Goal: Task Accomplishment & Management: Complete application form

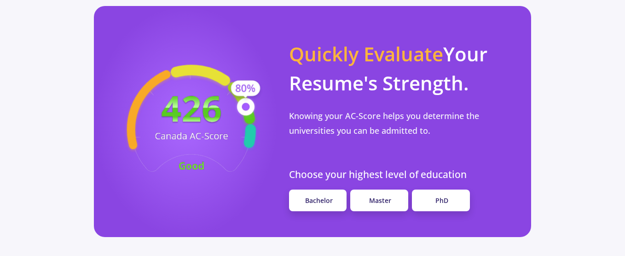
scroll to position [829, 0]
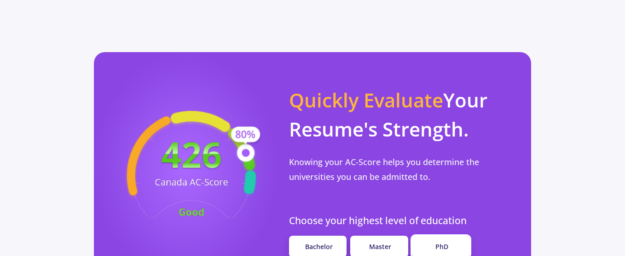
click at [442, 242] on span "PhD" at bounding box center [442, 246] width 13 height 9
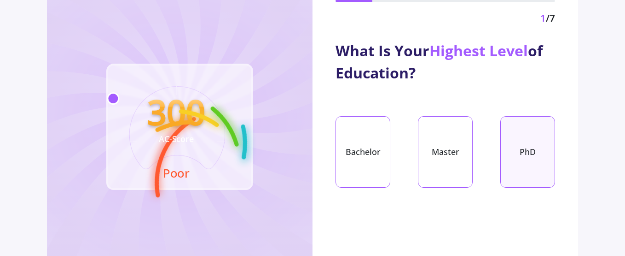
scroll to position [92, 0]
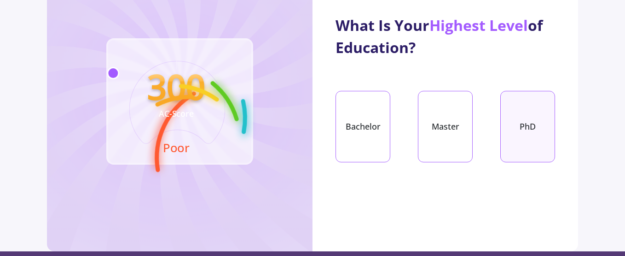
click at [529, 131] on div "PhD" at bounding box center [527, 126] width 55 height 71
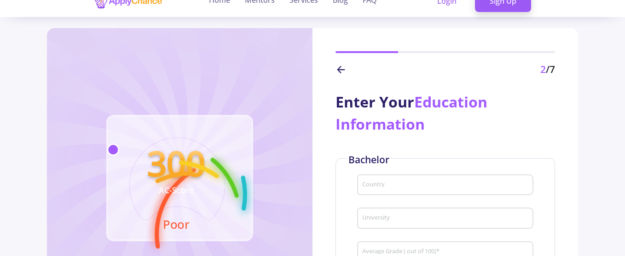
scroll to position [0, 0]
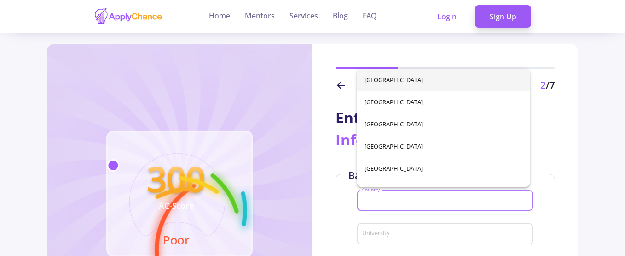
click at [397, 198] on input "Country" at bounding box center [447, 201] width 170 height 8
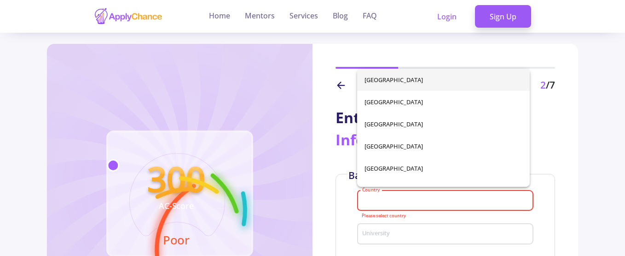
click at [334, 186] on div "Enter Your Education Information Bachelor Country Please select country Univers…" at bounding box center [446, 182] width 266 height 179
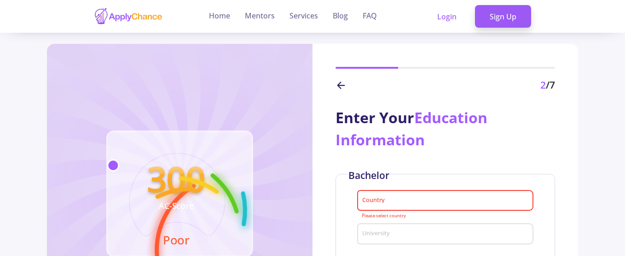
click at [391, 199] on input "Country" at bounding box center [447, 201] width 170 height 8
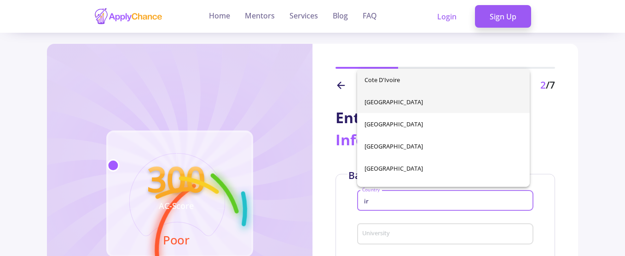
click at [370, 99] on span "Iran" at bounding box center [444, 102] width 158 height 22
type input "Iran"
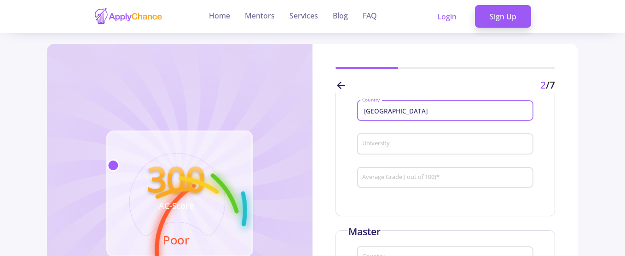
scroll to position [92, 0]
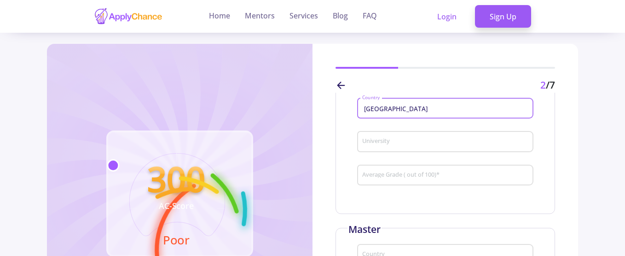
click at [414, 137] on div "University" at bounding box center [446, 140] width 168 height 24
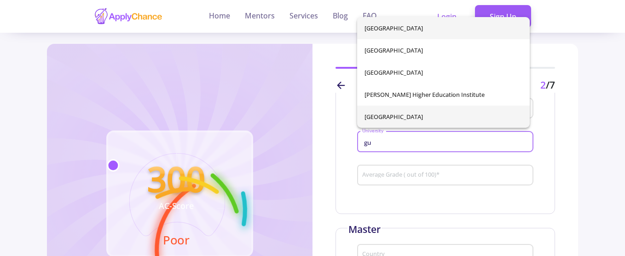
click at [397, 113] on span "University of Guilan" at bounding box center [444, 116] width 158 height 22
type input "University of Guilan"
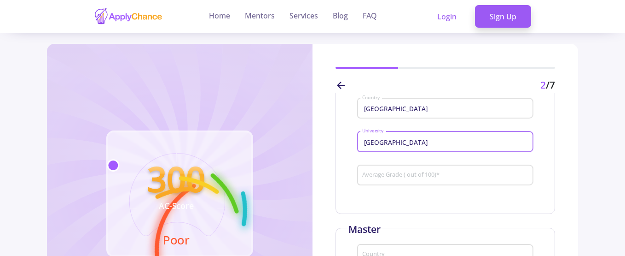
click at [427, 178] on input "Average Grade ( out of 100) *" at bounding box center [447, 175] width 170 height 8
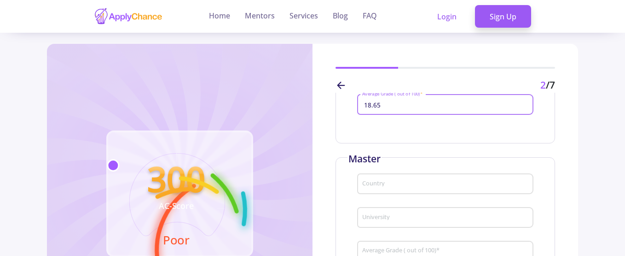
scroll to position [184, 0]
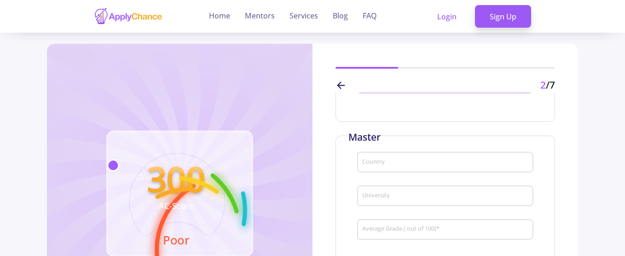
type input "18.65"
click at [405, 161] on input "Country" at bounding box center [447, 162] width 170 height 8
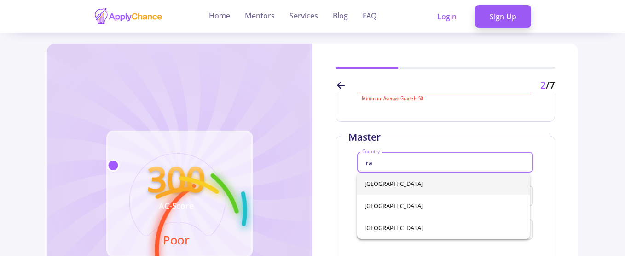
click at [384, 186] on span "Iran" at bounding box center [444, 183] width 158 height 22
type input "Iran"
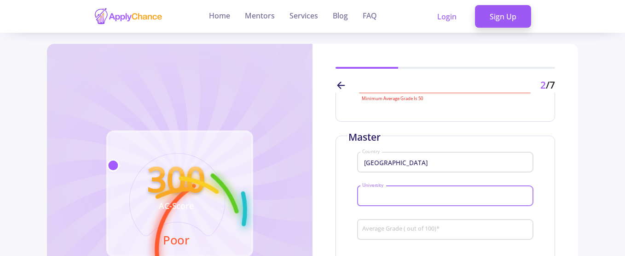
click at [388, 196] on input "University" at bounding box center [447, 196] width 170 height 8
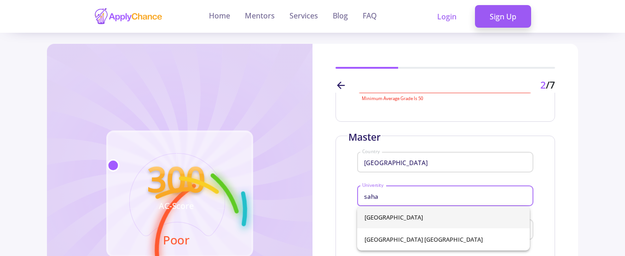
click at [433, 217] on span "Sahand University of Technology" at bounding box center [444, 217] width 158 height 22
type input "Sahand University of Technology"
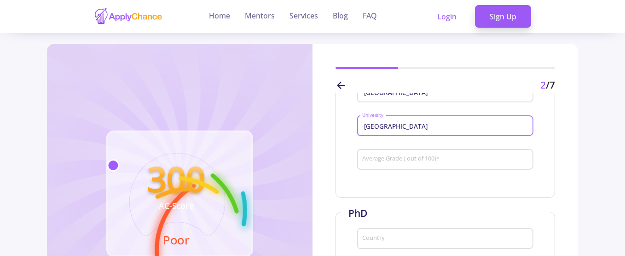
scroll to position [276, 0]
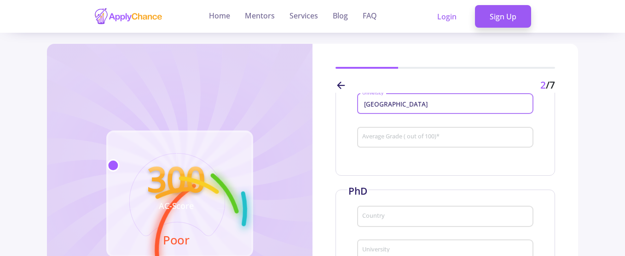
click at [450, 140] on input "Average Grade ( out of 100) *" at bounding box center [447, 137] width 170 height 8
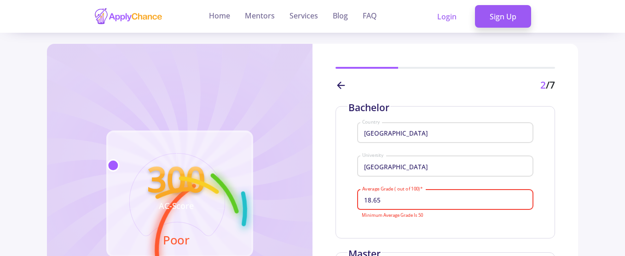
scroll to position [46, 0]
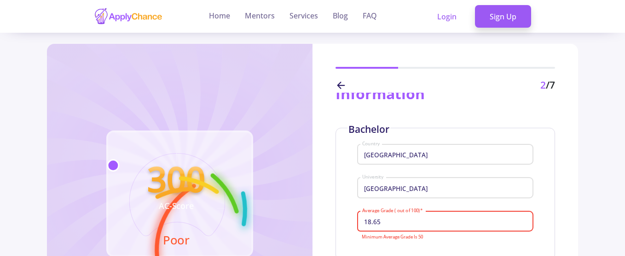
type input "17.64"
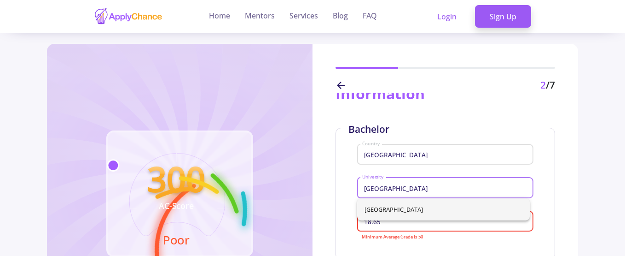
click at [407, 188] on input "University of Guilan" at bounding box center [447, 188] width 170 height 8
drag, startPoint x: 429, startPoint y: 188, endPoint x: 317, endPoint y: 175, distance: 112.6
click at [317, 175] on div "Enter Your Education Information Bachelor Iran Country University of Guilan Uni…" at bounding box center [446, 182] width 266 height 179
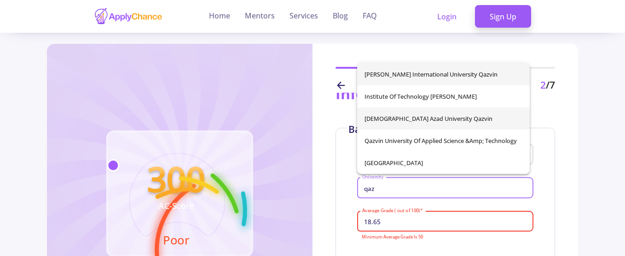
click at [392, 118] on span "Islamic Azad University Qazvin" at bounding box center [444, 118] width 158 height 22
type input "Islamic Azad University Qazvin"
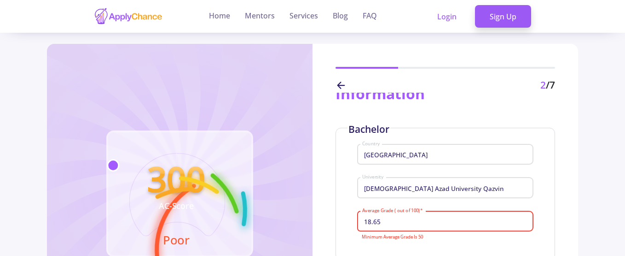
drag, startPoint x: 393, startPoint y: 224, endPoint x: 327, endPoint y: 231, distance: 66.3
click at [327, 231] on div "Enter Your Education Information Bachelor Iran Country Islamic Azad University …" at bounding box center [446, 182] width 266 height 179
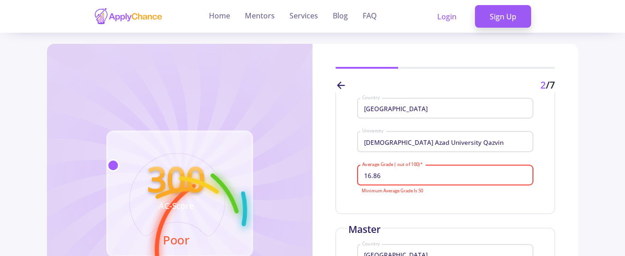
drag, startPoint x: 392, startPoint y: 175, endPoint x: 341, endPoint y: 171, distance: 50.9
click at [341, 171] on div "Bachelor Iran Country Islamic Azad University Qazvin University 16.86 Average G…" at bounding box center [446, 147] width 220 height 132
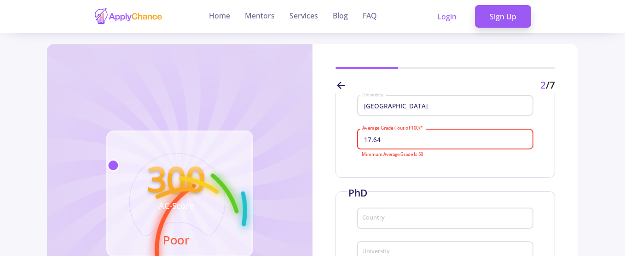
scroll to position [276, 0]
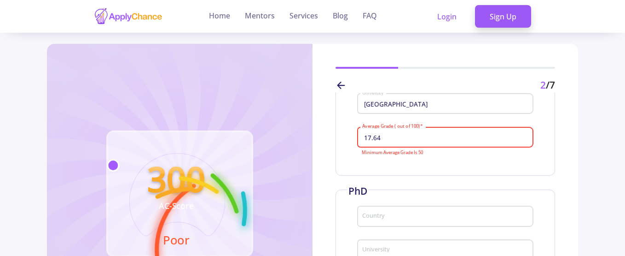
type input "84.3"
drag, startPoint x: 393, startPoint y: 136, endPoint x: 333, endPoint y: 138, distance: 60.3
click at [333, 138] on div "Enter Your Education Information Bachelor Iran Country Islamic Azad University …" at bounding box center [446, 182] width 266 height 179
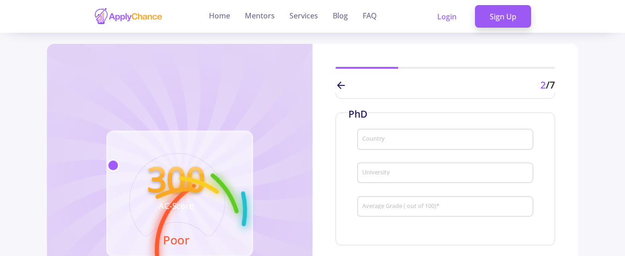
scroll to position [368, 0]
type input "88.2"
click at [424, 128] on input "Country" at bounding box center [447, 124] width 170 height 8
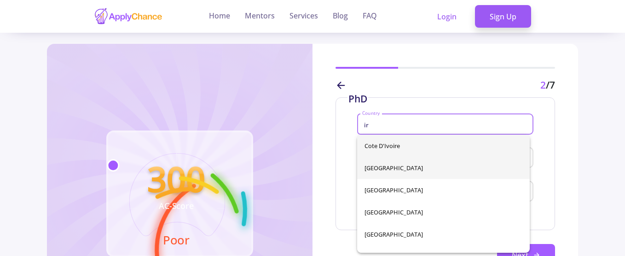
click at [401, 169] on span "Iran" at bounding box center [444, 168] width 158 height 22
type input "Iran"
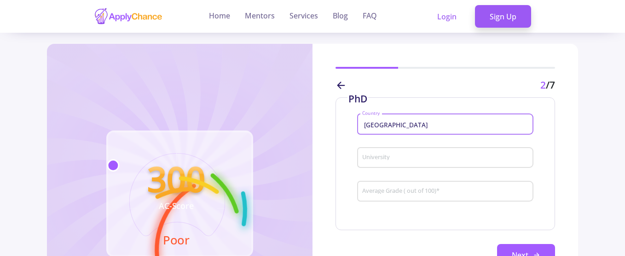
click at [394, 156] on input "University" at bounding box center [447, 158] width 170 height 8
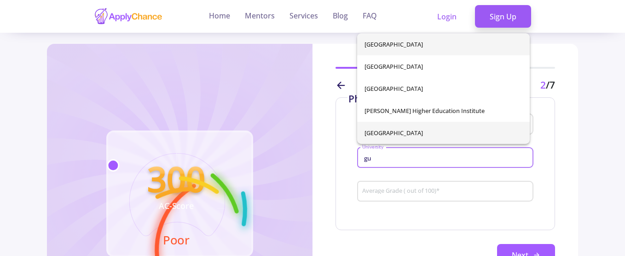
click at [397, 133] on span "University of Guilan" at bounding box center [444, 133] width 158 height 22
type input "University of Guilan"
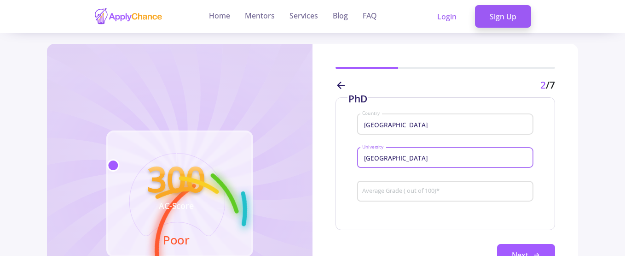
click at [396, 189] on input "Average Grade ( out of 100) *" at bounding box center [447, 191] width 170 height 8
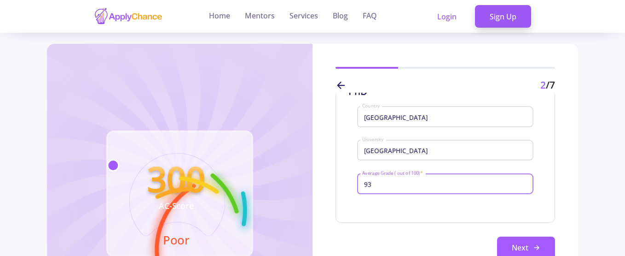
scroll to position [377, 0]
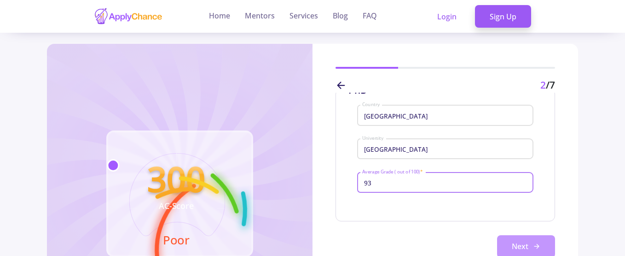
type input "93"
click at [517, 249] on button "Next" at bounding box center [526, 246] width 58 height 23
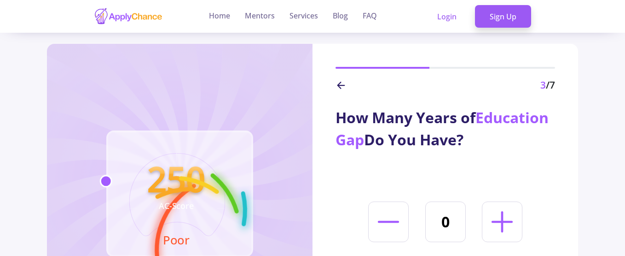
click at [507, 223] on icon at bounding box center [502, 221] width 34 height 34
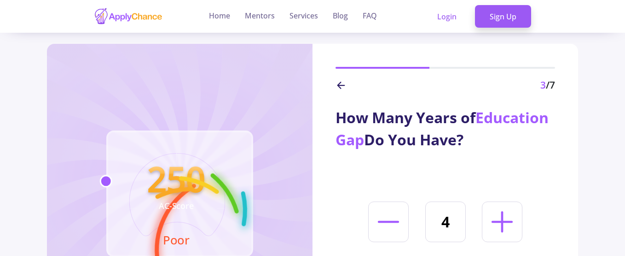
type input "5"
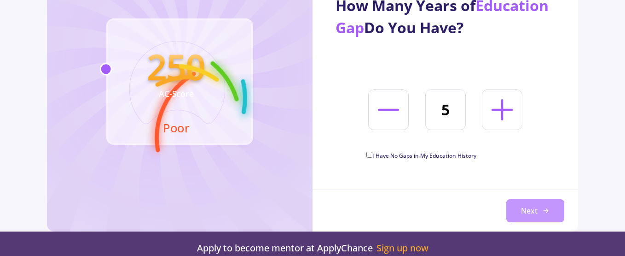
scroll to position [138, 0]
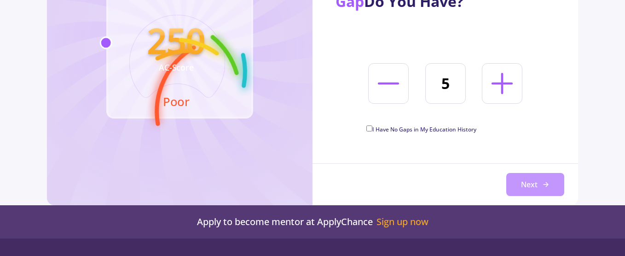
click at [528, 184] on button "Next" at bounding box center [535, 184] width 58 height 23
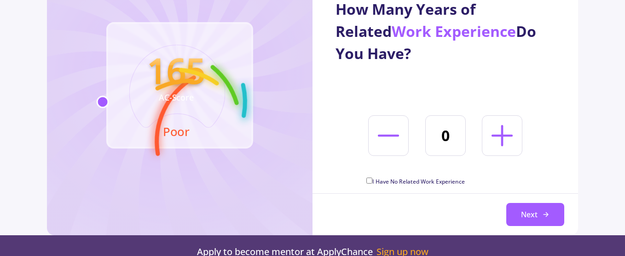
scroll to position [92, 0]
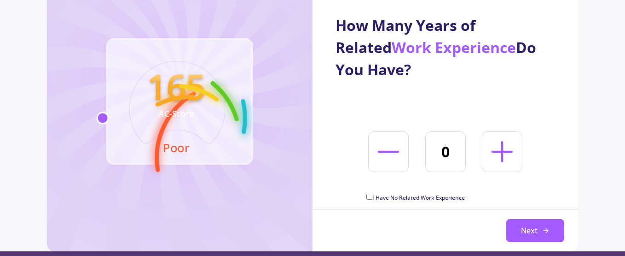
click at [498, 150] on icon at bounding box center [502, 151] width 34 height 34
type input "4"
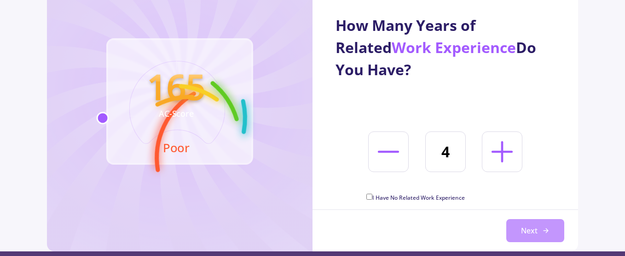
click at [524, 233] on button "Next" at bounding box center [535, 230] width 58 height 23
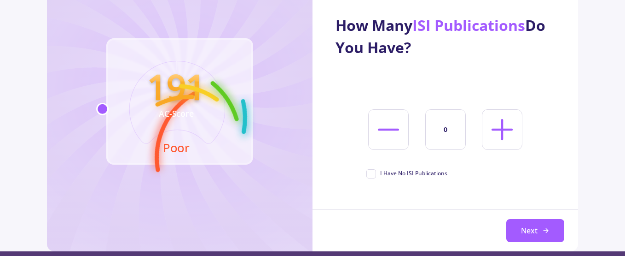
click at [507, 129] on line at bounding box center [502, 129] width 19 height 0
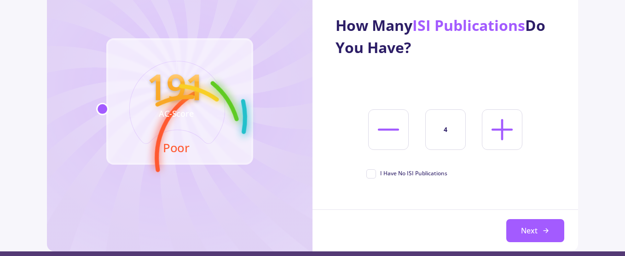
type input "5"
click at [531, 229] on button "Next" at bounding box center [535, 230] width 58 height 23
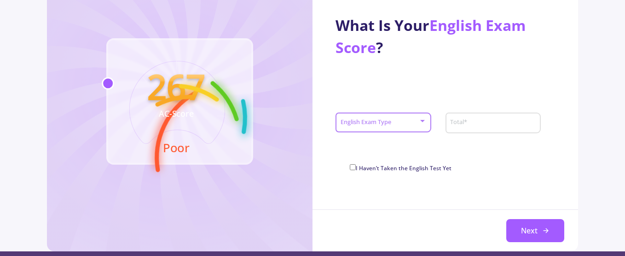
click at [385, 124] on span at bounding box center [381, 122] width 76 height 6
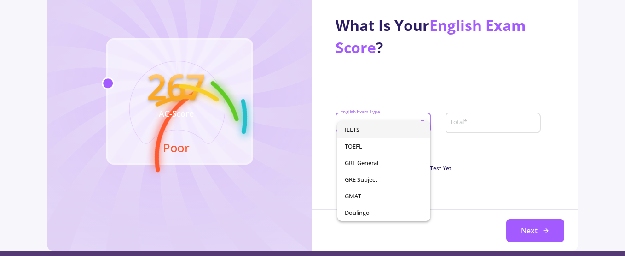
click at [377, 128] on span "IELTS" at bounding box center [384, 129] width 78 height 17
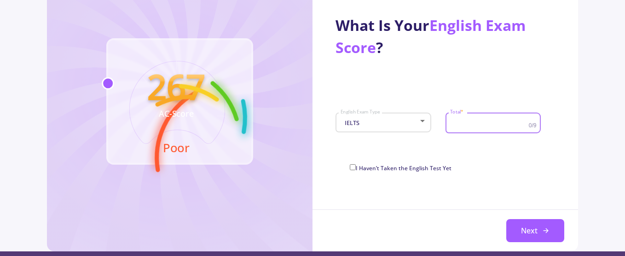
click at [497, 122] on input "Total *" at bounding box center [490, 123] width 81 height 8
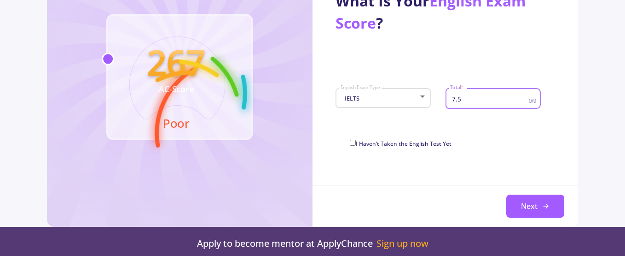
scroll to position [138, 0]
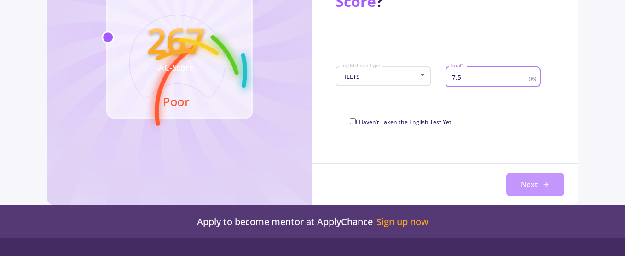
type input "7.5"
click at [525, 183] on button "Next" at bounding box center [535, 184] width 58 height 23
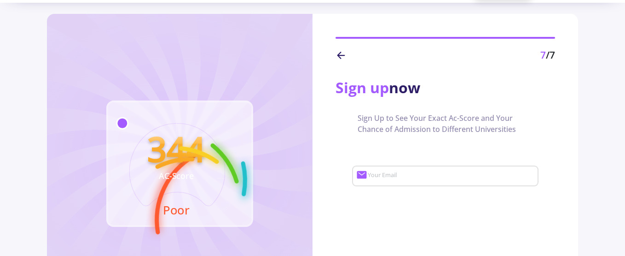
scroll to position [46, 0]
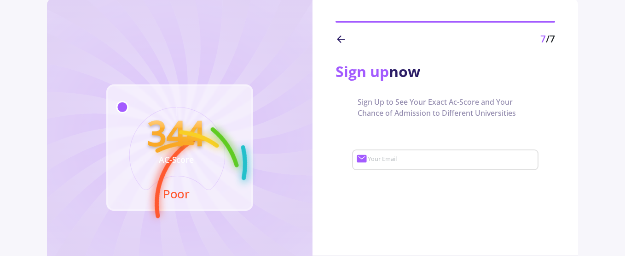
click at [381, 159] on input "Your Email" at bounding box center [451, 160] width 169 height 8
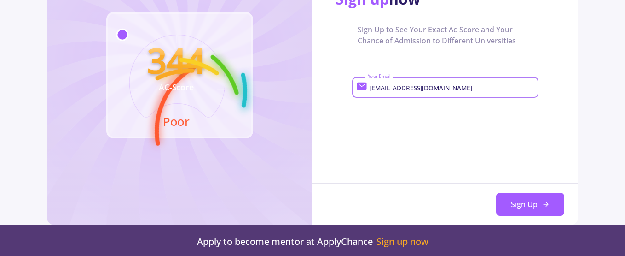
scroll to position [184, 0]
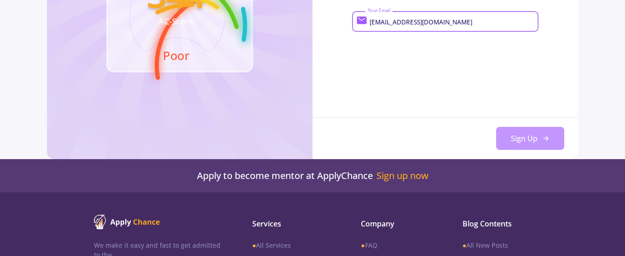
type input "maghasemi.mech@gmail.com"
click at [519, 141] on button "Sign Up" at bounding box center [530, 138] width 68 height 23
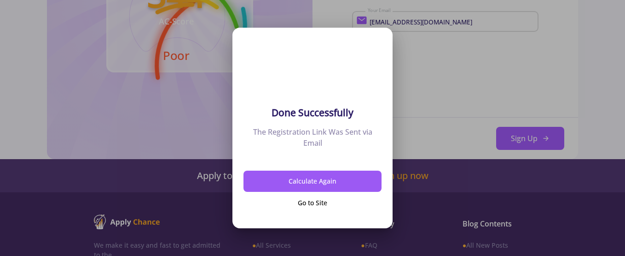
scroll to position [0, 0]
click at [311, 203] on button "Go to Site" at bounding box center [313, 203] width 138 height 22
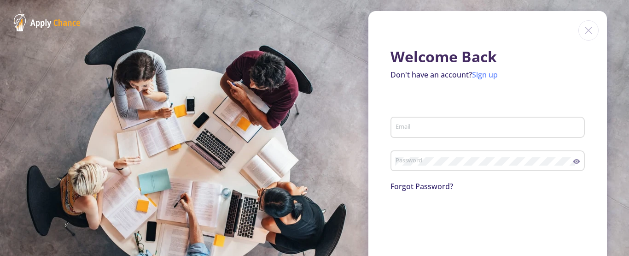
click at [481, 71] on link "Sign up" at bounding box center [485, 75] width 26 height 10
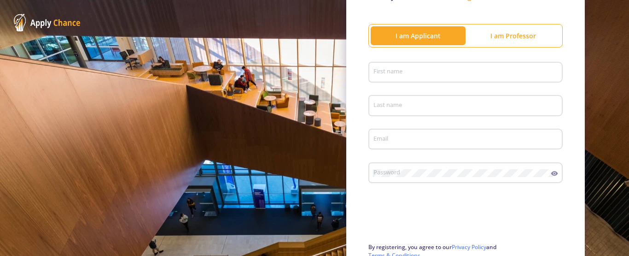
scroll to position [92, 0]
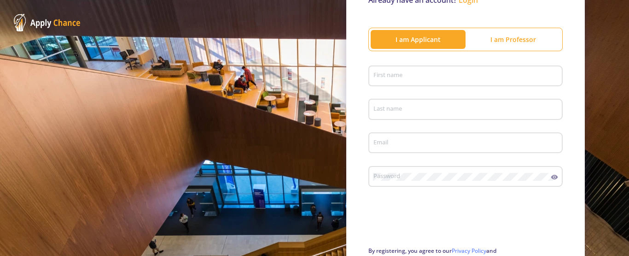
click at [396, 71] on div "First name" at bounding box center [466, 74] width 186 height 24
type input "Mohammad Amin"
click at [395, 106] on input "Last name" at bounding box center [467, 109] width 188 height 8
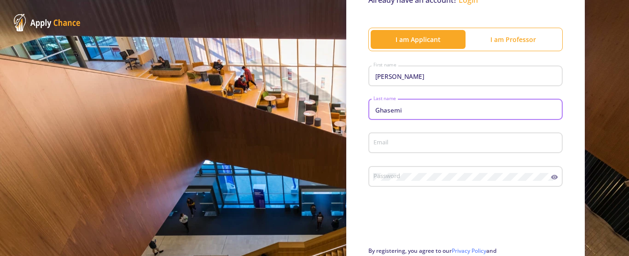
type input "Ghasemi"
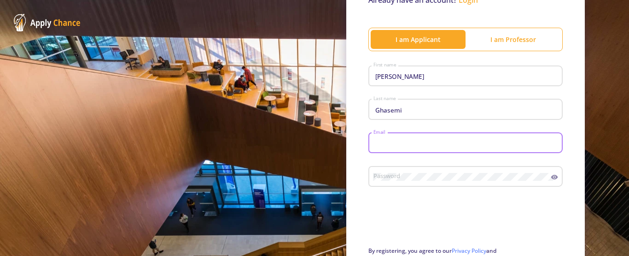
click at [395, 145] on input "Email" at bounding box center [467, 143] width 188 height 8
type input "m"
type input "maghasemi.mech@gmail.com"
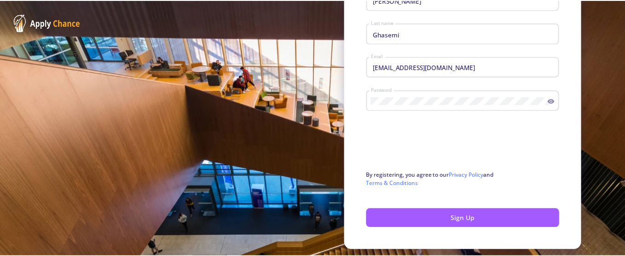
scroll to position [184, 0]
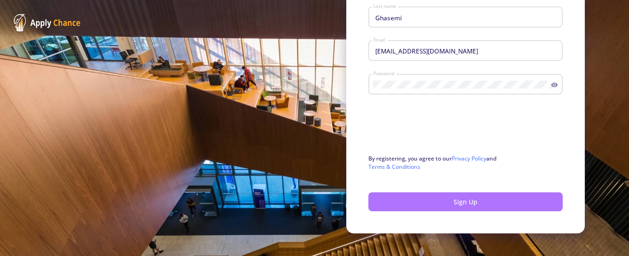
click at [467, 202] on button "Sign Up" at bounding box center [465, 201] width 194 height 19
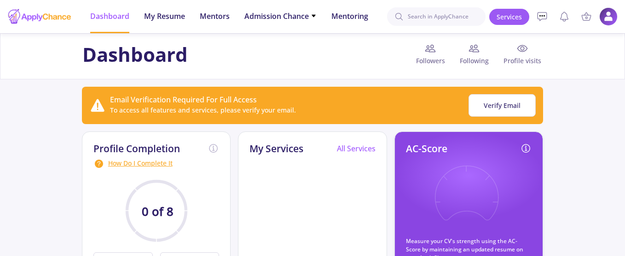
drag, startPoint x: 278, startPoint y: 40, endPoint x: 280, endPoint y: 45, distance: 5.0
click at [279, 44] on div "Dashboard Followers Following Profile visits" at bounding box center [312, 56] width 625 height 46
click at [43, 16] on div at bounding box center [39, 16] width 64 height 23
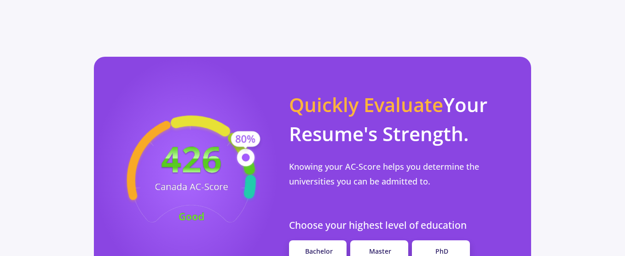
scroll to position [829, 0]
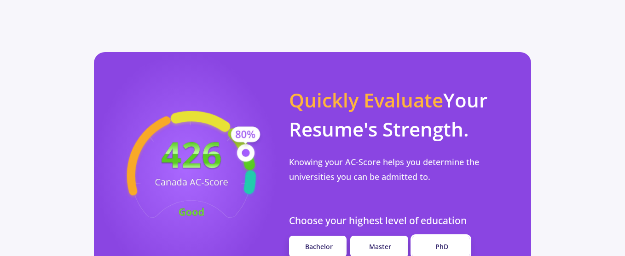
click at [454, 235] on link "PhD" at bounding box center [441, 246] width 58 height 22
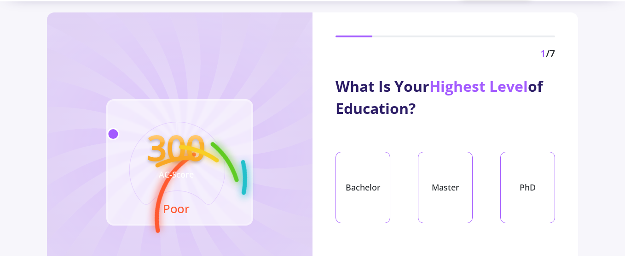
scroll to position [46, 0]
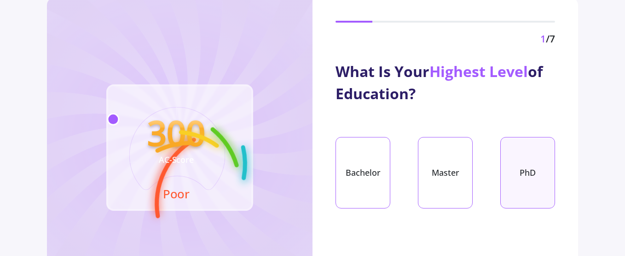
click at [525, 165] on div "PhD" at bounding box center [527, 172] width 55 height 71
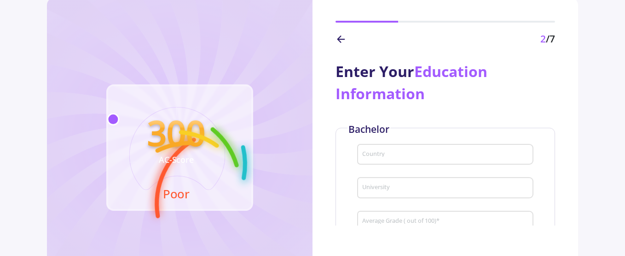
click at [399, 154] on input "Country" at bounding box center [447, 155] width 170 height 8
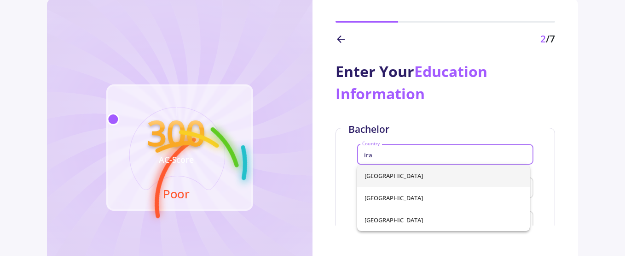
click at [396, 174] on span "[GEOGRAPHIC_DATA]" at bounding box center [444, 175] width 158 height 22
type input "[GEOGRAPHIC_DATA]"
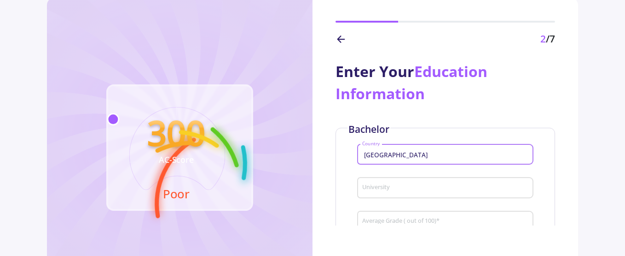
click at [396, 187] on input "University" at bounding box center [447, 188] width 170 height 8
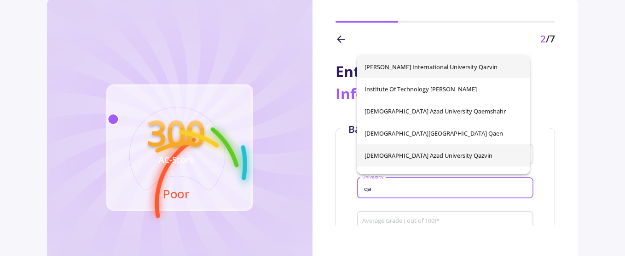
click at [403, 156] on span "[DEMOGRAPHIC_DATA] Azad University Qazvin" at bounding box center [444, 155] width 158 height 22
type input "[DEMOGRAPHIC_DATA] Azad University Qazvin"
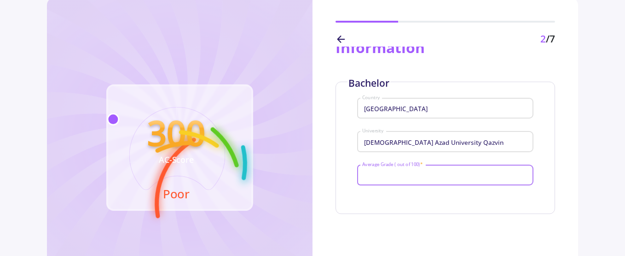
click at [406, 177] on input "Average Grade ( out of 100) *" at bounding box center [447, 175] width 170 height 8
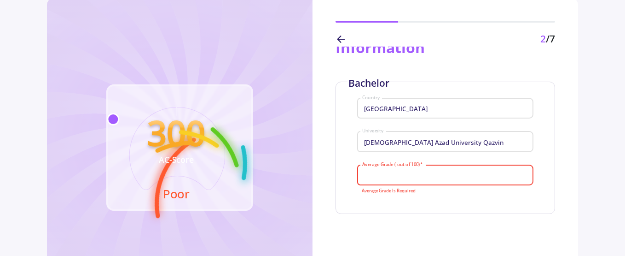
click at [408, 174] on input "Average Grade ( out of 100) *" at bounding box center [447, 175] width 170 height 8
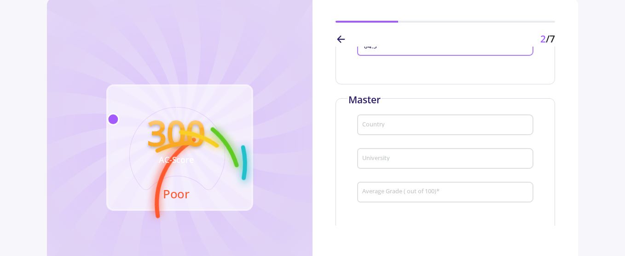
scroll to position [184, 0]
type input "84.3"
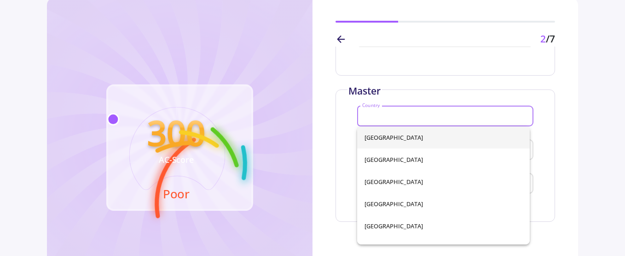
click at [396, 115] on input "Country" at bounding box center [447, 116] width 170 height 8
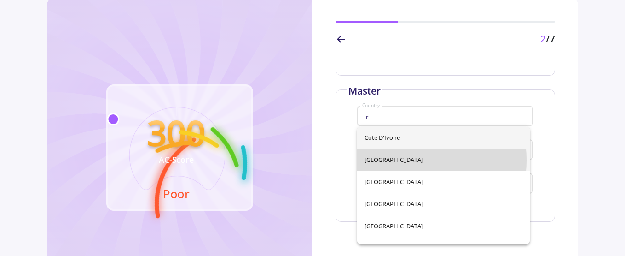
click at [385, 160] on span "[GEOGRAPHIC_DATA]" at bounding box center [444, 159] width 158 height 22
type input "[GEOGRAPHIC_DATA]"
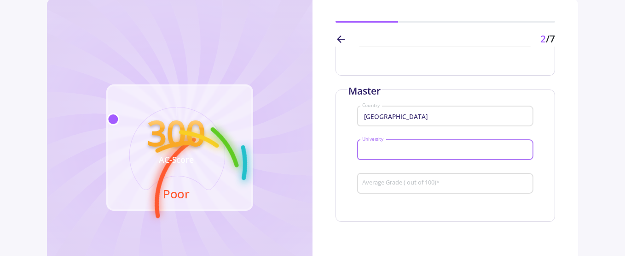
click at [403, 150] on input "University" at bounding box center [447, 150] width 170 height 8
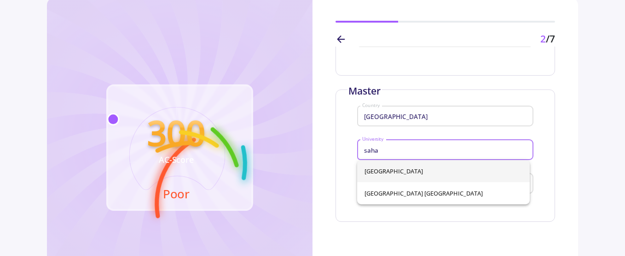
click at [412, 173] on span "[GEOGRAPHIC_DATA]" at bounding box center [444, 171] width 158 height 22
type input "[GEOGRAPHIC_DATA]"
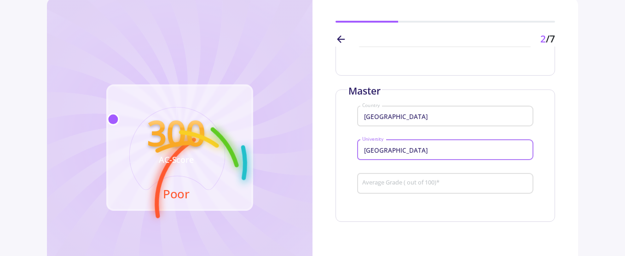
click at [407, 181] on input "Average Grade ( out of 100) *" at bounding box center [447, 183] width 170 height 8
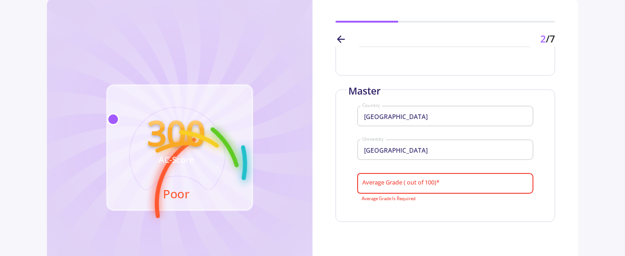
click at [404, 184] on input "Average Grade ( out of 100) *" at bounding box center [447, 183] width 170 height 8
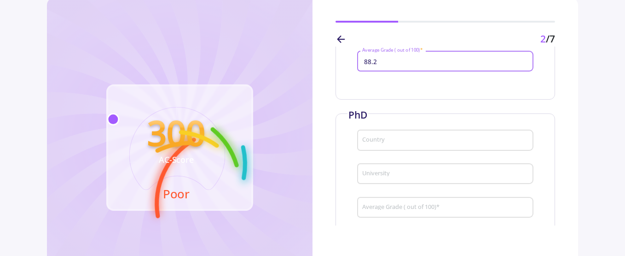
scroll to position [322, 0]
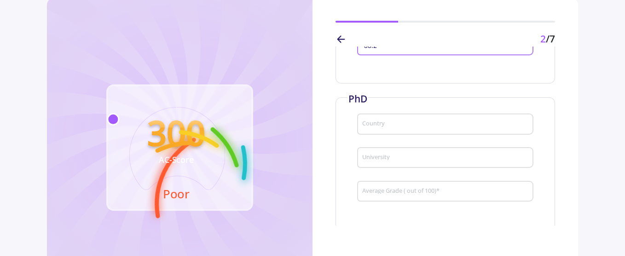
type input "88.2"
click at [378, 124] on input "Country" at bounding box center [447, 124] width 170 height 8
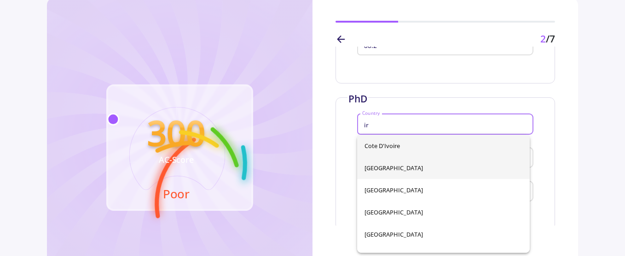
click at [372, 167] on span "[GEOGRAPHIC_DATA]" at bounding box center [444, 168] width 158 height 22
type input "[GEOGRAPHIC_DATA]"
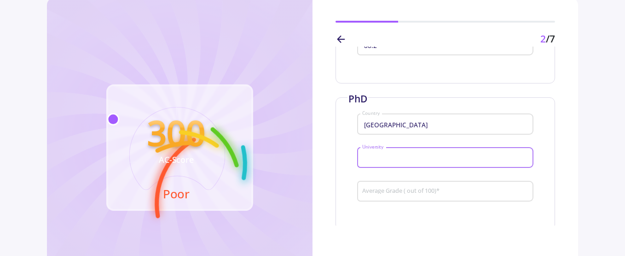
click at [378, 159] on input "University" at bounding box center [447, 158] width 170 height 8
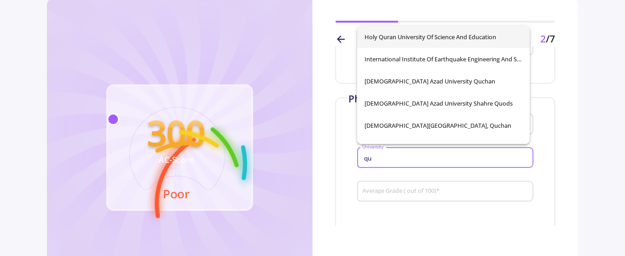
type input "q"
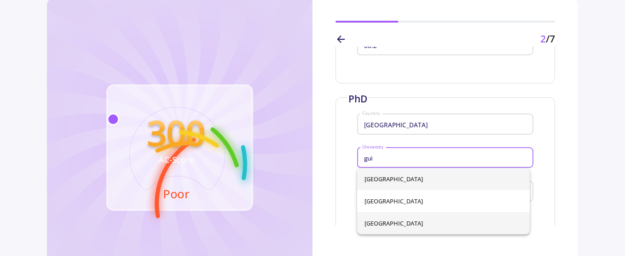
click at [405, 220] on span "[GEOGRAPHIC_DATA]" at bounding box center [444, 223] width 158 height 22
type input "[GEOGRAPHIC_DATA]"
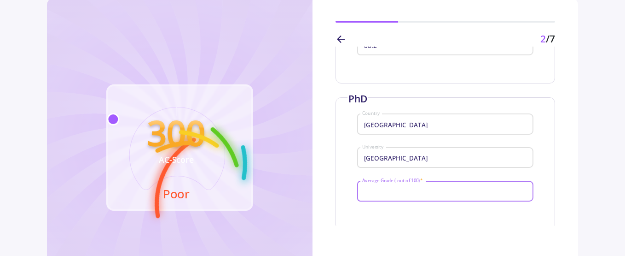
click at [408, 192] on input "Average Grade ( out of 100) *" at bounding box center [447, 191] width 170 height 8
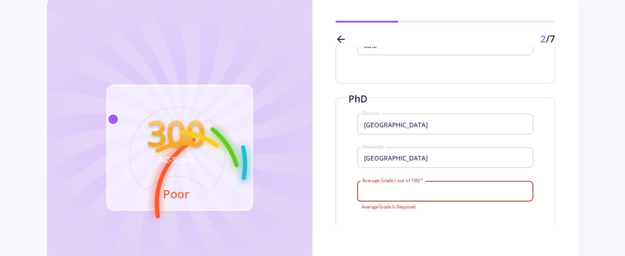
click at [391, 192] on input "Average Grade ( out of 100) *" at bounding box center [447, 191] width 170 height 8
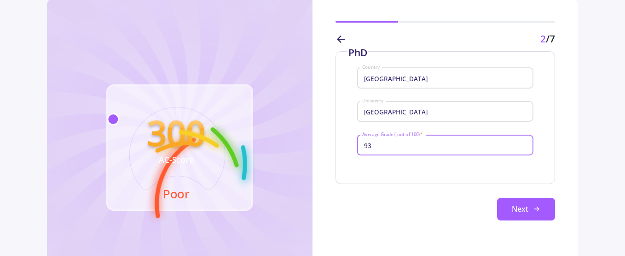
scroll to position [377, 0]
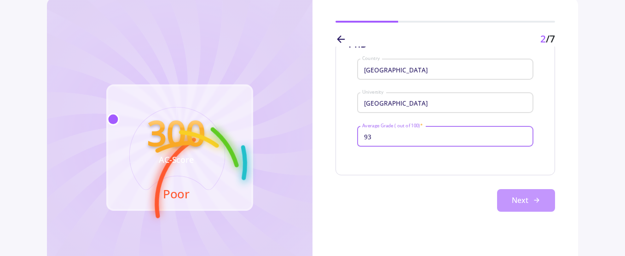
type input "93"
click at [513, 203] on button "Next" at bounding box center [526, 200] width 58 height 23
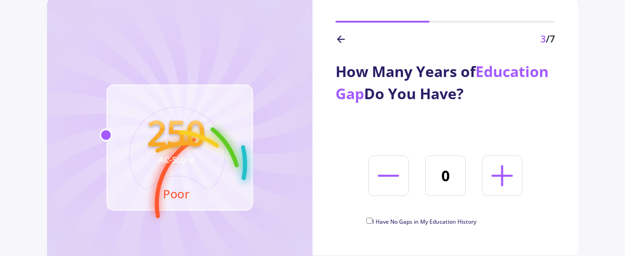
click at [506, 176] on icon at bounding box center [502, 175] width 34 height 34
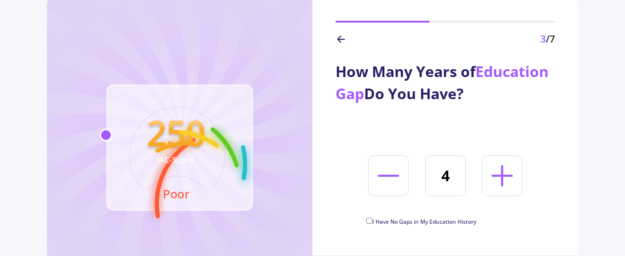
type input "5"
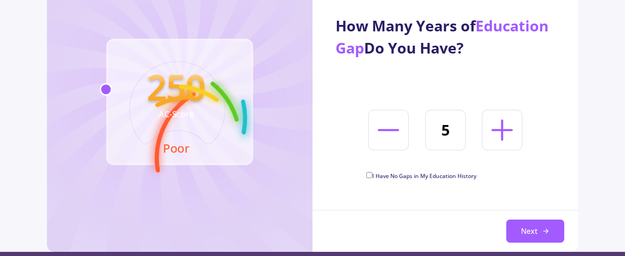
scroll to position [92, 0]
click at [538, 229] on button "Next" at bounding box center [535, 230] width 58 height 23
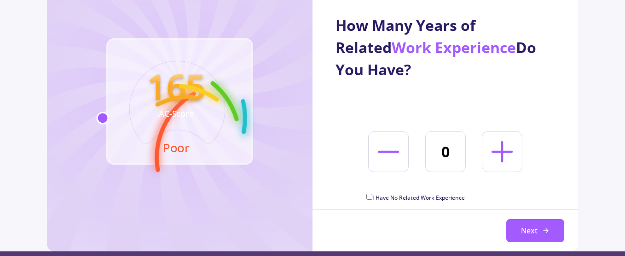
click at [512, 149] on icon at bounding box center [502, 151] width 34 height 34
type input "4"
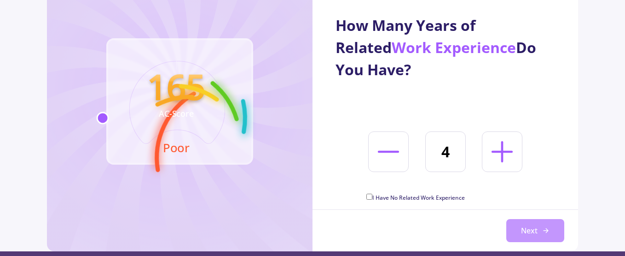
click at [533, 230] on button "Next" at bounding box center [535, 230] width 58 height 23
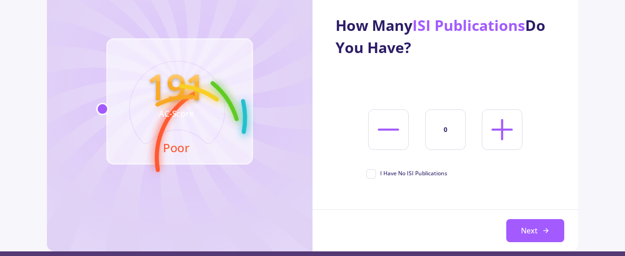
click at [506, 129] on line at bounding box center [502, 129] width 19 height 0
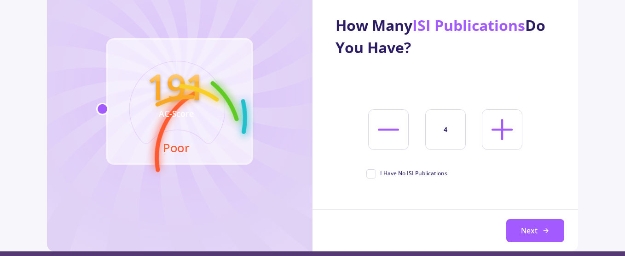
type input "5"
click at [530, 231] on button "Next" at bounding box center [535, 230] width 58 height 23
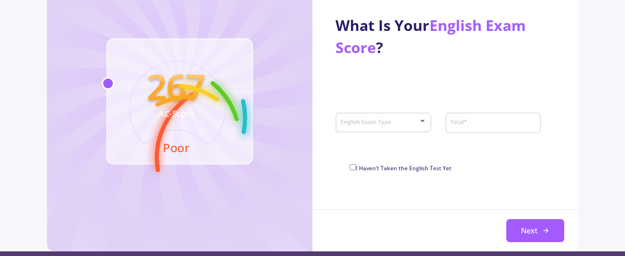
click at [394, 122] on span at bounding box center [381, 122] width 76 height 6
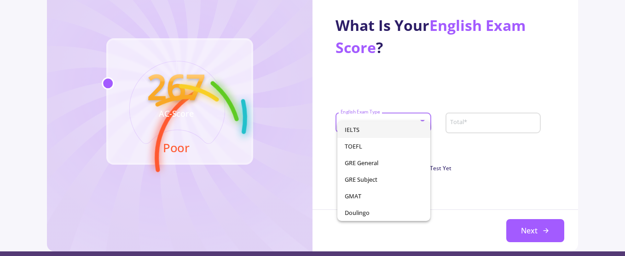
click at [381, 130] on span "IELTS" at bounding box center [384, 129] width 78 height 17
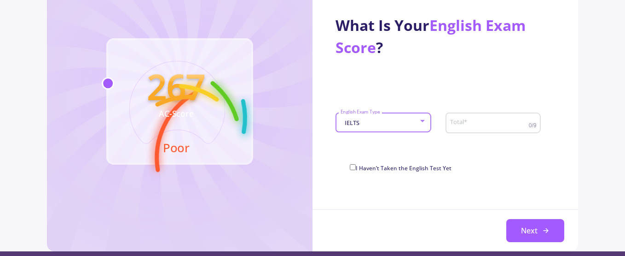
click at [477, 128] on div "Total *" at bounding box center [489, 121] width 79 height 24
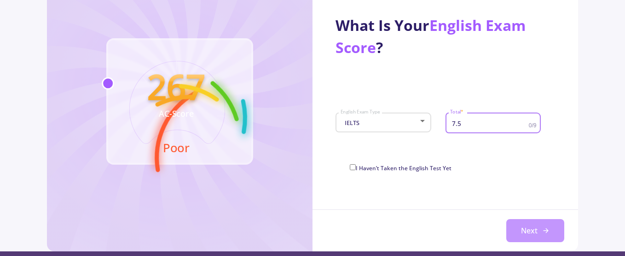
type input "7.5"
click at [525, 230] on button "Next" at bounding box center [535, 230] width 58 height 23
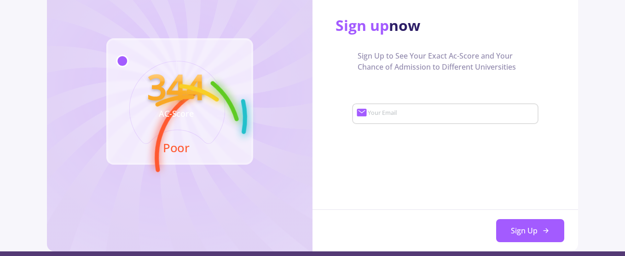
click at [417, 110] on input "Your Email" at bounding box center [451, 114] width 169 height 8
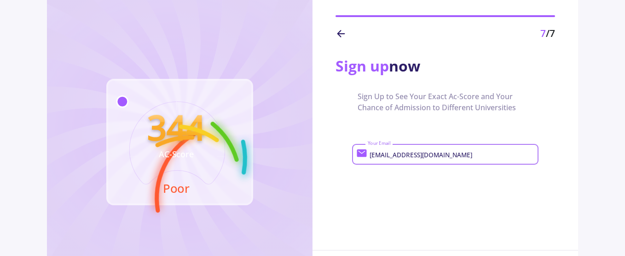
scroll to position [230, 0]
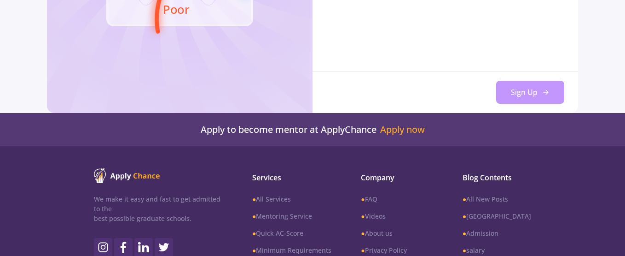
type input "maghasemi.mech@gmail.com"
click at [533, 88] on button "Sign Up" at bounding box center [530, 92] width 68 height 23
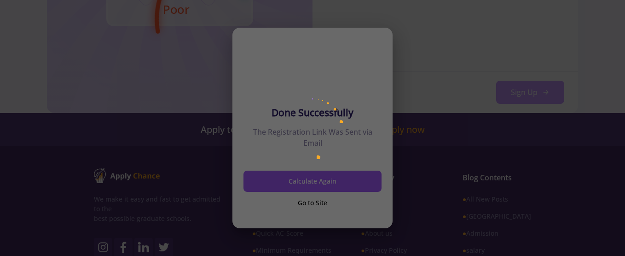
scroll to position [0, 0]
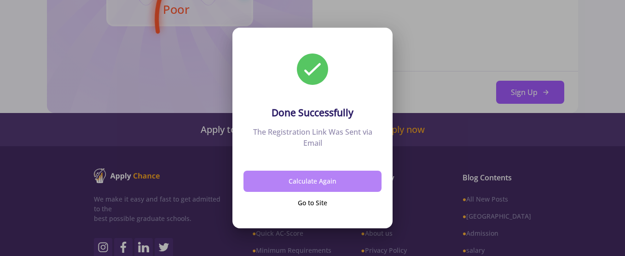
click at [318, 183] on button "Calculate Again" at bounding box center [313, 181] width 138 height 22
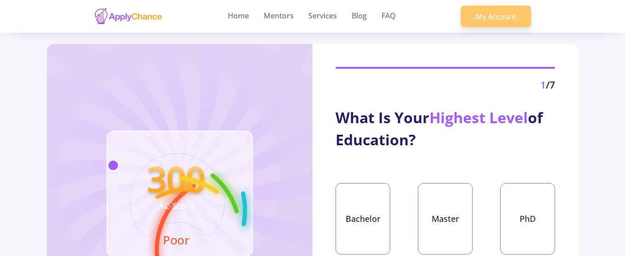
click at [491, 16] on link "My Account" at bounding box center [496, 17] width 70 height 22
click at [487, 15] on link "My Account" at bounding box center [496, 17] width 70 height 22
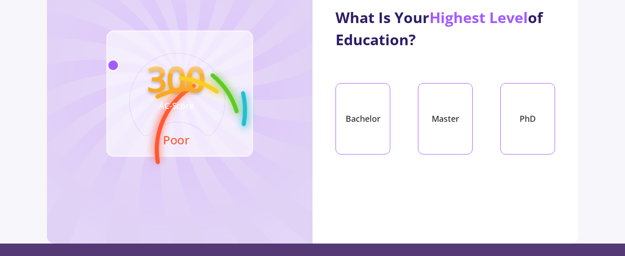
scroll to position [138, 0]
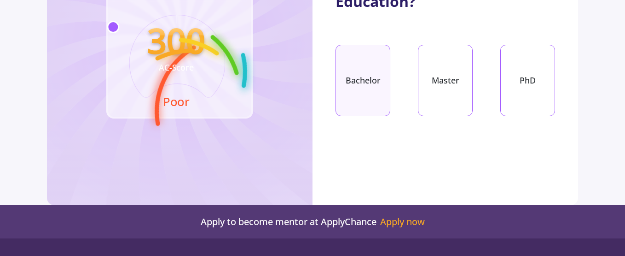
click at [372, 92] on div "Bachelor" at bounding box center [363, 80] width 55 height 71
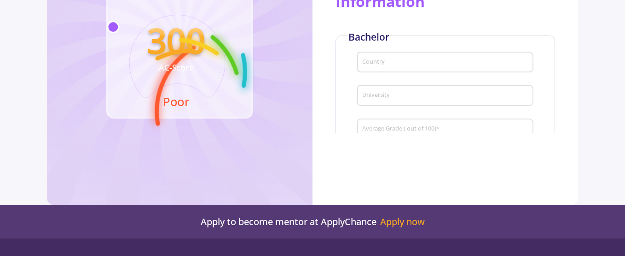
click at [395, 63] on input "Country" at bounding box center [447, 62] width 170 height 8
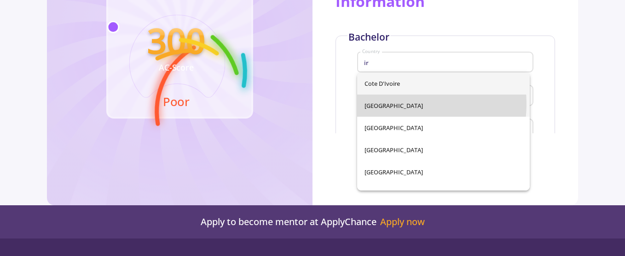
click at [391, 104] on span "[GEOGRAPHIC_DATA]" at bounding box center [444, 105] width 158 height 22
type input "[GEOGRAPHIC_DATA]"
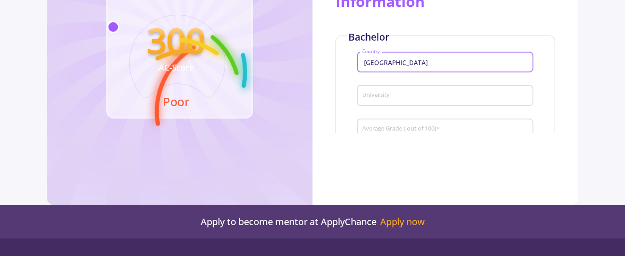
click at [395, 93] on input "University" at bounding box center [447, 96] width 170 height 8
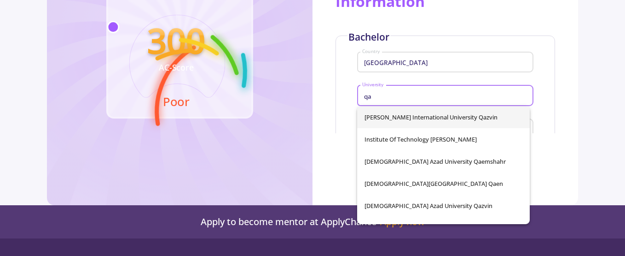
type input "q"
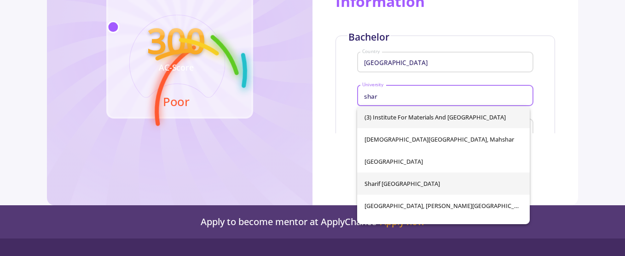
type input "shar"
click at [430, 181] on div "(3) Institute for Materials and Energy Sharif University of Technology Islamic …" at bounding box center [443, 165] width 173 height 118
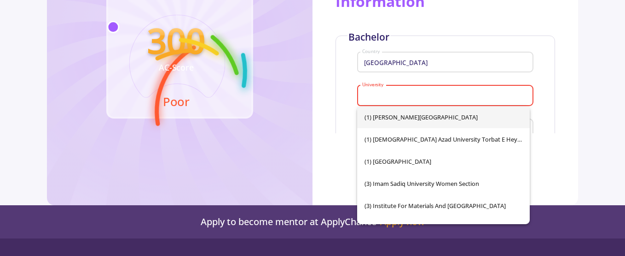
click at [333, 116] on div "Enter Your Education Information Bachelor Iran Country University University is…" at bounding box center [446, 43] width 266 height 179
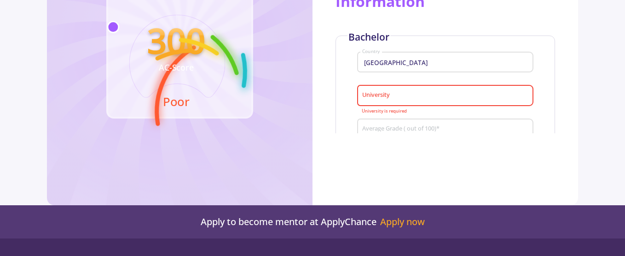
click at [377, 92] on input "University" at bounding box center [447, 96] width 170 height 8
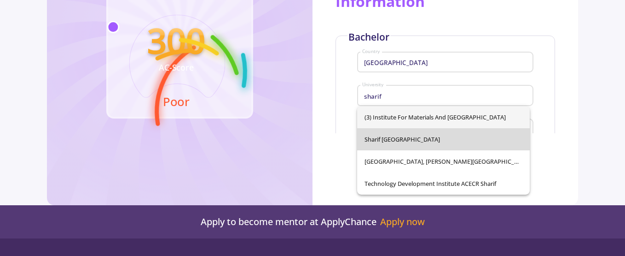
click at [413, 137] on span "Sharif [GEOGRAPHIC_DATA]" at bounding box center [444, 139] width 158 height 22
type input "Sharif [GEOGRAPHIC_DATA]"
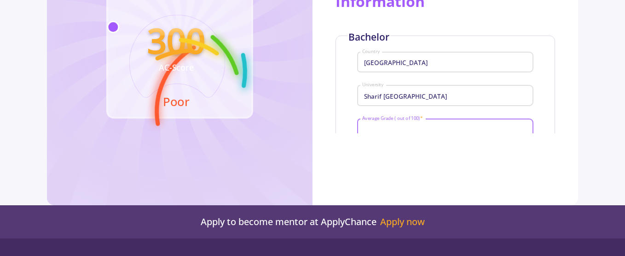
click at [409, 128] on input "Average Grade ( out of 100) *" at bounding box center [447, 129] width 170 height 8
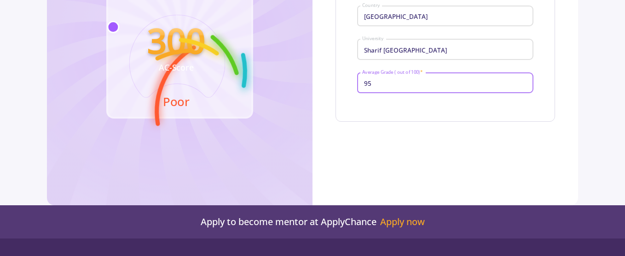
scroll to position [85, 0]
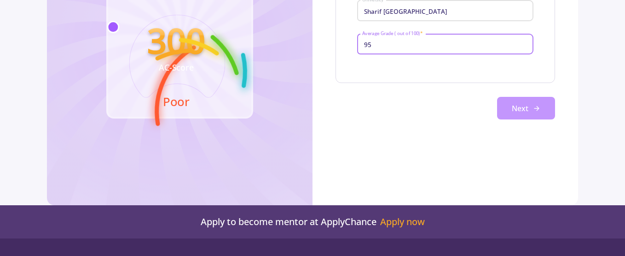
type input "95"
click at [510, 109] on button "Next" at bounding box center [526, 108] width 58 height 23
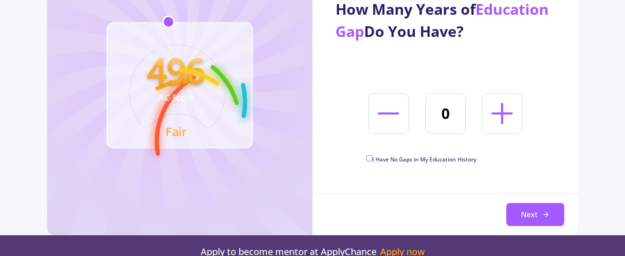
scroll to position [92, 0]
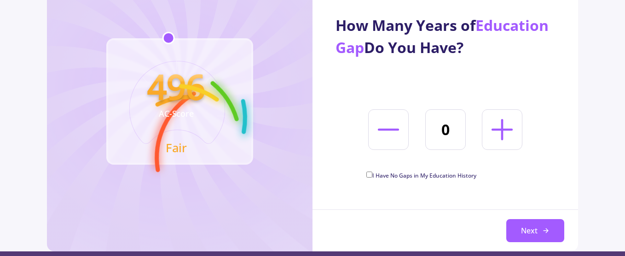
click at [372, 175] on input "I Have No Gaps in My Education History" at bounding box center [369, 174] width 6 height 6
checkbox input "true"
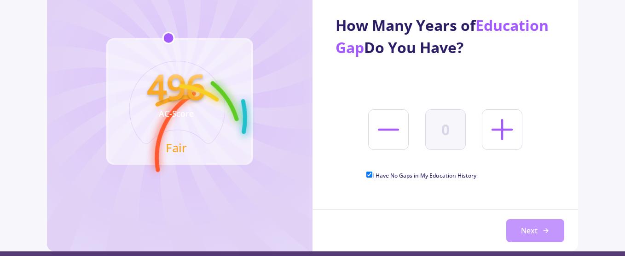
click at [523, 227] on button "Next" at bounding box center [535, 230] width 58 height 23
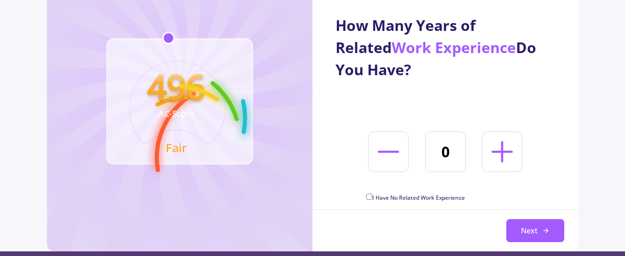
click at [392, 198] on span "I Have No Related Work Experience" at bounding box center [418, 197] width 93 height 8
click at [372, 198] on input "I Have No Related Work Experience" at bounding box center [369, 196] width 6 height 6
checkbox input "true"
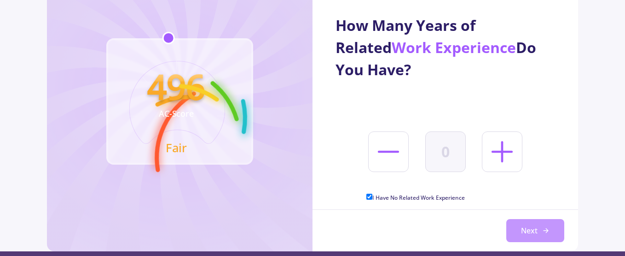
click at [518, 229] on button "Next" at bounding box center [535, 230] width 58 height 23
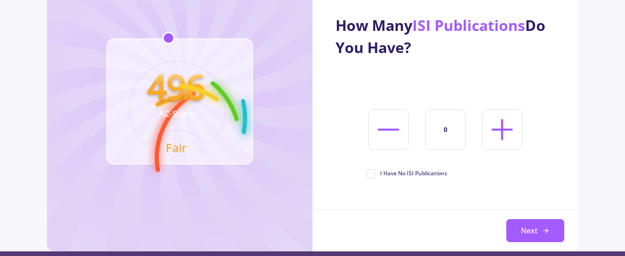
click at [496, 129] on line at bounding box center [502, 129] width 19 height 0
type input "2"
click at [527, 228] on button "Next" at bounding box center [535, 230] width 58 height 23
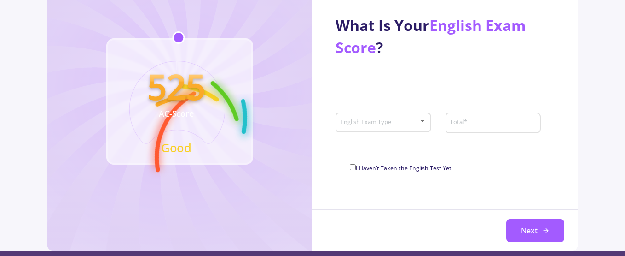
click at [401, 124] on span at bounding box center [381, 122] width 76 height 6
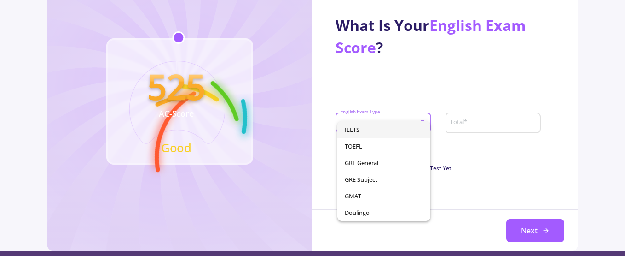
click at [379, 128] on span "IELTS" at bounding box center [384, 129] width 78 height 17
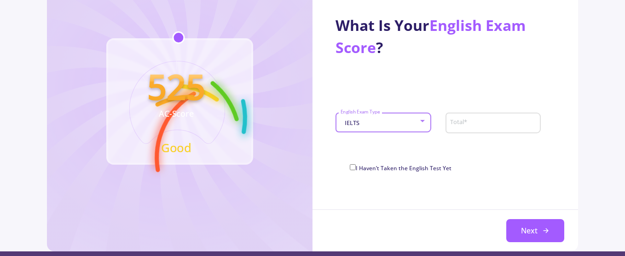
click at [469, 123] on input "Total *" at bounding box center [494, 123] width 89 height 8
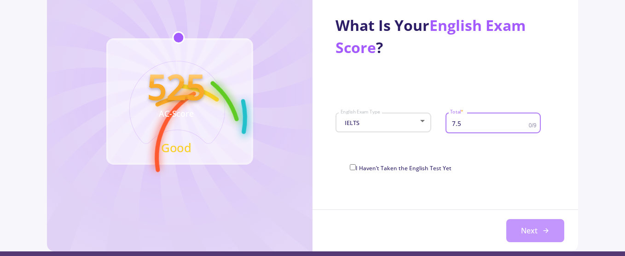
type input "7.5"
click at [523, 234] on button "Next" at bounding box center [535, 230] width 58 height 23
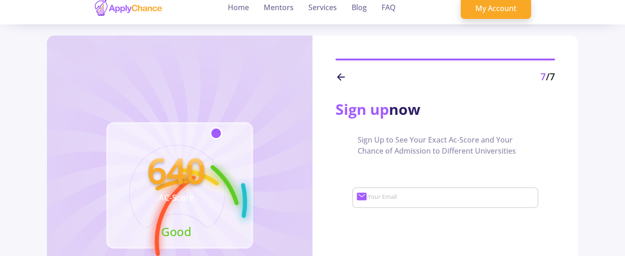
scroll to position [0, 0]
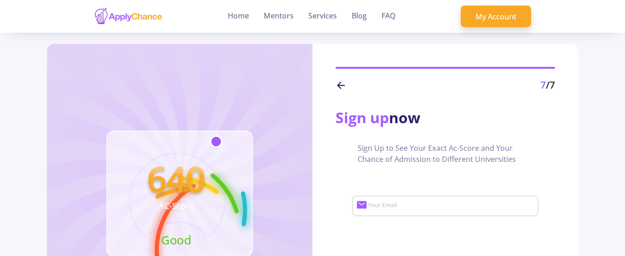
click at [408, 201] on div "Your Email" at bounding box center [450, 204] width 167 height 24
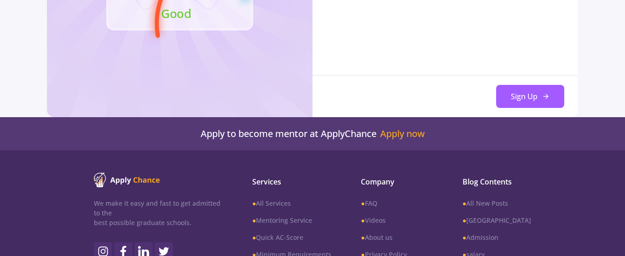
scroll to position [276, 0]
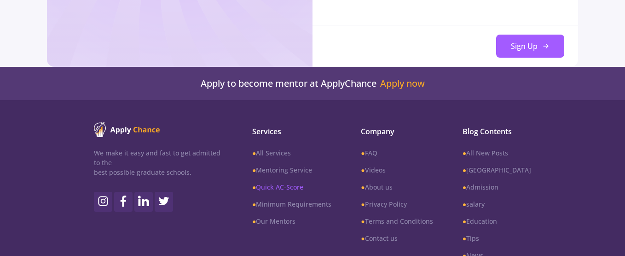
click at [308, 187] on link "● Quick AC-Score" at bounding box center [291, 187] width 79 height 10
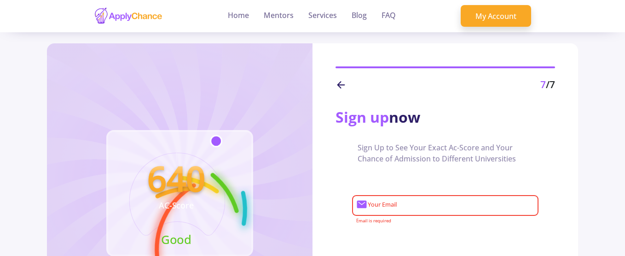
scroll to position [0, 0]
click at [337, 82] on icon at bounding box center [341, 85] width 11 height 11
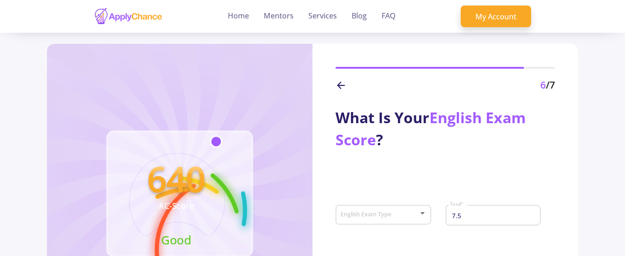
click at [337, 82] on icon at bounding box center [341, 85] width 11 height 11
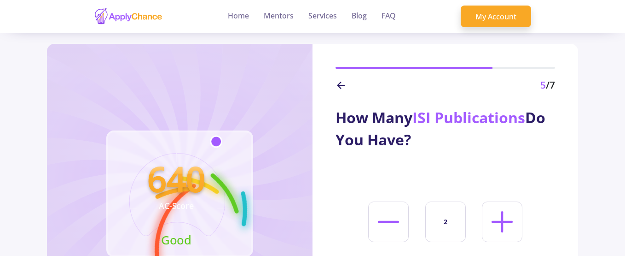
click at [337, 82] on icon at bounding box center [341, 85] width 11 height 11
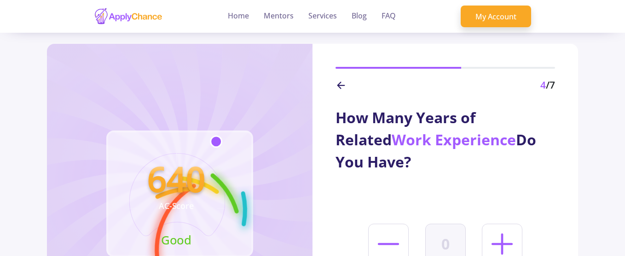
click at [337, 82] on icon at bounding box center [341, 85] width 11 height 11
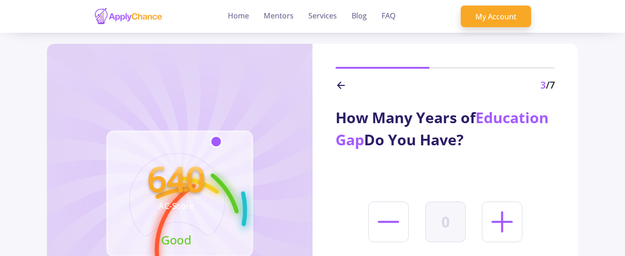
click at [337, 82] on icon at bounding box center [341, 85] width 11 height 11
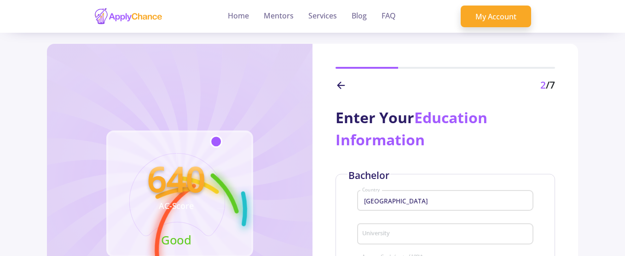
click at [337, 82] on icon at bounding box center [341, 85] width 11 height 11
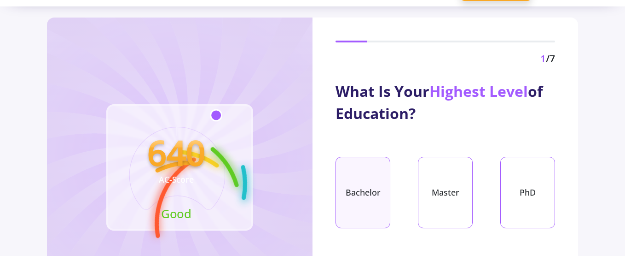
scroll to position [92, 0]
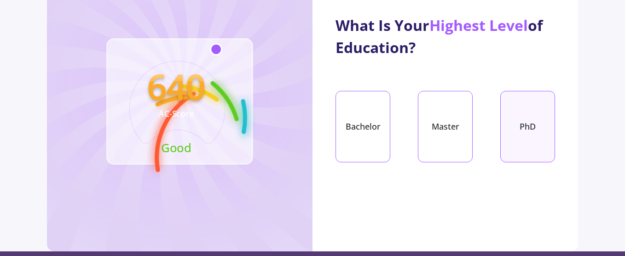
click at [531, 133] on div "PhD" at bounding box center [527, 126] width 55 height 71
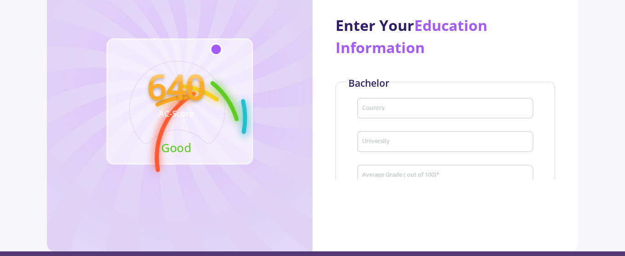
click at [403, 109] on input "Country" at bounding box center [447, 109] width 170 height 8
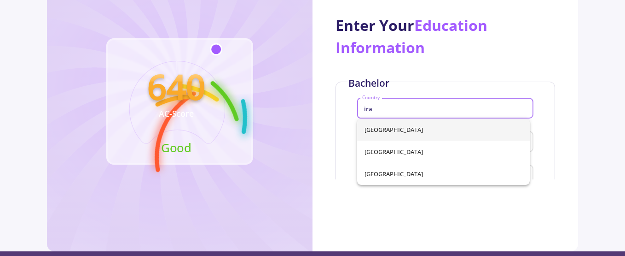
click at [384, 128] on span "[GEOGRAPHIC_DATA]" at bounding box center [444, 129] width 158 height 22
type input "[GEOGRAPHIC_DATA]"
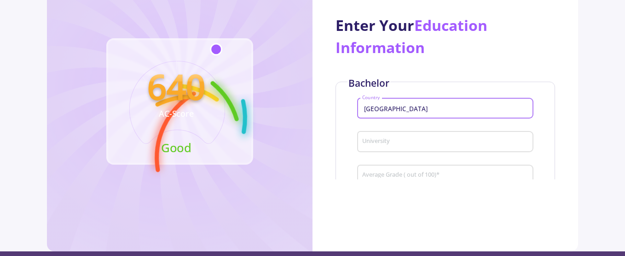
click at [471, 68] on div "Enter Your Education Information Bachelor Iran Country University Average Grade…" at bounding box center [446, 89] width 266 height 179
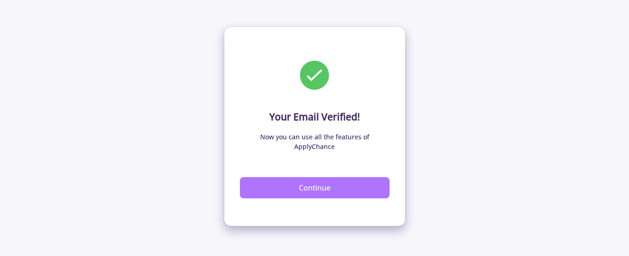
click at [323, 178] on button "Continue" at bounding box center [315, 187] width 150 height 21
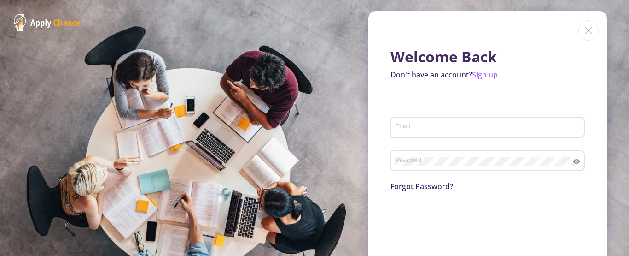
click at [428, 127] on input "Email" at bounding box center [489, 127] width 188 height 8
type input "[EMAIL_ADDRESS][DOMAIN_NAME]"
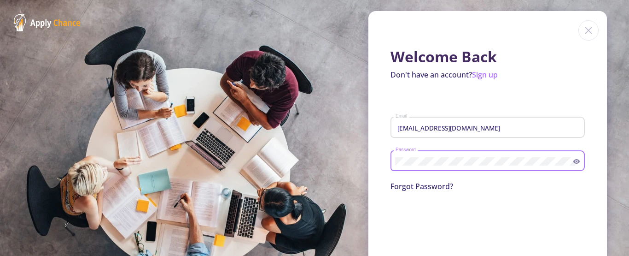
click at [320, 66] on section "Welcome Back Don't have an account? Sign up [EMAIL_ADDRESS][DOMAIN_NAME] Email …" at bounding box center [314, 128] width 629 height 256
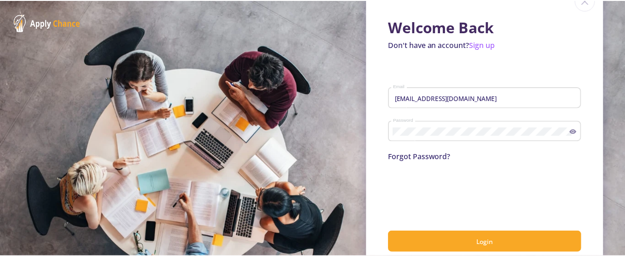
scroll to position [48, 0]
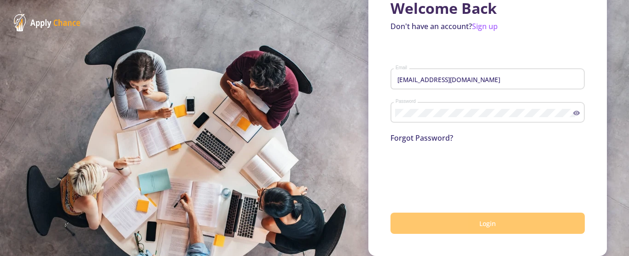
click at [482, 223] on span "Login" at bounding box center [487, 223] width 17 height 9
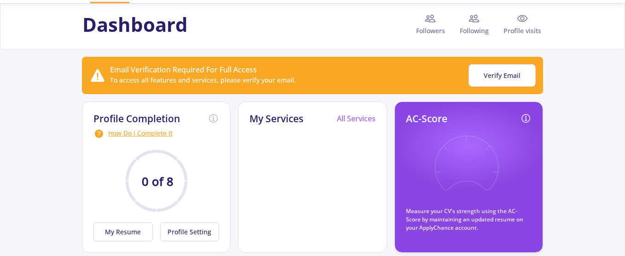
scroll to position [46, 0]
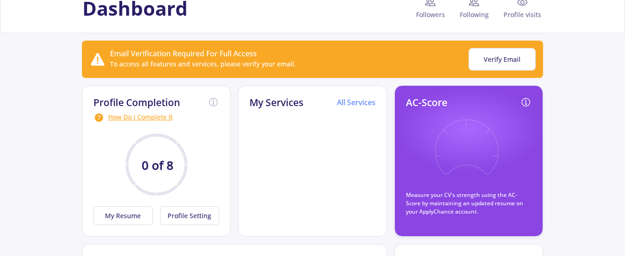
click at [357, 101] on link "All Services" at bounding box center [356, 102] width 39 height 10
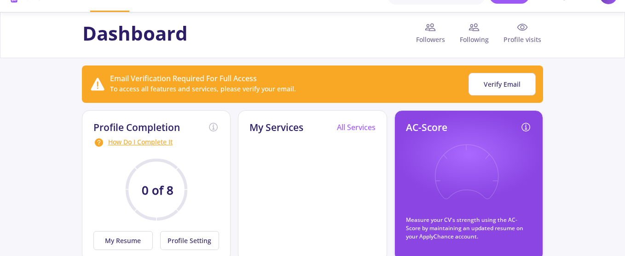
scroll to position [0, 0]
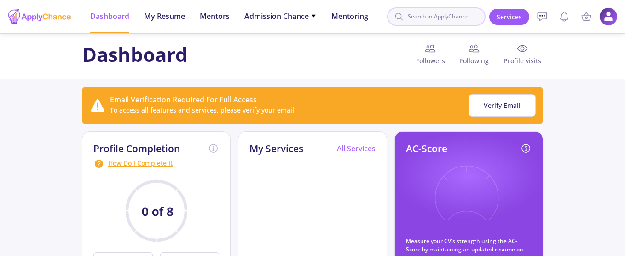
click at [432, 18] on input at bounding box center [436, 16] width 99 height 18
type input "quick"
click at [251, 52] on div "Dashboard Followers Following Profile visits" at bounding box center [313, 56] width 468 height 27
click at [448, 17] on input "quick" at bounding box center [436, 16] width 99 height 18
click at [435, 19] on input at bounding box center [436, 16] width 99 height 18
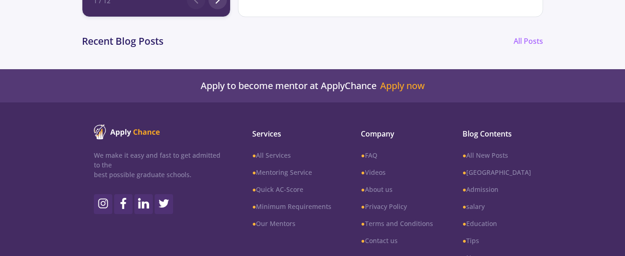
scroll to position [598, 0]
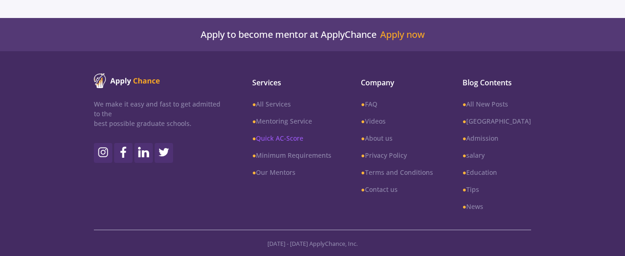
type input "quick"
click at [287, 137] on link "● Quick AC-Score" at bounding box center [291, 138] width 79 height 10
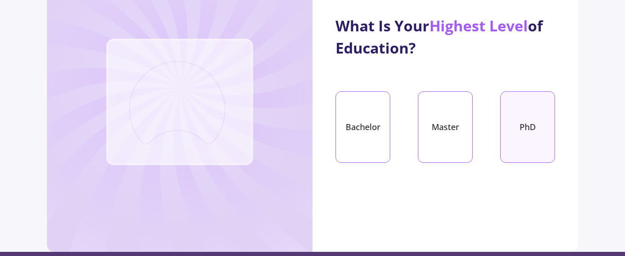
scroll to position [92, 0]
click at [516, 113] on div "PhD" at bounding box center [527, 126] width 55 height 71
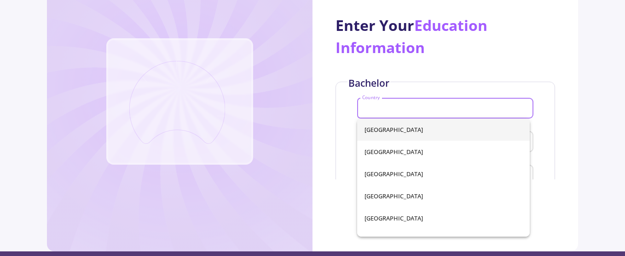
click at [415, 105] on input "Country" at bounding box center [447, 109] width 170 height 8
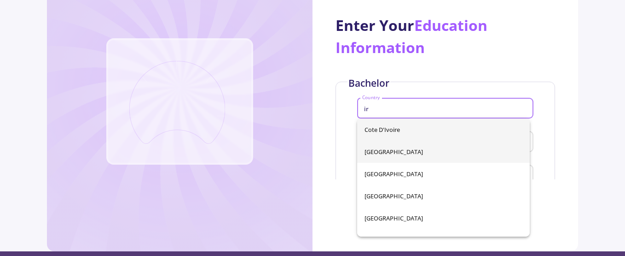
click at [381, 151] on span "[GEOGRAPHIC_DATA]" at bounding box center [444, 151] width 158 height 22
type input "[GEOGRAPHIC_DATA]"
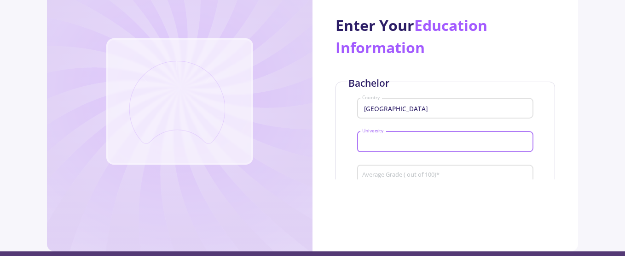
click at [391, 144] on input "University" at bounding box center [447, 142] width 170 height 8
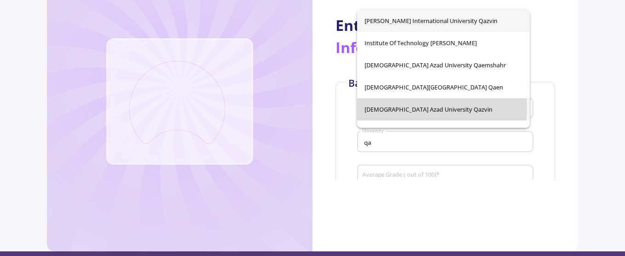
click at [403, 108] on span "[DEMOGRAPHIC_DATA] Azad University Qazvin" at bounding box center [444, 109] width 158 height 22
type input "[DEMOGRAPHIC_DATA] Azad University Qazvin"
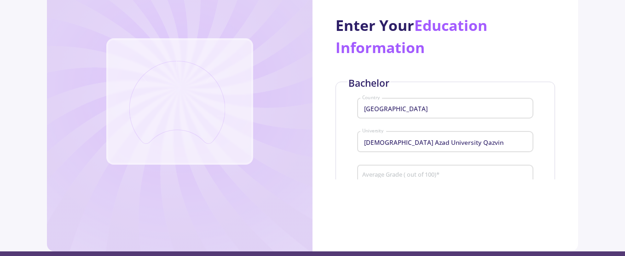
click at [384, 167] on div "Average Grade ( out of 100) *" at bounding box center [446, 173] width 168 height 24
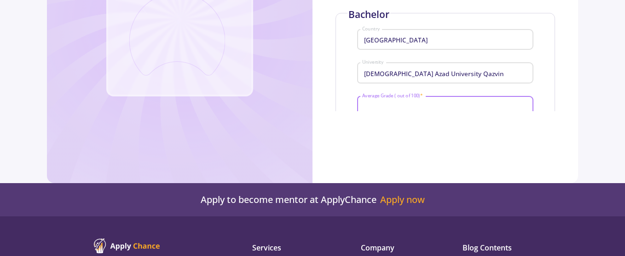
scroll to position [184, 0]
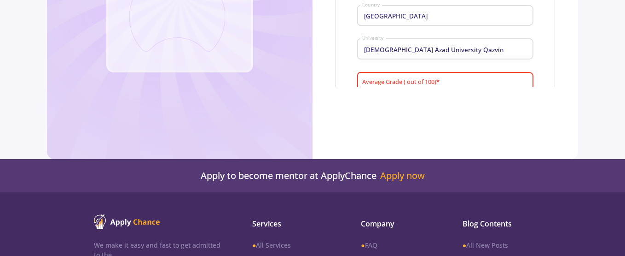
click at [407, 85] on input "Average Grade ( out of 100) *" at bounding box center [447, 83] width 170 height 8
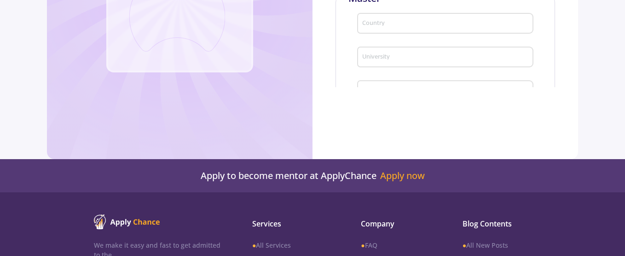
scroll to position [93, 0]
type input "84.3"
click at [410, 65] on div "Country" at bounding box center [446, 68] width 168 height 24
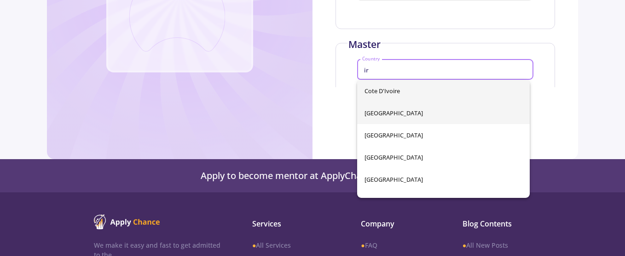
click at [373, 111] on span "Iran" at bounding box center [444, 113] width 158 height 22
type input "Iran"
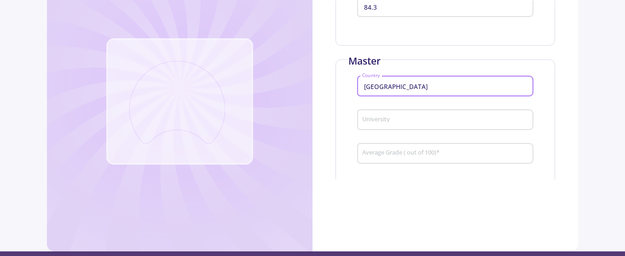
scroll to position [185, 0]
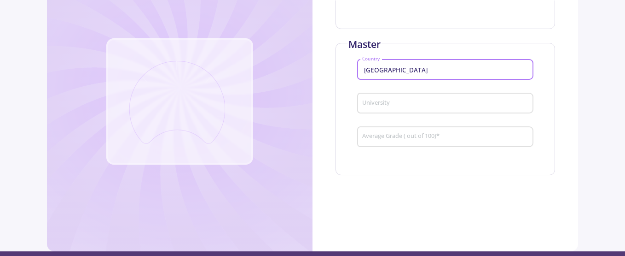
click at [413, 99] on input "University" at bounding box center [447, 103] width 170 height 8
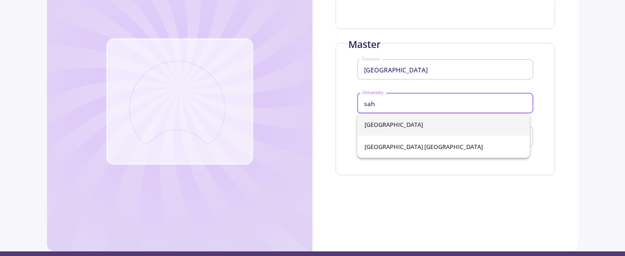
click at [420, 123] on span "Sahand University of Technology" at bounding box center [444, 124] width 158 height 22
type input "Sahand University of Technology"
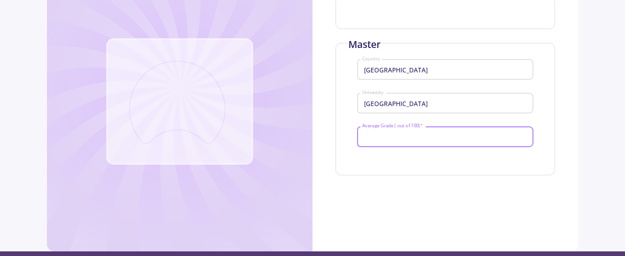
click at [413, 134] on input "Average Grade ( out of 100) *" at bounding box center [447, 137] width 170 height 8
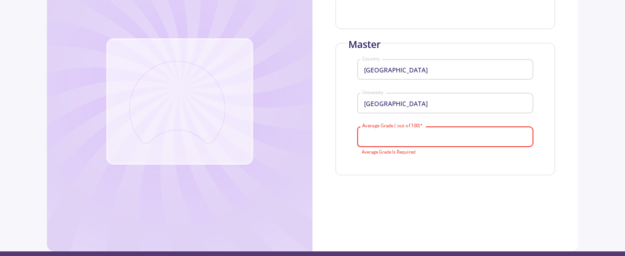
click at [424, 134] on input "Average Grade ( out of 100) *" at bounding box center [447, 137] width 170 height 8
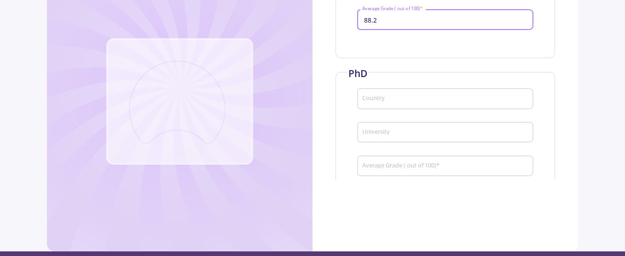
scroll to position [323, 0]
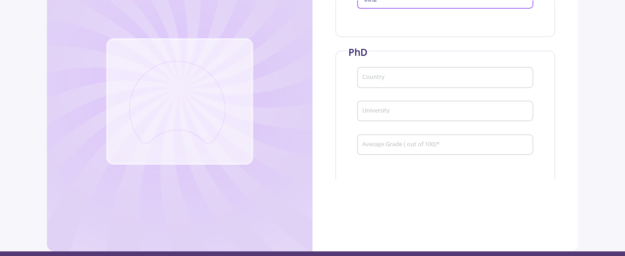
type input "88.2"
click at [399, 78] on input "Country" at bounding box center [447, 78] width 170 height 8
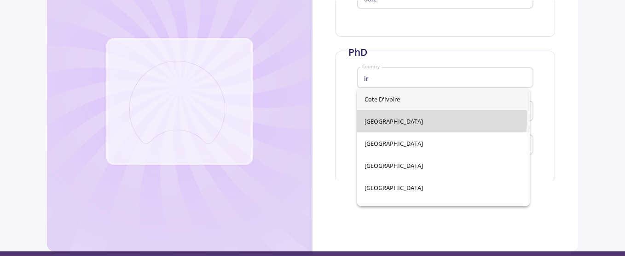
click at [379, 118] on span "Iran" at bounding box center [444, 121] width 158 height 22
type input "Iran"
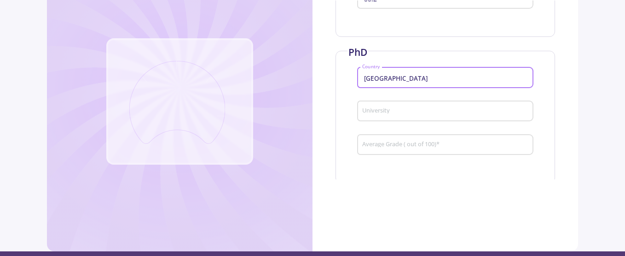
click at [390, 110] on input "University" at bounding box center [447, 111] width 170 height 8
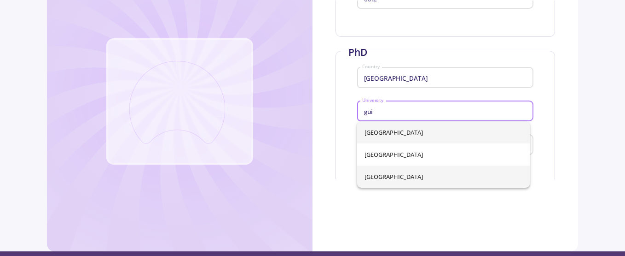
click at [407, 177] on span "University of Guilan" at bounding box center [444, 176] width 158 height 22
type input "University of Guilan"
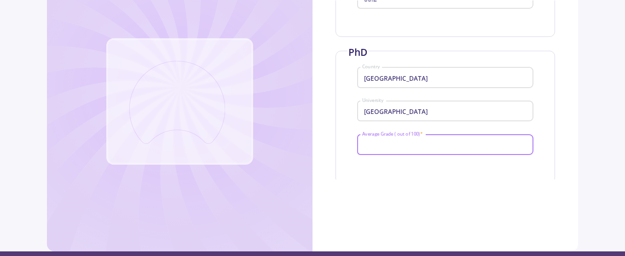
click at [425, 144] on input "Average Grade ( out of 100) *" at bounding box center [447, 145] width 170 height 8
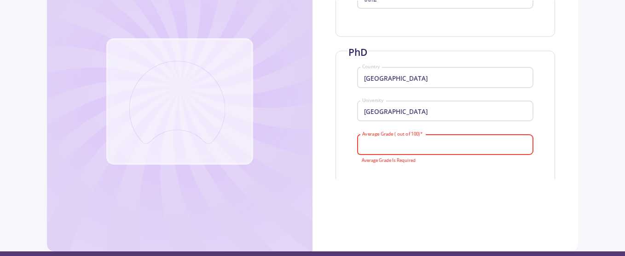
click at [414, 144] on input "Average Grade ( out of 100) *" at bounding box center [447, 145] width 170 height 8
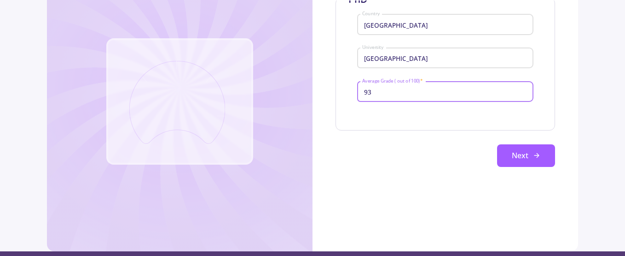
scroll to position [377, 0]
type input "93"
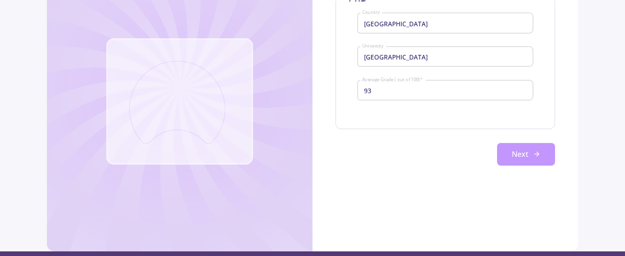
click at [522, 157] on button "Next" at bounding box center [526, 154] width 58 height 23
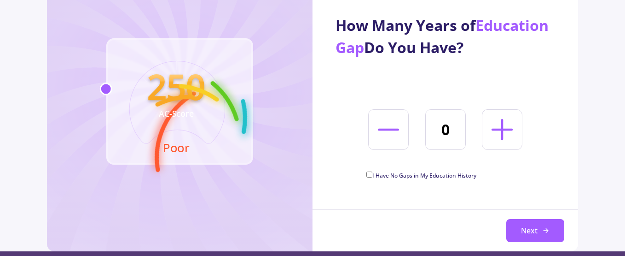
click at [500, 127] on icon at bounding box center [502, 129] width 34 height 34
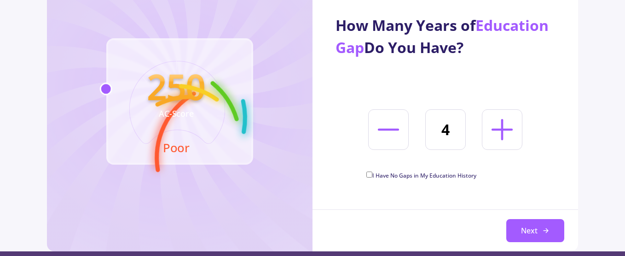
type input "5"
click at [533, 230] on button "Next" at bounding box center [535, 230] width 58 height 23
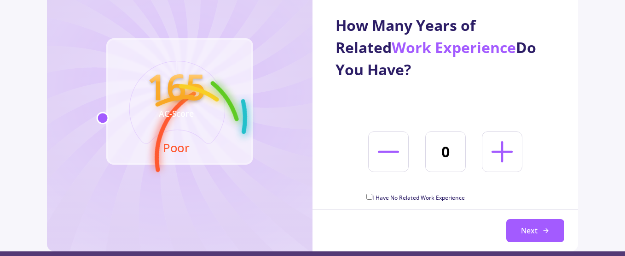
click at [491, 139] on icon at bounding box center [502, 151] width 34 height 34
type input "4"
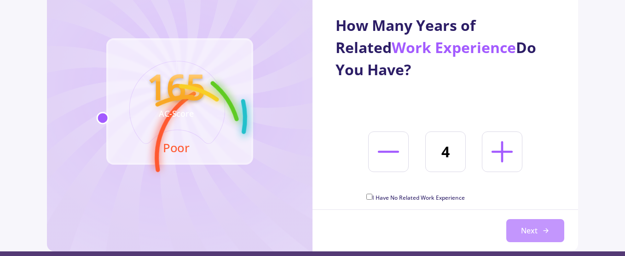
click at [547, 226] on button "Next" at bounding box center [535, 230] width 58 height 23
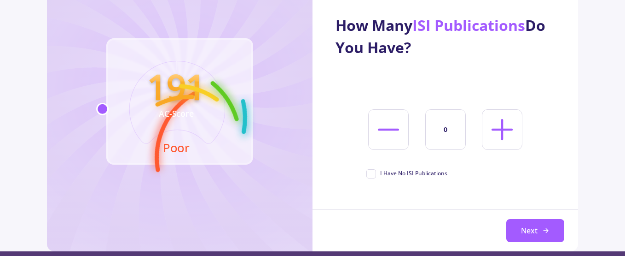
click at [498, 134] on icon at bounding box center [502, 129] width 34 height 34
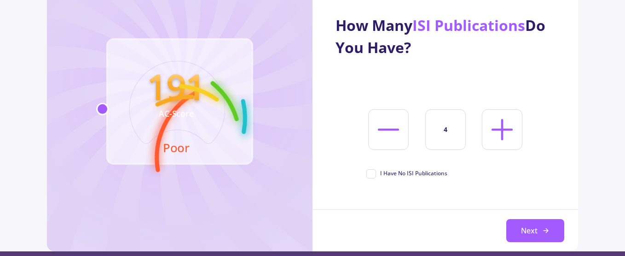
type input "5"
click at [535, 233] on button "Next" at bounding box center [535, 230] width 58 height 23
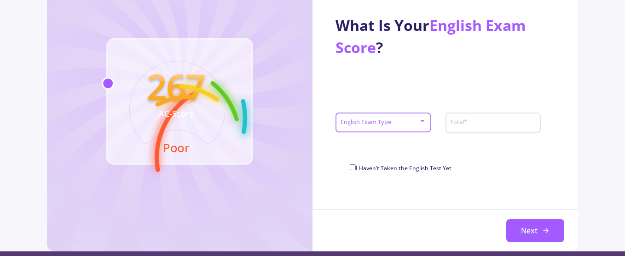
click at [410, 119] on span at bounding box center [381, 122] width 76 height 6
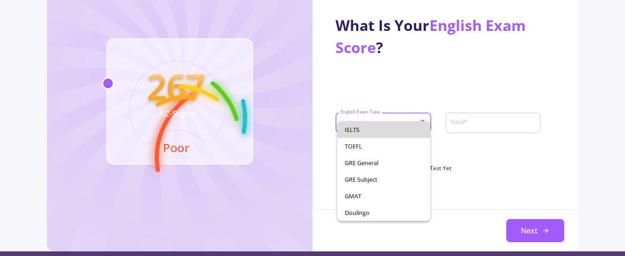
click at [388, 128] on span "IELTS" at bounding box center [384, 129] width 78 height 17
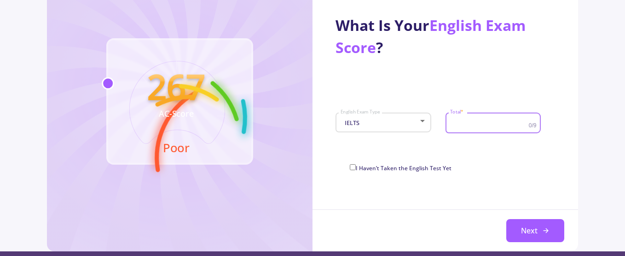
click at [465, 124] on input "Total *" at bounding box center [490, 123] width 81 height 8
type input "7.5"
click at [544, 231] on icon at bounding box center [545, 230] width 7 height 7
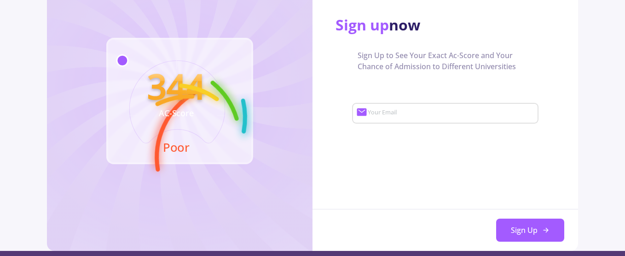
scroll to position [92, 0]
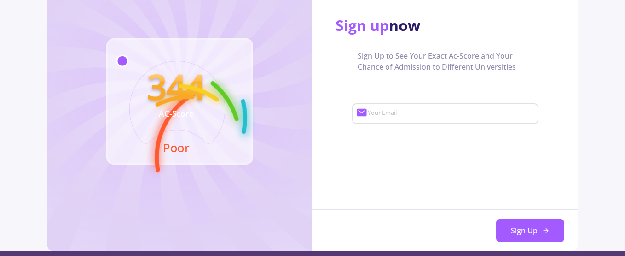
click at [410, 114] on input "Your Email" at bounding box center [451, 114] width 169 height 8
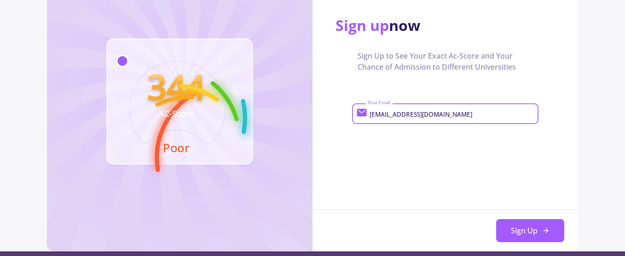
click at [482, 114] on input "[EMAIL_ADDRESS][DOMAIN_NAME]" at bounding box center [451, 114] width 169 height 8
type input "[EMAIL_ADDRESS][DOMAIN_NAME]"
click at [537, 233] on button "Sign Up" at bounding box center [530, 230] width 68 height 23
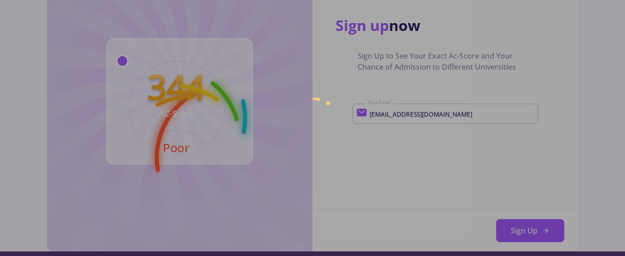
scroll to position [0, 0]
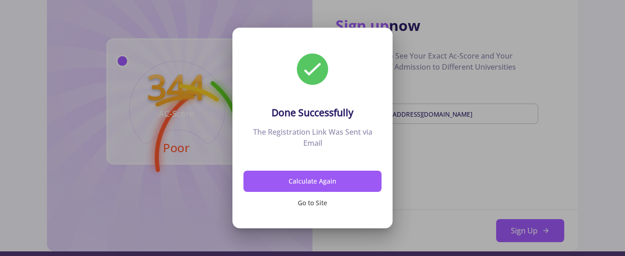
click at [311, 203] on button "Go to Site" at bounding box center [313, 203] width 138 height 22
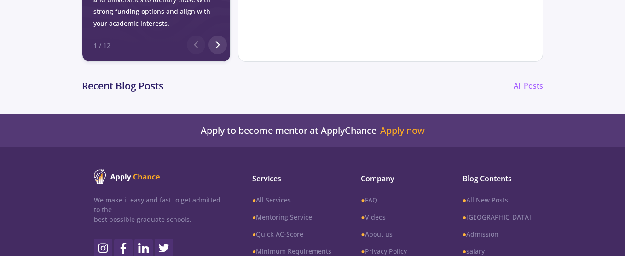
scroll to position [553, 0]
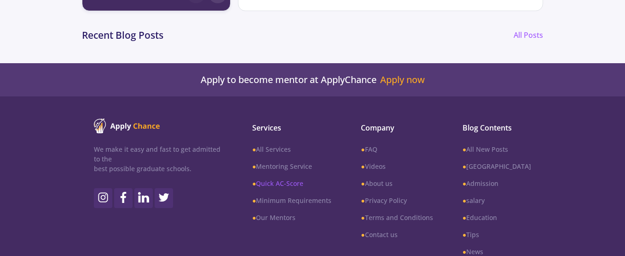
click at [303, 179] on link "● Quick AC-Score" at bounding box center [291, 183] width 79 height 10
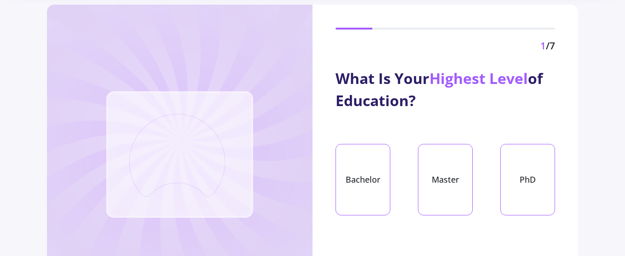
scroll to position [92, 0]
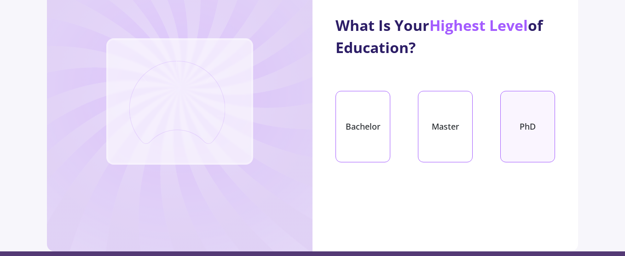
click at [533, 129] on div "PhD" at bounding box center [527, 126] width 55 height 71
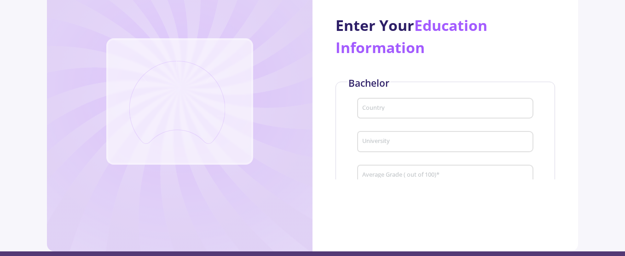
click at [429, 105] on input "Country" at bounding box center [447, 109] width 170 height 8
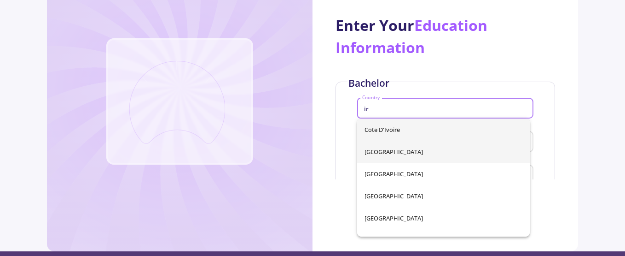
click at [392, 153] on span "Iran" at bounding box center [444, 151] width 158 height 22
type input "Iran"
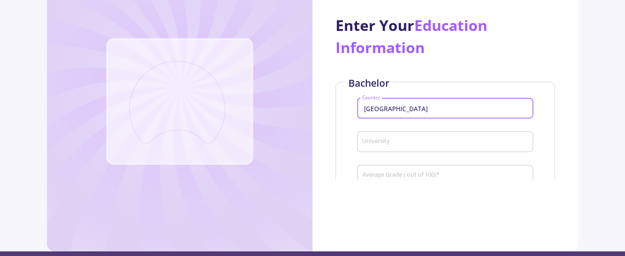
click at [395, 142] on input "University" at bounding box center [447, 142] width 170 height 8
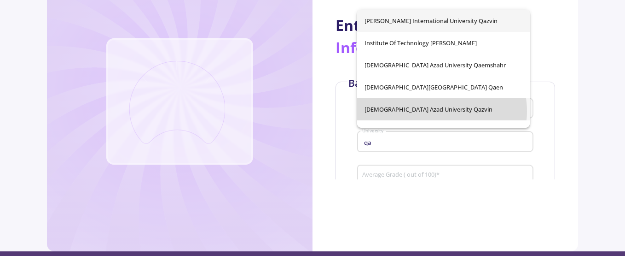
click at [436, 111] on span "Islamic Azad University Qazvin" at bounding box center [444, 109] width 158 height 22
type input "Islamic Azad University Qazvin"
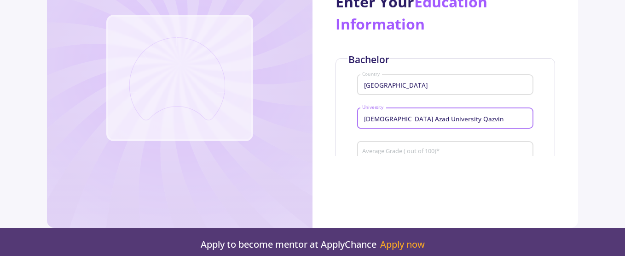
scroll to position [138, 0]
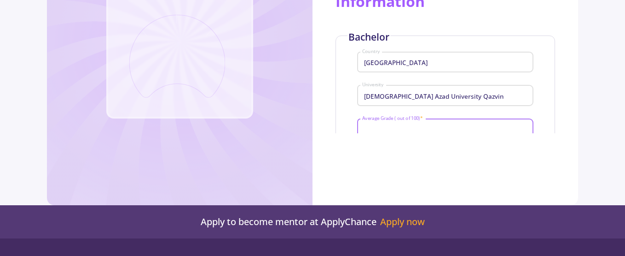
click at [436, 128] on input "Average Grade ( out of 100) *" at bounding box center [447, 129] width 170 height 8
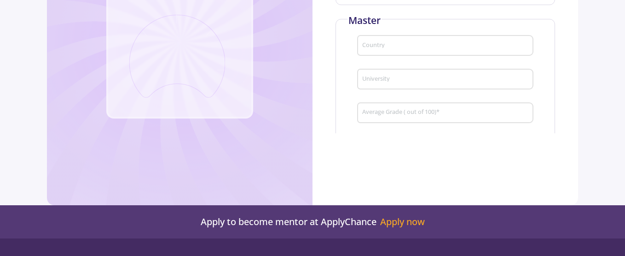
scroll to position [185, 0]
type input "84.3"
click at [407, 23] on input "Country" at bounding box center [447, 24] width 170 height 8
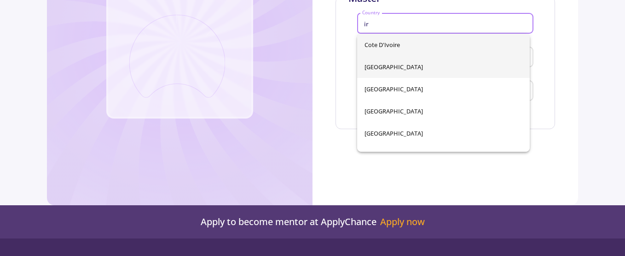
click at [379, 65] on span "Iran" at bounding box center [444, 67] width 158 height 22
type input "Iran"
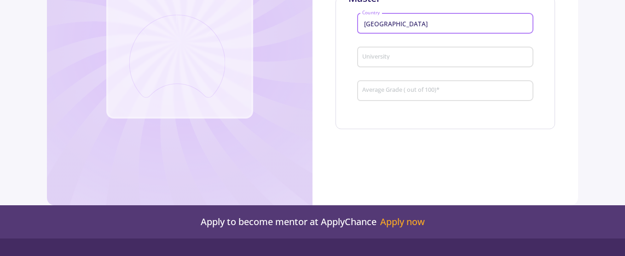
click at [387, 56] on input "University" at bounding box center [447, 57] width 170 height 8
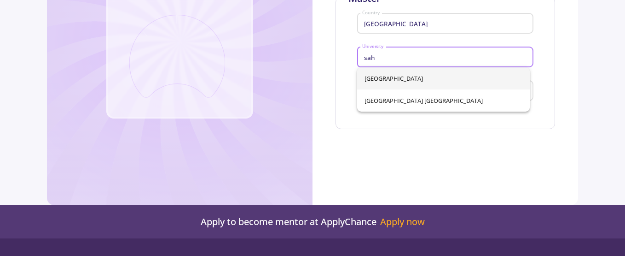
click at [390, 77] on span "Sahand University of Technology" at bounding box center [444, 78] width 158 height 22
type input "Sahand University of Technology"
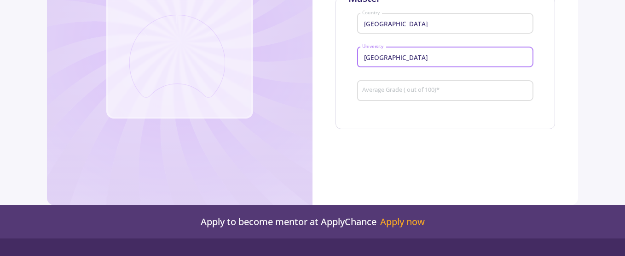
click at [390, 88] on input "Average Grade ( out of 100) *" at bounding box center [447, 91] width 170 height 8
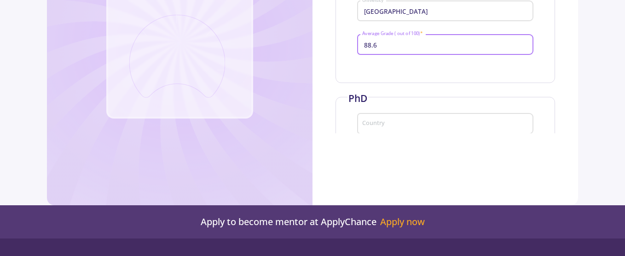
scroll to position [277, 0]
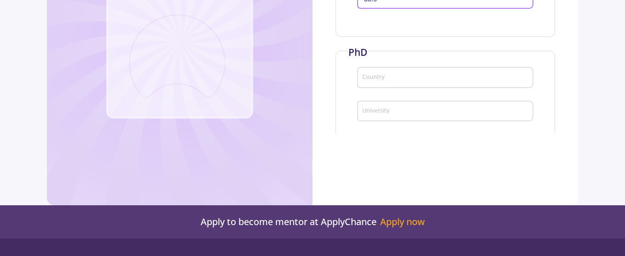
type input "88.6"
click at [386, 78] on input "Country" at bounding box center [447, 78] width 170 height 8
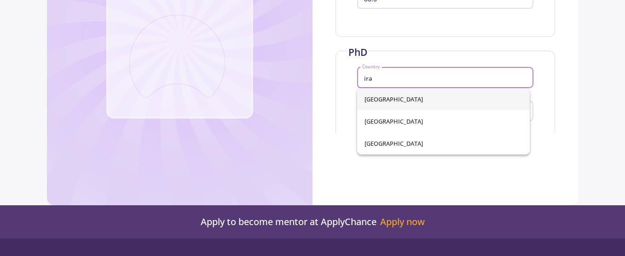
click at [381, 99] on span "Iran" at bounding box center [444, 99] width 158 height 22
type input "Iran"
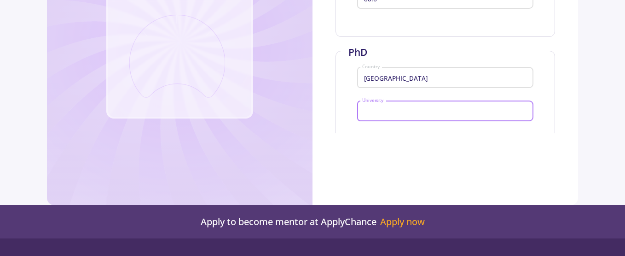
click at [385, 111] on input "University" at bounding box center [447, 111] width 170 height 8
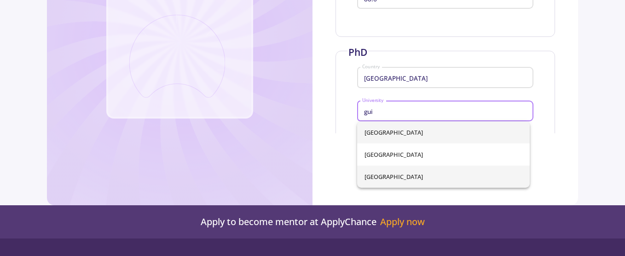
type input "gui"
click at [393, 175] on div "Guilan University of Medical Sciences Guilan University of Medical Sciences Ras…" at bounding box center [443, 154] width 173 height 66
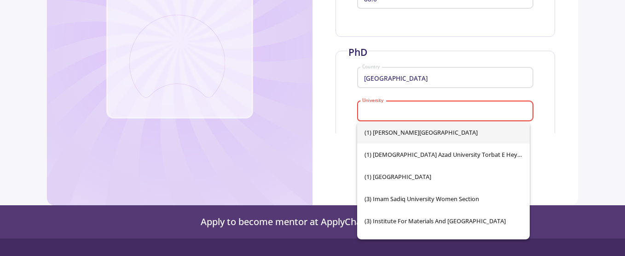
click at [407, 106] on div "University" at bounding box center [446, 109] width 168 height 24
click at [406, 108] on input "University" at bounding box center [447, 111] width 170 height 8
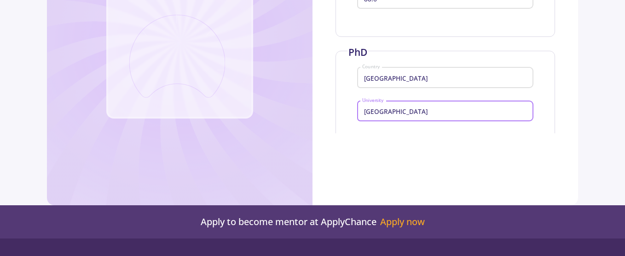
scroll to position [323, 0]
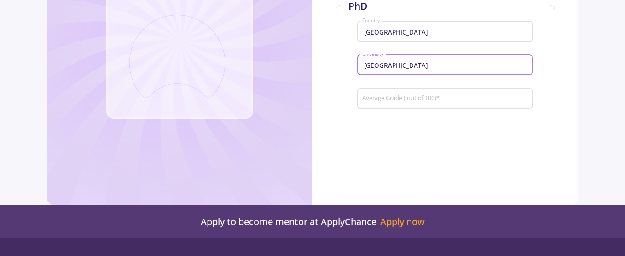
type input "University of Guilan"
click at [419, 100] on input "Average Grade ( out of 100) *" at bounding box center [447, 99] width 170 height 8
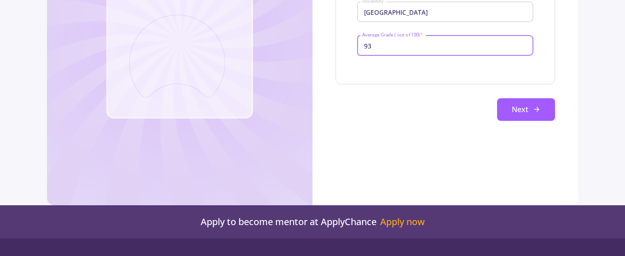
scroll to position [377, 0]
type input "93"
click at [511, 105] on button "Next" at bounding box center [526, 108] width 58 height 23
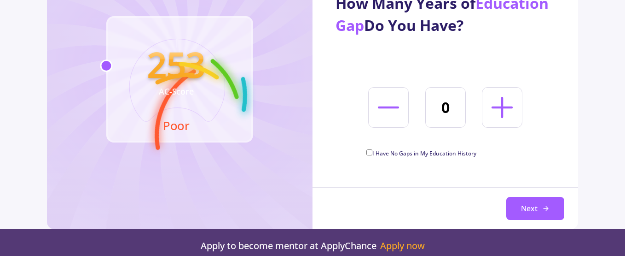
scroll to position [92, 0]
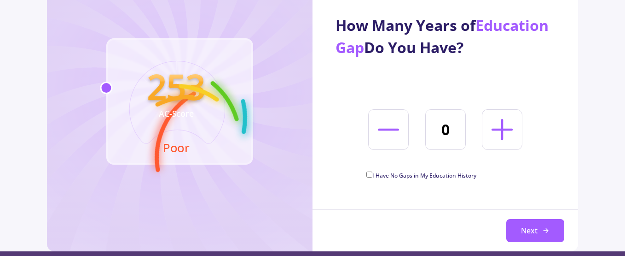
click at [499, 130] on icon at bounding box center [502, 129] width 34 height 34
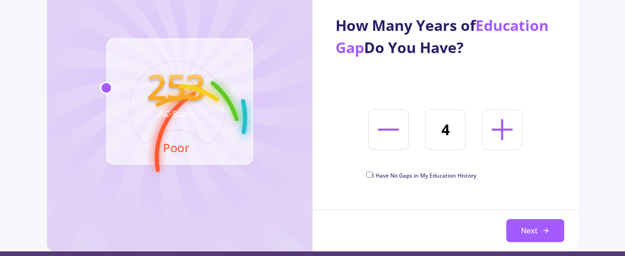
type input "5"
click at [526, 232] on button "Next" at bounding box center [535, 230] width 58 height 23
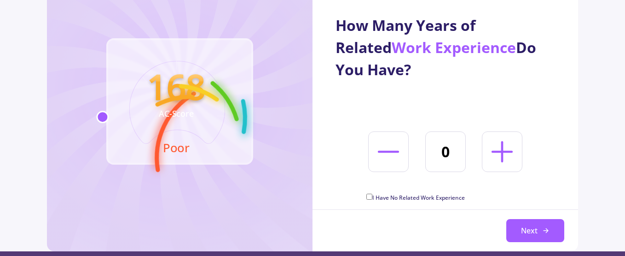
click at [498, 146] on icon at bounding box center [502, 151] width 34 height 34
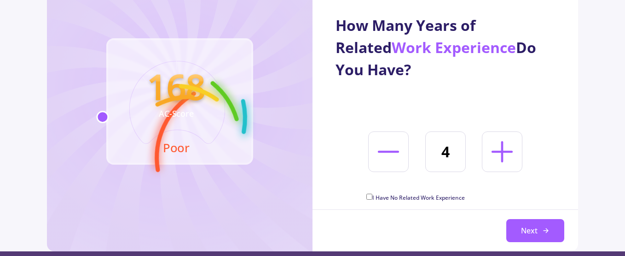
type input "5"
click at [528, 231] on button "Next" at bounding box center [535, 230] width 58 height 23
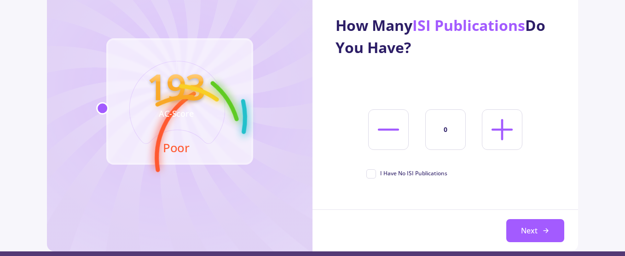
click at [502, 123] on line at bounding box center [502, 129] width 0 height 19
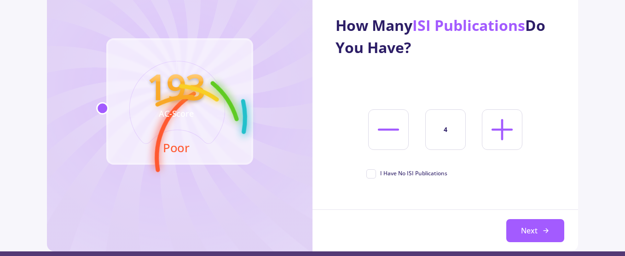
type input "5"
click at [532, 228] on button "Next" at bounding box center [535, 230] width 58 height 23
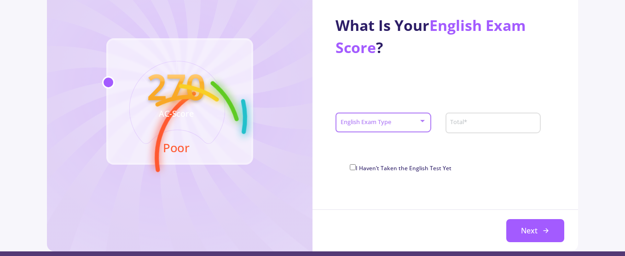
click at [391, 122] on span at bounding box center [381, 122] width 76 height 6
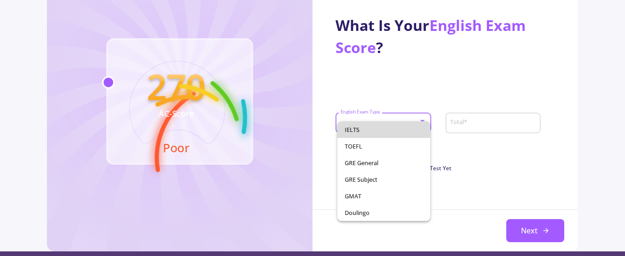
click at [372, 129] on span "IELTS" at bounding box center [384, 129] width 78 height 17
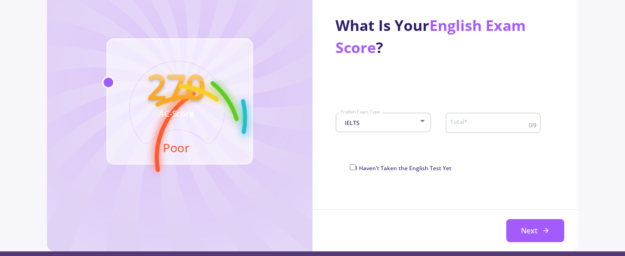
click at [488, 128] on div "Total *" at bounding box center [489, 121] width 79 height 24
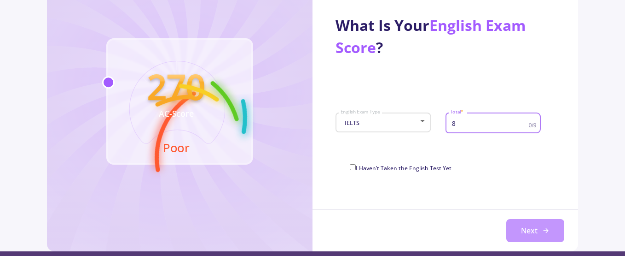
type input "8"
click at [536, 231] on button "Next" at bounding box center [535, 230] width 58 height 23
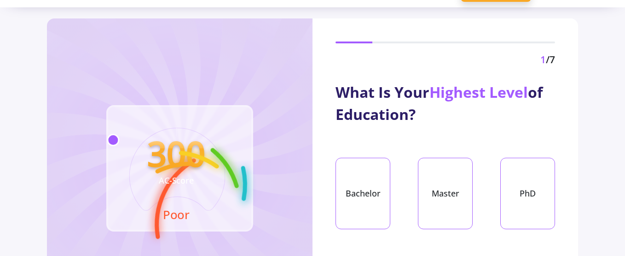
scroll to position [46, 0]
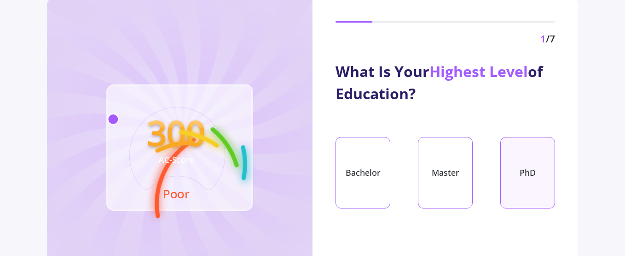
click at [529, 179] on div "PhD" at bounding box center [527, 172] width 55 height 71
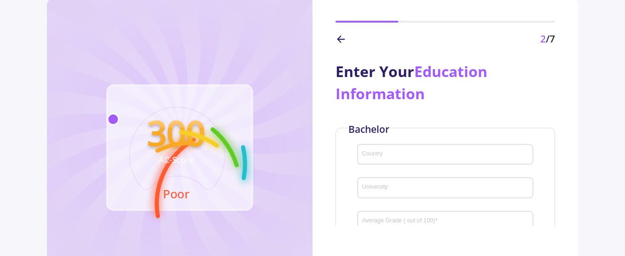
click at [391, 155] on input "Country" at bounding box center [447, 155] width 170 height 8
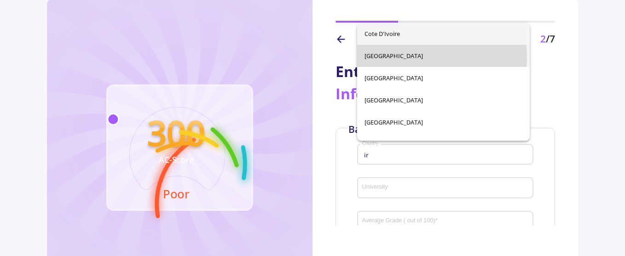
click at [403, 57] on span "Iran" at bounding box center [444, 56] width 158 height 22
type input "Iran"
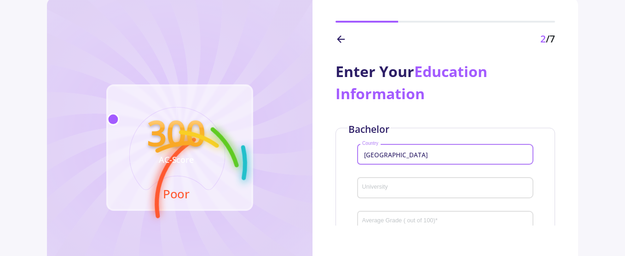
click at [378, 188] on input "University" at bounding box center [447, 188] width 170 height 8
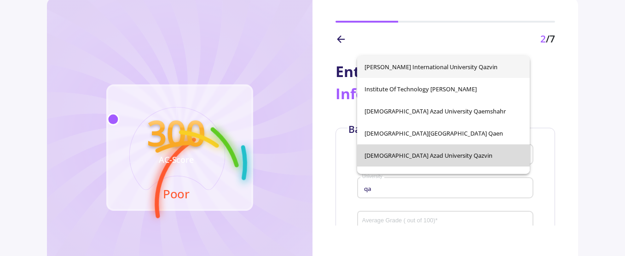
click at [444, 158] on span "Islamic Azad University Qazvin" at bounding box center [444, 155] width 158 height 22
type input "Islamic Azad University Qazvin"
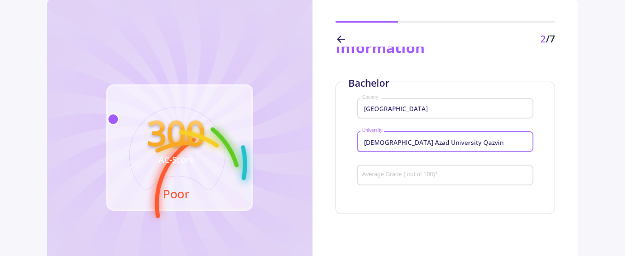
click at [427, 175] on input "Average Grade ( out of 100) *" at bounding box center [447, 175] width 170 height 8
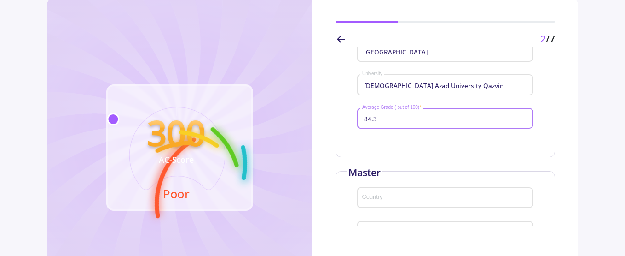
scroll to position [138, 0]
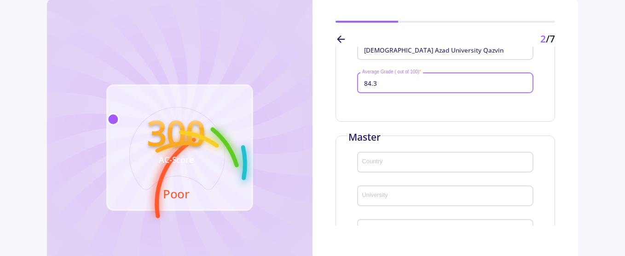
type input "84.3"
click at [410, 162] on input "Country" at bounding box center [447, 162] width 170 height 8
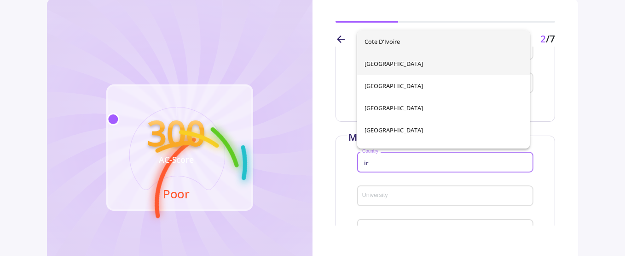
click at [383, 63] on span "Iran" at bounding box center [444, 63] width 158 height 22
type input "Iran"
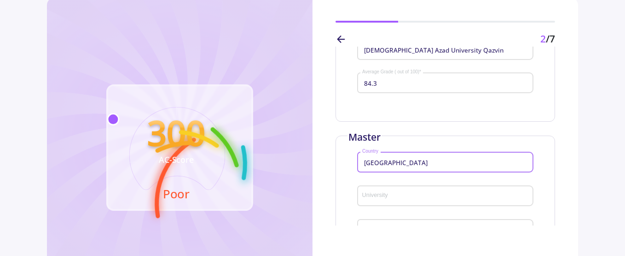
click at [381, 195] on input "University" at bounding box center [447, 196] width 170 height 8
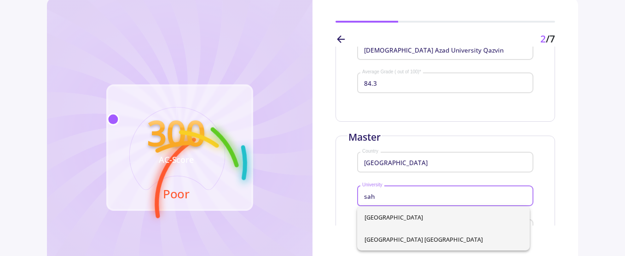
click at [409, 238] on span "Sahand University of Technology Tabriz" at bounding box center [444, 239] width 158 height 22
type input "Sahand University of Technology Tabriz"
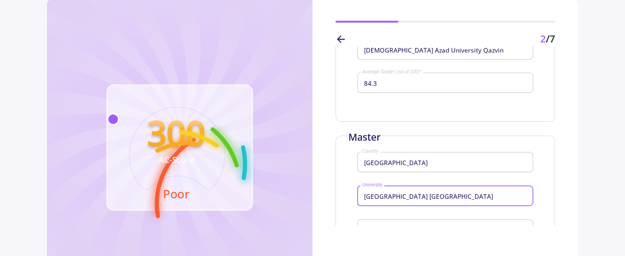
scroll to position [184, 0]
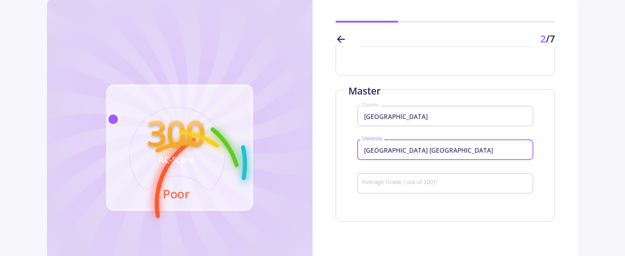
click at [427, 186] on input "Average Grade ( out of 100) *" at bounding box center [447, 183] width 170 height 8
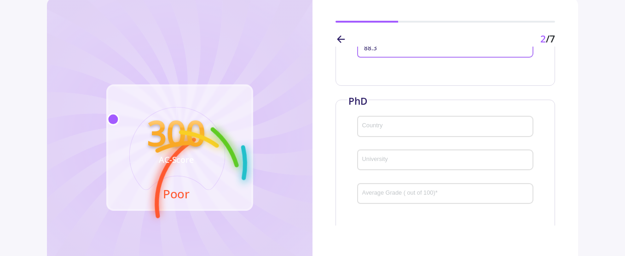
scroll to position [368, 0]
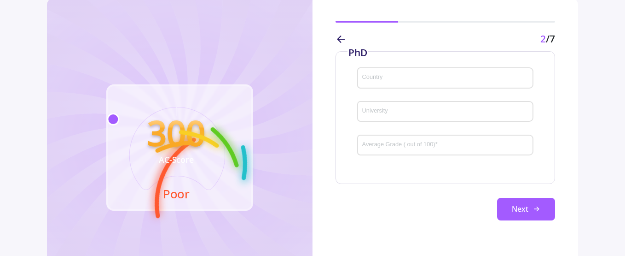
type input "88.3"
click at [394, 72] on div "Country" at bounding box center [446, 76] width 168 height 24
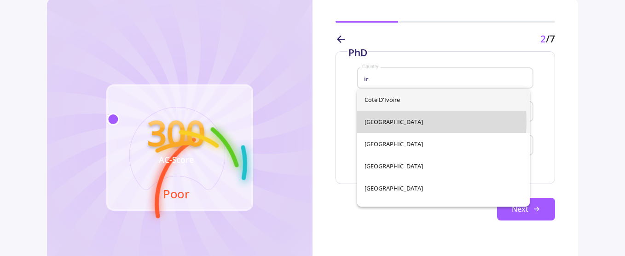
click at [382, 121] on span "Iran" at bounding box center [444, 122] width 158 height 22
type input "Iran"
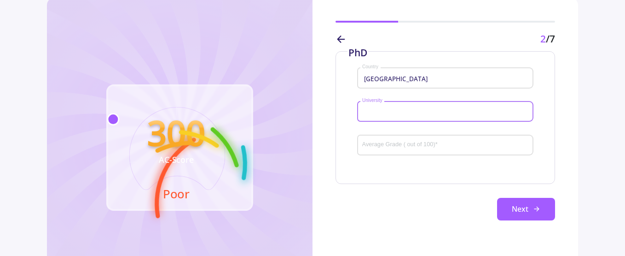
click at [386, 112] on input "University" at bounding box center [447, 112] width 170 height 8
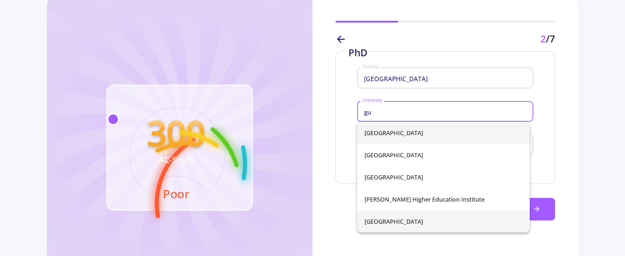
click at [385, 225] on span "University of Guilan" at bounding box center [444, 221] width 158 height 22
type input "University of Guilan"
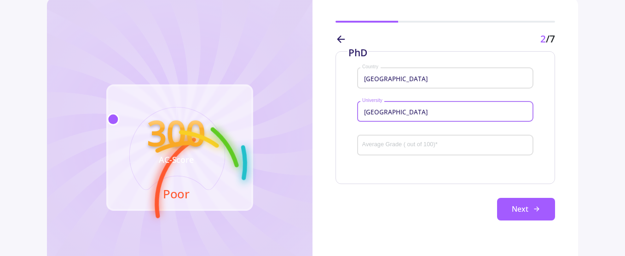
click at [399, 146] on input "Average Grade ( out of 100) *" at bounding box center [447, 145] width 170 height 8
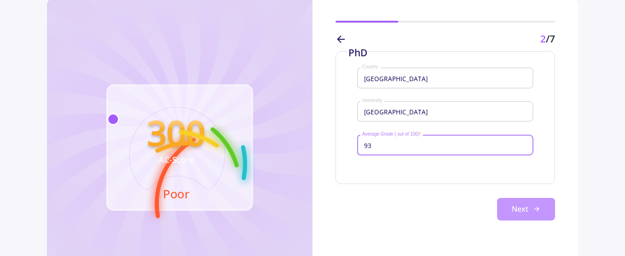
type input "93"
click at [515, 209] on button "Next" at bounding box center [526, 209] width 58 height 23
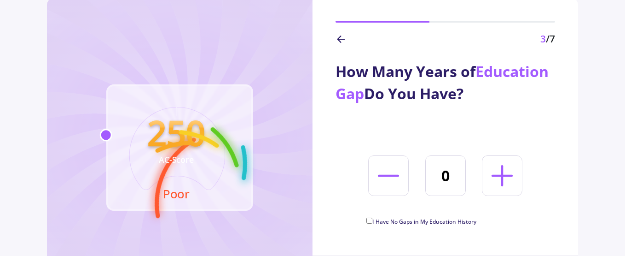
click at [502, 177] on line at bounding box center [502, 175] width 0 height 19
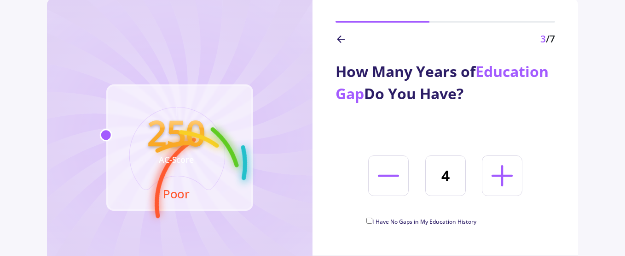
type input "5"
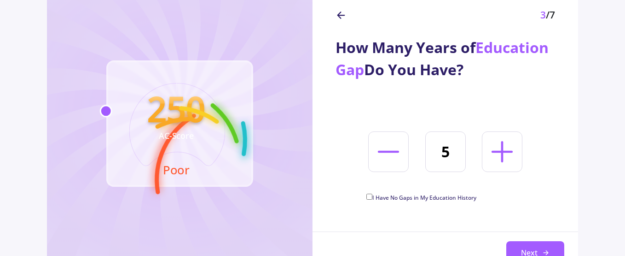
scroll to position [92, 0]
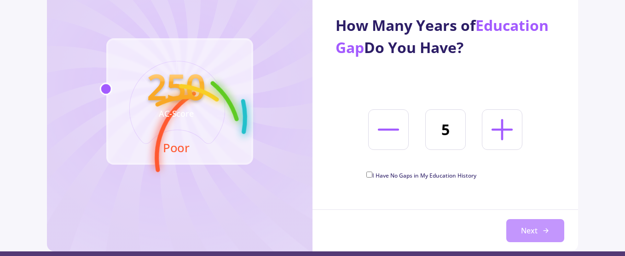
click at [531, 227] on button "Next" at bounding box center [535, 230] width 58 height 23
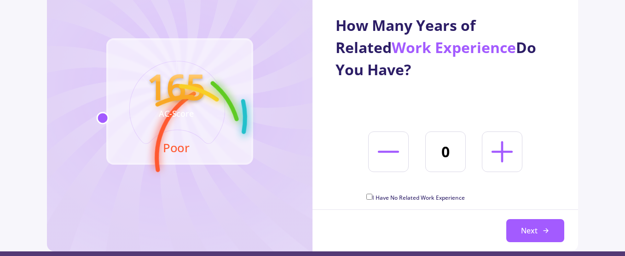
click at [499, 153] on icon at bounding box center [502, 151] width 34 height 34
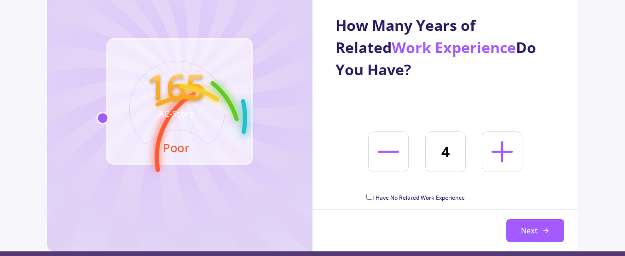
type input "5"
click at [534, 232] on button "Next" at bounding box center [535, 230] width 58 height 23
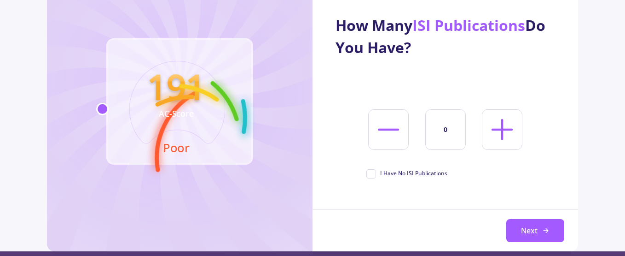
click at [511, 129] on line at bounding box center [502, 129] width 19 height 0
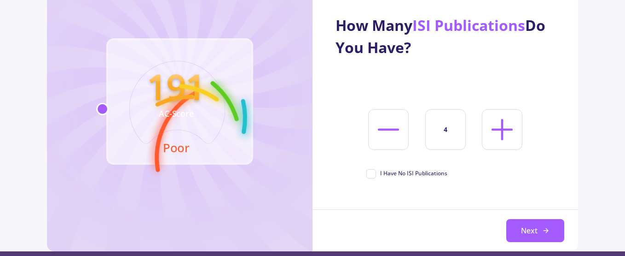
type input "5"
click at [537, 229] on button "Next" at bounding box center [535, 230] width 58 height 23
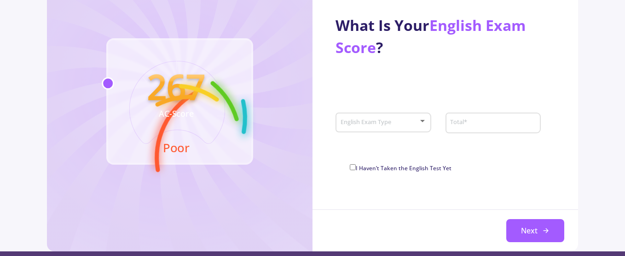
click at [419, 122] on div at bounding box center [423, 120] width 8 height 7
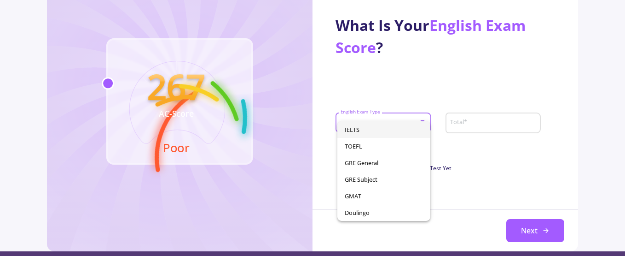
click at [377, 130] on span "IELTS" at bounding box center [384, 129] width 78 height 17
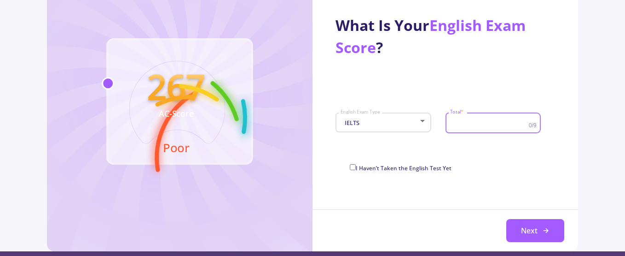
click at [465, 124] on input "Total *" at bounding box center [490, 123] width 81 height 8
type input "7.5"
click at [529, 229] on button "Next" at bounding box center [535, 230] width 58 height 23
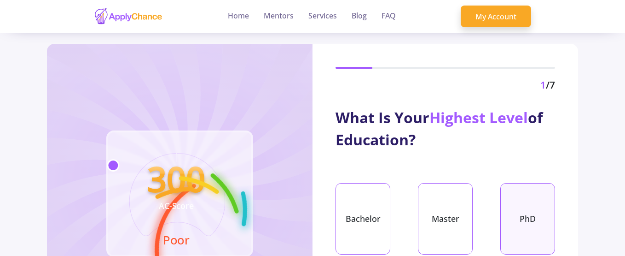
scroll to position [46, 0]
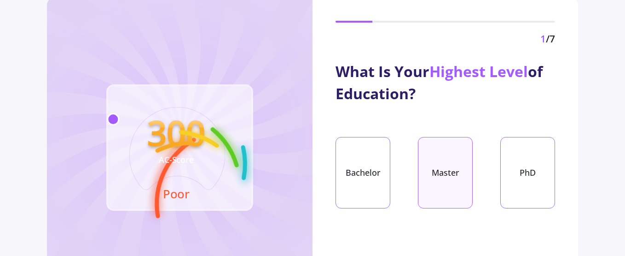
click at [440, 164] on div "Master" at bounding box center [445, 172] width 55 height 71
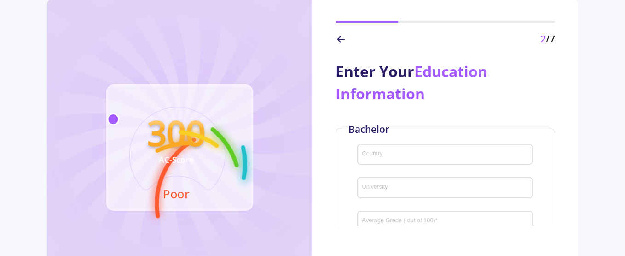
click at [415, 155] on input "Country" at bounding box center [447, 155] width 170 height 8
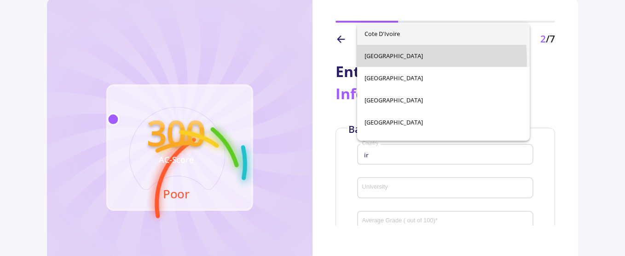
click at [376, 60] on span "[GEOGRAPHIC_DATA]" at bounding box center [444, 56] width 158 height 22
type input "[GEOGRAPHIC_DATA]"
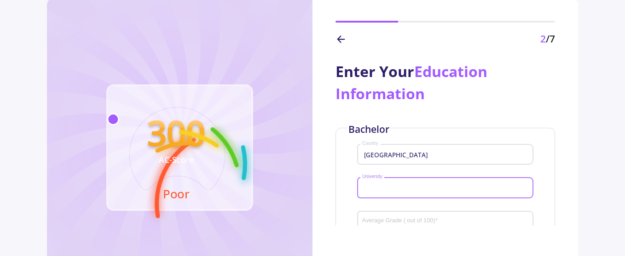
click at [405, 187] on input "University" at bounding box center [447, 188] width 170 height 8
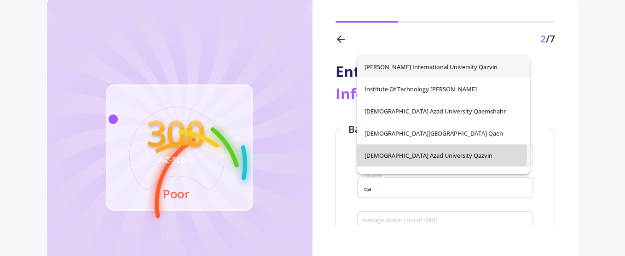
click at [413, 157] on span "[DEMOGRAPHIC_DATA] Azad University Qazvin" at bounding box center [444, 155] width 158 height 22
type input "[DEMOGRAPHIC_DATA] Azad University Qazvin"
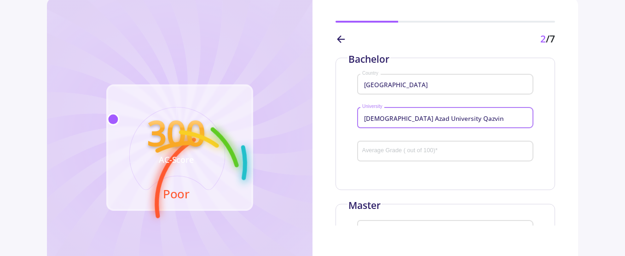
scroll to position [92, 0]
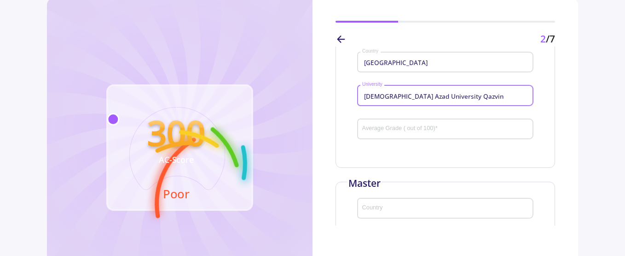
click at [446, 125] on div "Average Grade ( out of 100) *" at bounding box center [446, 127] width 168 height 24
type input "8"
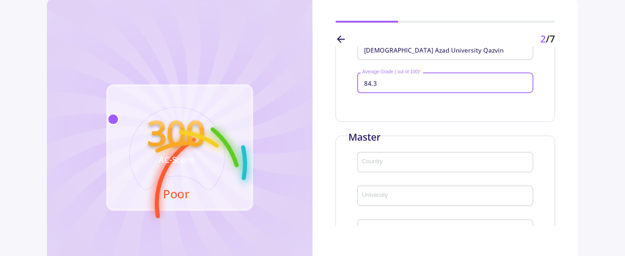
type input "84.3"
click at [416, 164] on input "Country" at bounding box center [447, 162] width 170 height 8
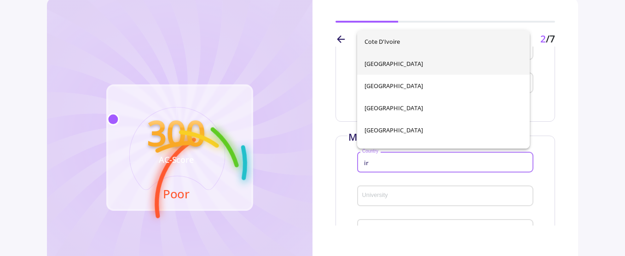
click at [391, 65] on span "[GEOGRAPHIC_DATA]" at bounding box center [444, 63] width 158 height 22
type input "[GEOGRAPHIC_DATA]"
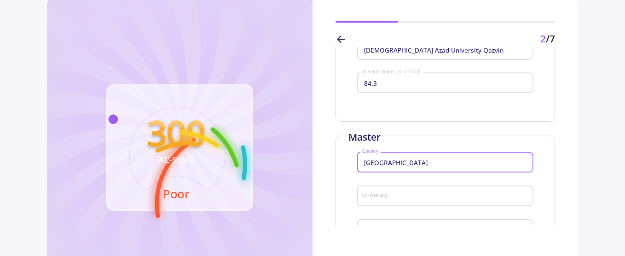
click at [393, 195] on input "University" at bounding box center [447, 196] width 170 height 8
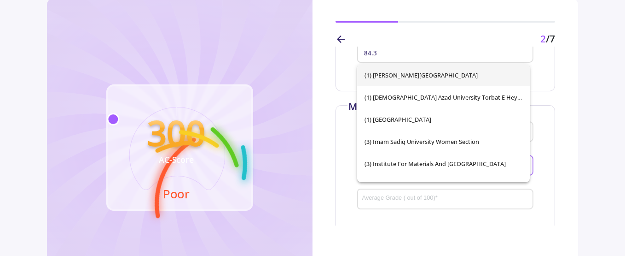
scroll to position [184, 0]
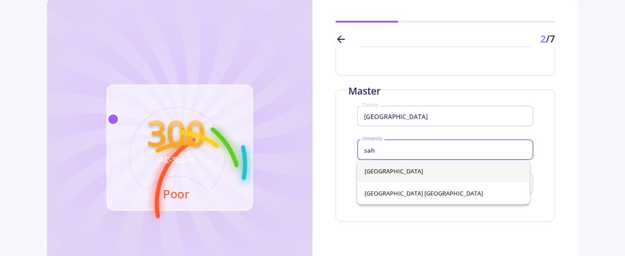
click at [401, 168] on span "[GEOGRAPHIC_DATA]" at bounding box center [444, 171] width 158 height 22
type input "[GEOGRAPHIC_DATA]"
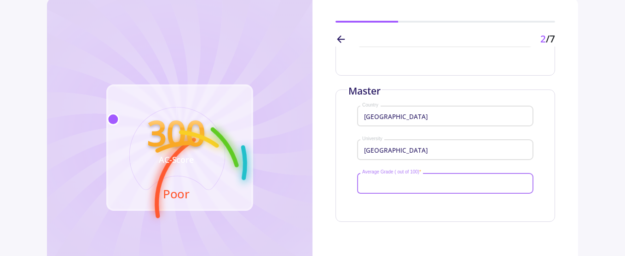
click at [409, 182] on input "Average Grade ( out of 100) *" at bounding box center [447, 183] width 170 height 8
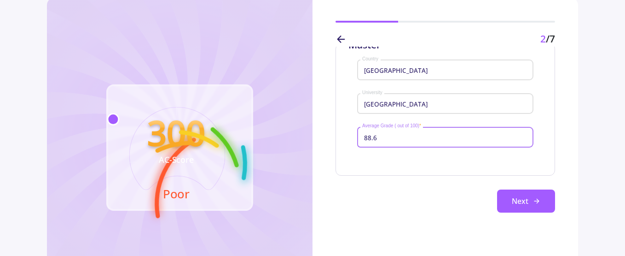
scroll to position [231, 0]
type input "88.6"
click at [510, 198] on button "Next" at bounding box center [526, 200] width 58 height 23
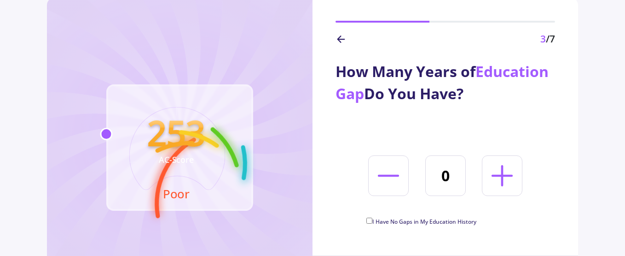
click at [341, 37] on icon at bounding box center [341, 39] width 11 height 11
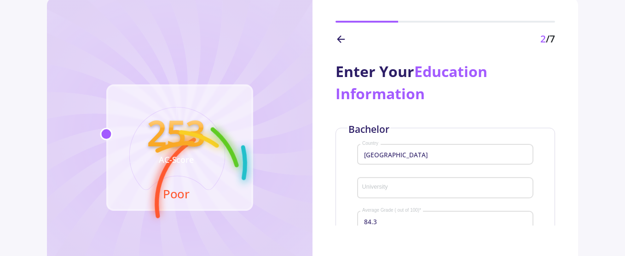
type input "[DEMOGRAPHIC_DATA] Azad University Qazvin"
type input "[GEOGRAPHIC_DATA]"
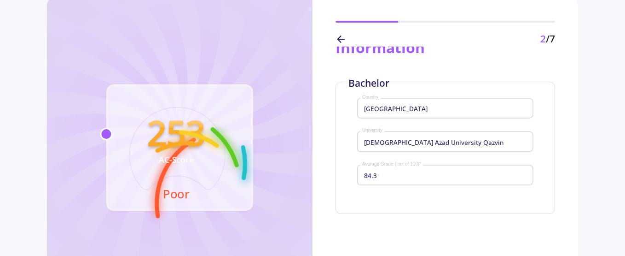
click at [454, 145] on input "[DEMOGRAPHIC_DATA] Azad University Qazvin" at bounding box center [447, 142] width 170 height 8
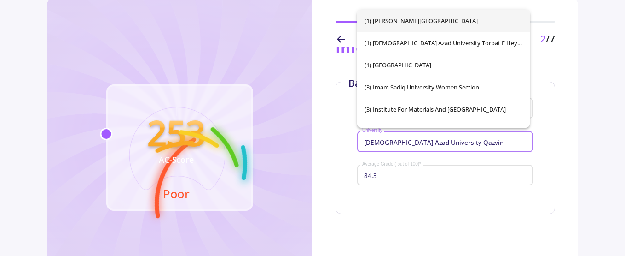
drag, startPoint x: 456, startPoint y: 145, endPoint x: 339, endPoint y: 140, distance: 117.5
click at [339, 140] on div "Bachelor Iran Country Islamic Azad University Qazvin University 84.3 Average Gr…" at bounding box center [446, 147] width 220 height 132
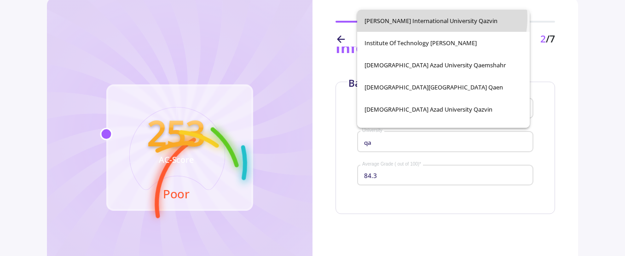
click at [432, 17] on span "[PERSON_NAME] International University Qazvin" at bounding box center [444, 21] width 158 height 22
type input "[PERSON_NAME] International University Qazvin"
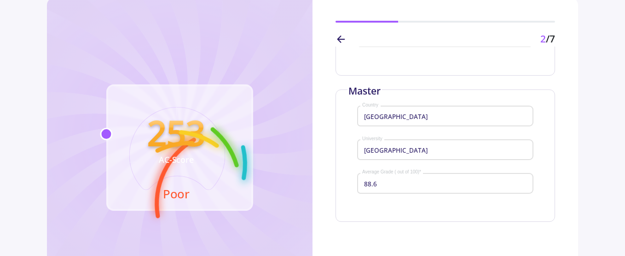
scroll to position [230, 0]
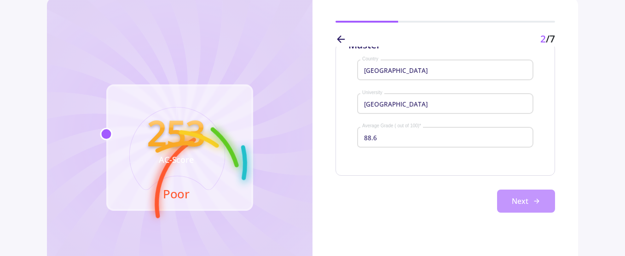
click at [518, 204] on button "Next" at bounding box center [526, 200] width 58 height 23
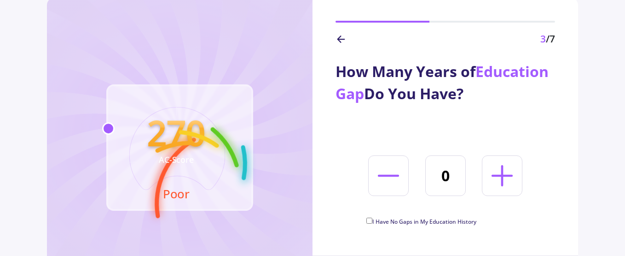
click at [339, 36] on icon at bounding box center [341, 39] width 11 height 11
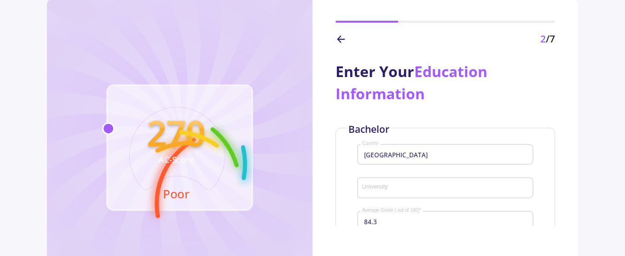
type input "[PERSON_NAME] International University Qazvin"
type input "[GEOGRAPHIC_DATA]"
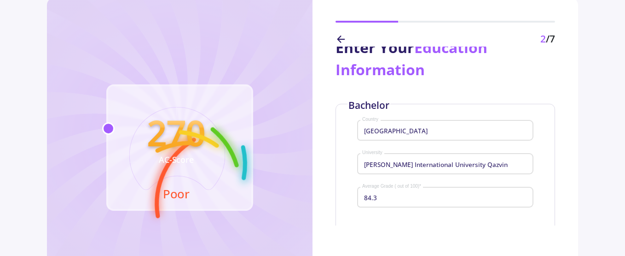
scroll to position [46, 0]
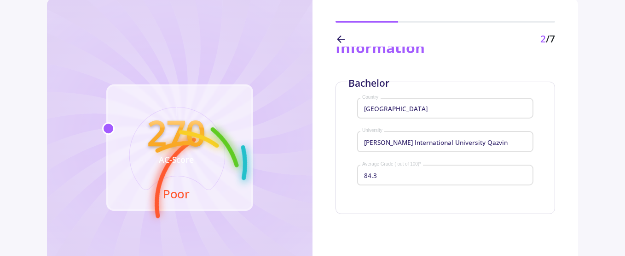
click at [506, 142] on input "[PERSON_NAME] International University Qazvin" at bounding box center [447, 142] width 170 height 8
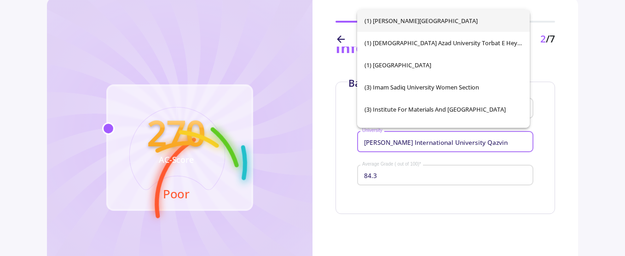
drag, startPoint x: 506, startPoint y: 142, endPoint x: 320, endPoint y: 143, distance: 186.5
click at [320, 143] on div "Enter Your Education Information Bachelor Iran Country Imam Khomeini Internatio…" at bounding box center [446, 136] width 266 height 179
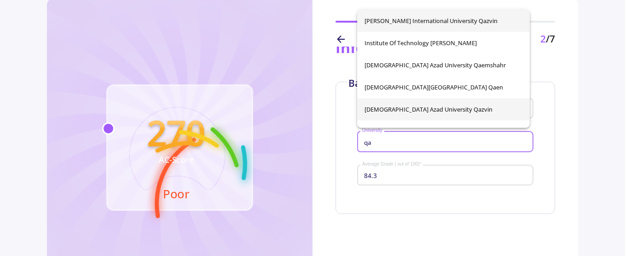
type input "qa"
click at [449, 109] on div "Imam Khomeini International University Qazvin Institute of Technology Allameh Q…" at bounding box center [443, 69] width 173 height 118
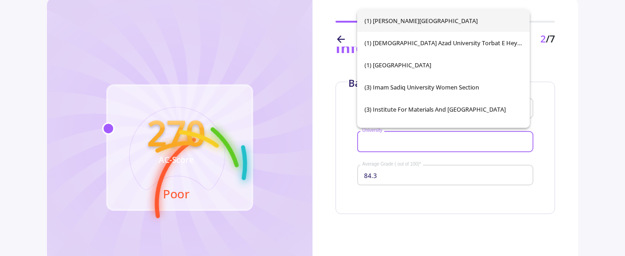
click at [438, 142] on input "University" at bounding box center [447, 142] width 170 height 8
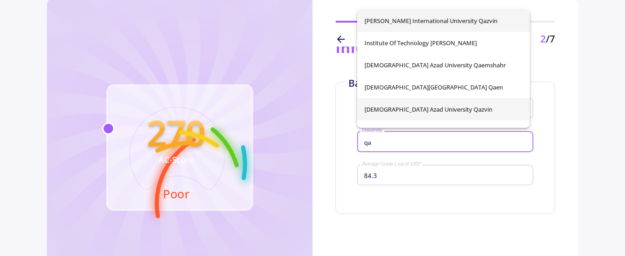
type input "qa"
click at [437, 110] on div "Imam Khomeini International University Qazvin Institute of Technology Allameh Q…" at bounding box center [443, 69] width 173 height 118
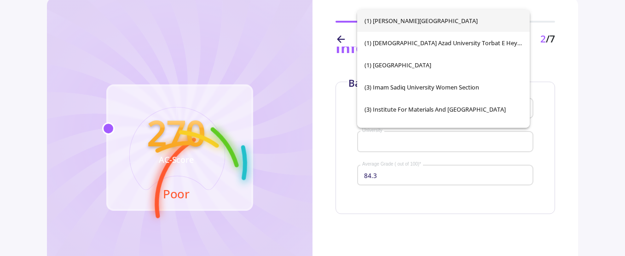
click at [548, 122] on div "Bachelor Iran Country University 84.3 Average Grade ( out of 100) *" at bounding box center [446, 147] width 220 height 132
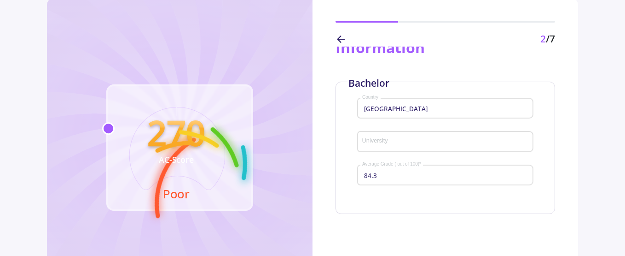
click at [478, 144] on input "University" at bounding box center [447, 142] width 170 height 8
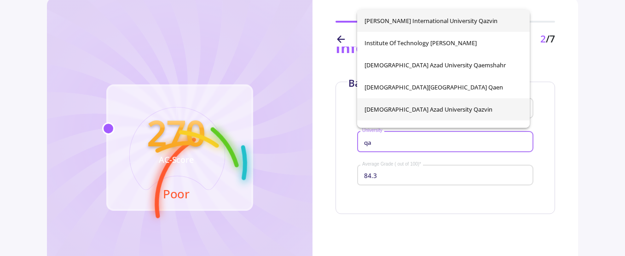
type input "qa"
click at [449, 111] on div "Imam Khomeini International University Qazvin Institute of Technology Allameh Q…" at bounding box center [443, 69] width 173 height 118
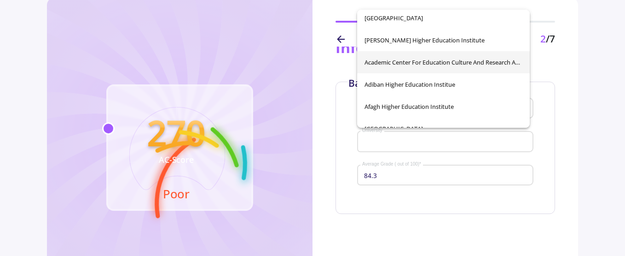
scroll to position [138, 0]
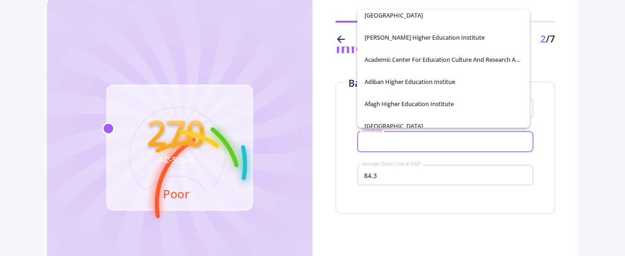
click at [419, 145] on input "University" at bounding box center [447, 142] width 170 height 8
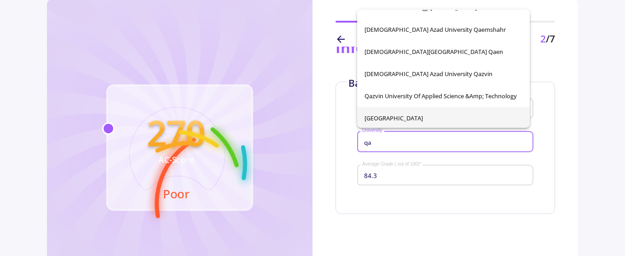
scroll to position [52, 0]
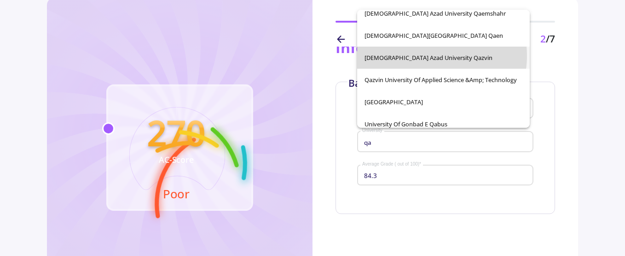
click at [426, 56] on span "[DEMOGRAPHIC_DATA] Azad University Qazvin" at bounding box center [444, 58] width 158 height 22
type input "[DEMOGRAPHIC_DATA] Azad University Qazvin"
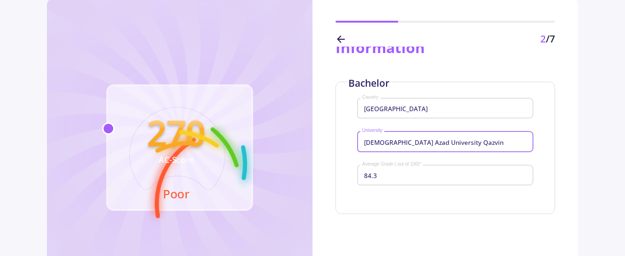
click at [543, 172] on div "Bachelor Iran Country Islamic Azad University Qazvin University 84.3 Average Gr…" at bounding box center [446, 147] width 220 height 132
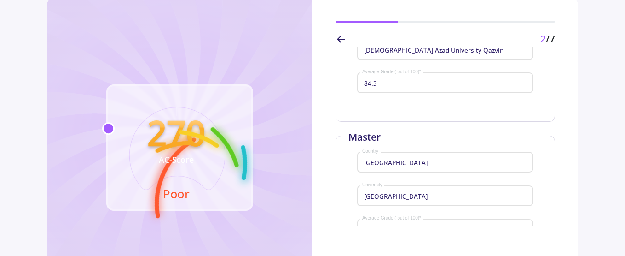
scroll to position [184, 0]
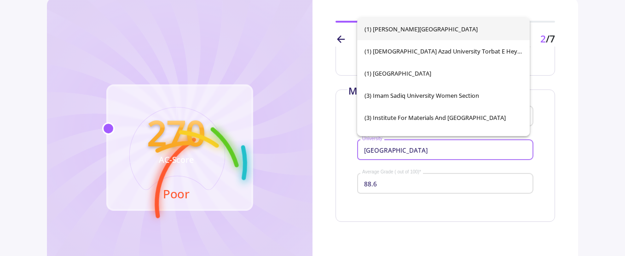
drag, startPoint x: 480, startPoint y: 150, endPoint x: 314, endPoint y: 140, distance: 166.1
click at [314, 140] on div "Enter Your Education Information Bachelor Iran Country Islamic Azad University …" at bounding box center [446, 136] width 266 height 179
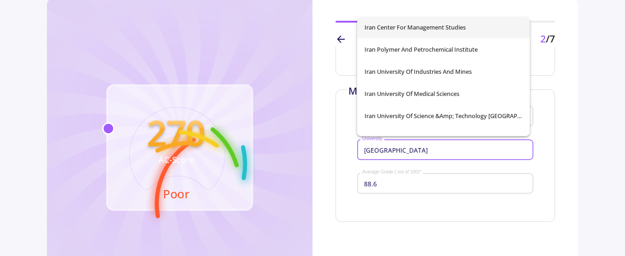
scroll to position [92, 0]
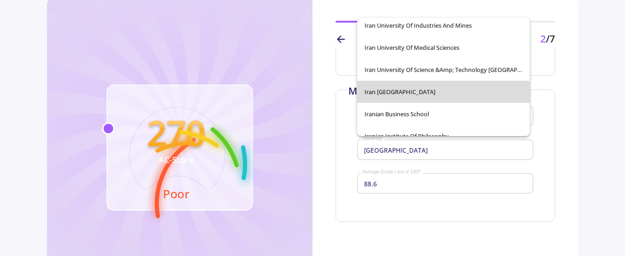
click at [466, 93] on span "Iran [GEOGRAPHIC_DATA]" at bounding box center [444, 92] width 158 height 22
type input "Iran [GEOGRAPHIC_DATA]"
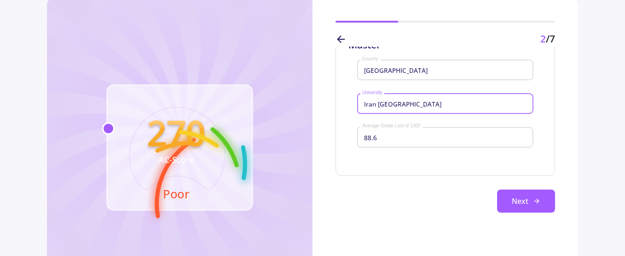
scroll to position [231, 0]
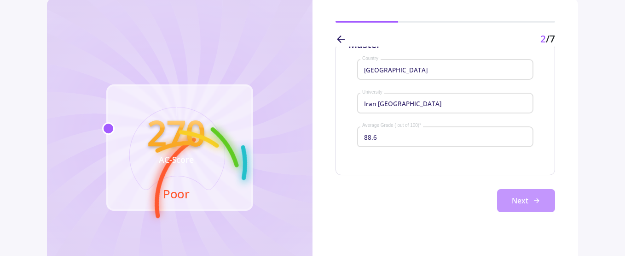
click at [515, 201] on button "Next" at bounding box center [526, 200] width 58 height 23
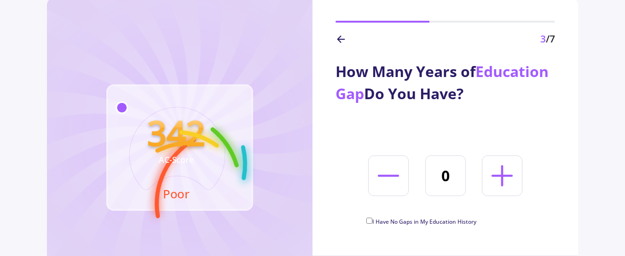
click at [505, 175] on line at bounding box center [502, 175] width 19 height 0
type input "2"
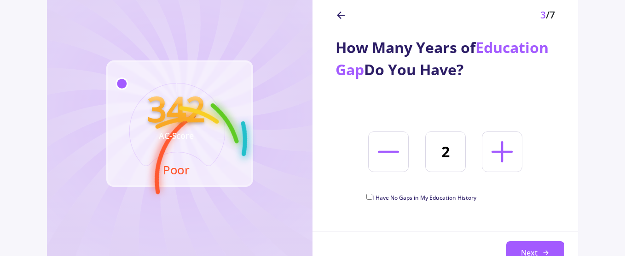
scroll to position [92, 0]
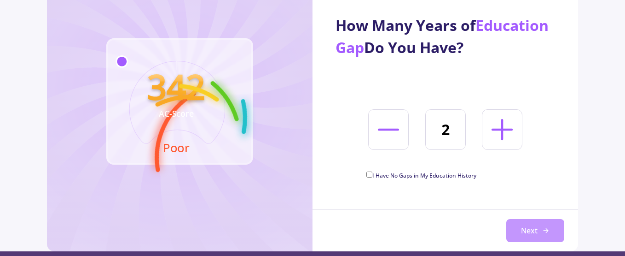
click at [536, 230] on button "Next" at bounding box center [535, 230] width 58 height 23
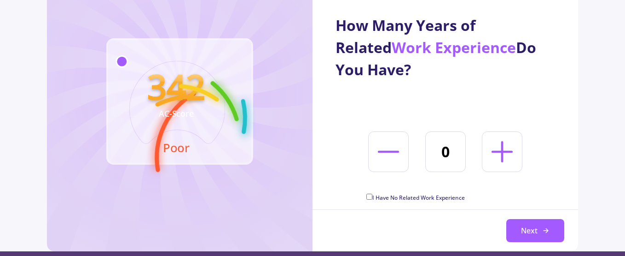
click at [410, 198] on span "I Have No Related Work Experience" at bounding box center [418, 197] width 93 height 8
click at [372, 198] on input "I Have No Related Work Experience" at bounding box center [369, 196] width 6 height 6
checkbox input "true"
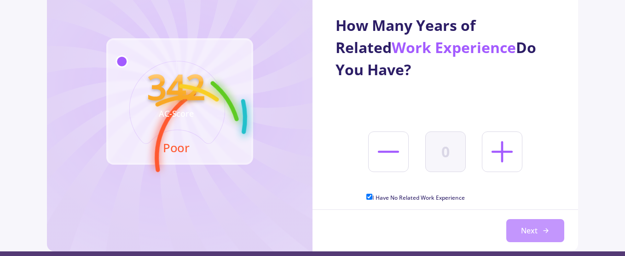
click at [534, 232] on button "Next" at bounding box center [535, 230] width 58 height 23
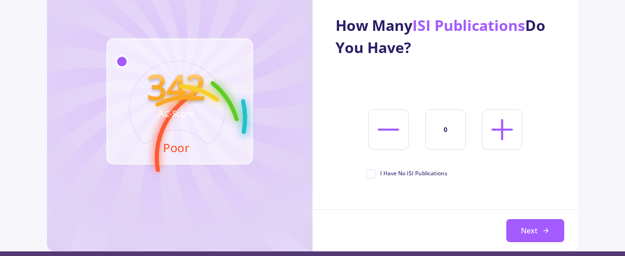
click at [499, 129] on line at bounding box center [502, 129] width 19 height 0
type input "1"
click at [536, 231] on button "Next" at bounding box center [535, 230] width 58 height 23
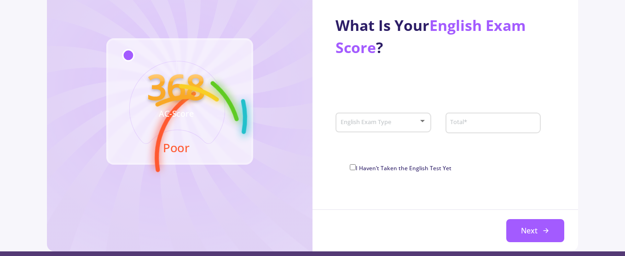
click at [411, 122] on span at bounding box center [381, 122] width 76 height 6
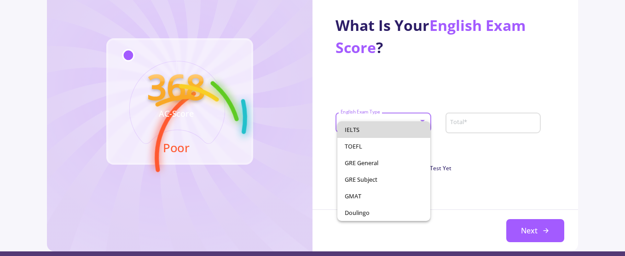
click at [387, 128] on span "IELTS" at bounding box center [384, 129] width 78 height 17
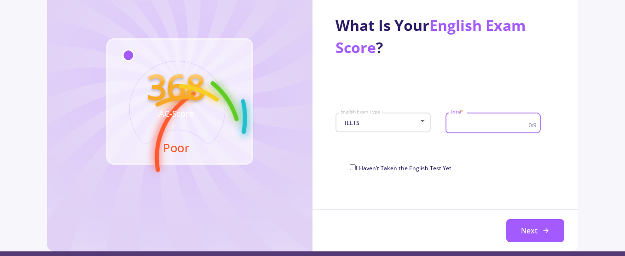
click at [472, 127] on input "Total *" at bounding box center [490, 123] width 81 height 8
type input "7.5"
click at [538, 231] on button "Next" at bounding box center [535, 230] width 58 height 23
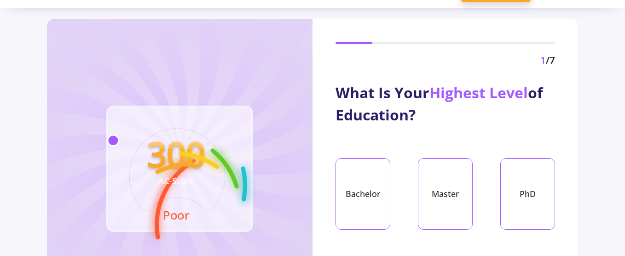
scroll to position [46, 0]
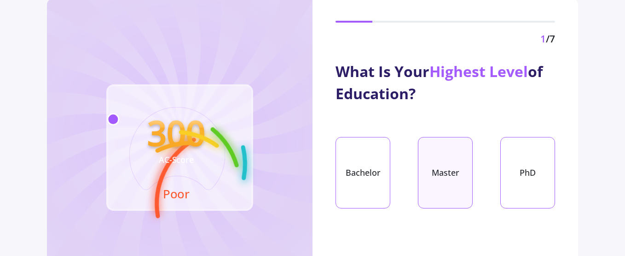
click at [436, 171] on div "Master" at bounding box center [445, 172] width 55 height 71
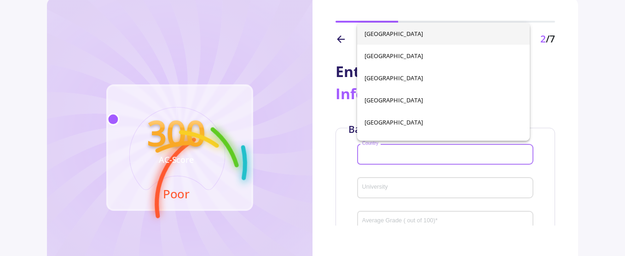
click at [403, 154] on input "Country" at bounding box center [447, 155] width 170 height 8
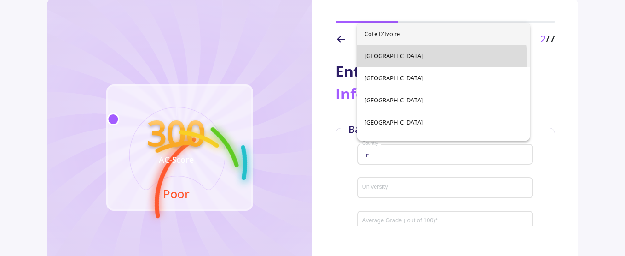
click at [401, 58] on span "[GEOGRAPHIC_DATA]" at bounding box center [444, 56] width 158 height 22
type input "[GEOGRAPHIC_DATA]"
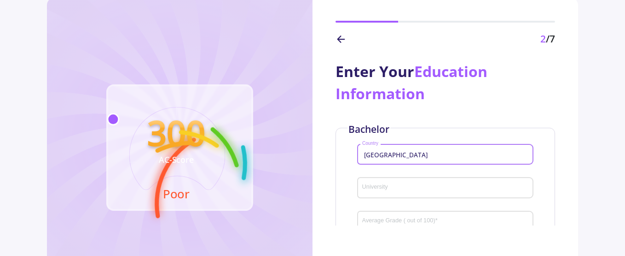
click at [382, 188] on input "University" at bounding box center [447, 188] width 170 height 8
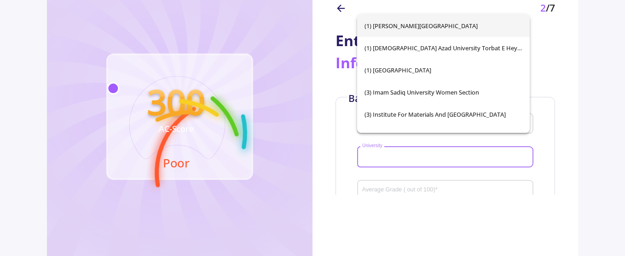
scroll to position [92, 0]
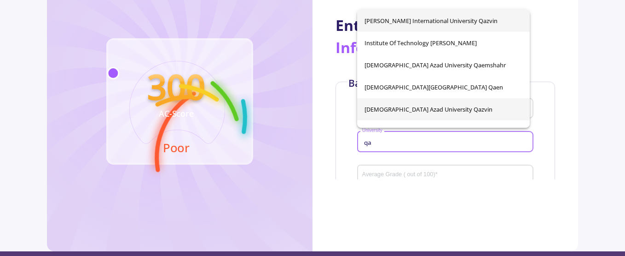
type input "qa"
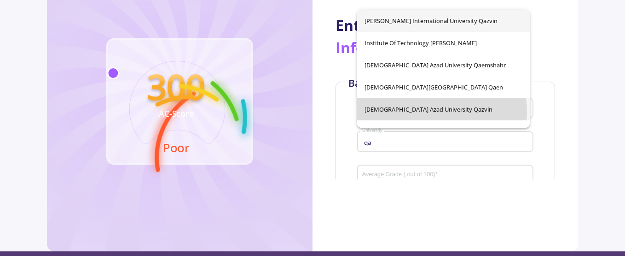
click at [435, 111] on div "[PERSON_NAME][GEOGRAPHIC_DATA] [GEOGRAPHIC_DATA][PERSON_NAME] Qaemshahr [GEOGRA…" at bounding box center [443, 69] width 173 height 118
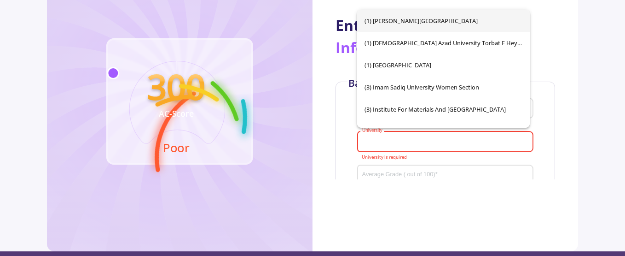
click at [400, 141] on input "University" at bounding box center [447, 142] width 170 height 8
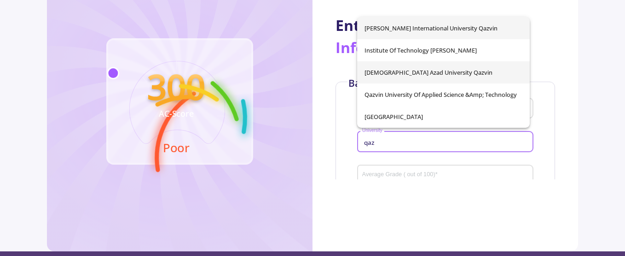
type input "qaz"
click at [411, 73] on div "Imam Khomeini International University Qazvin Institute of Technology Allameh Q…" at bounding box center [443, 72] width 173 height 111
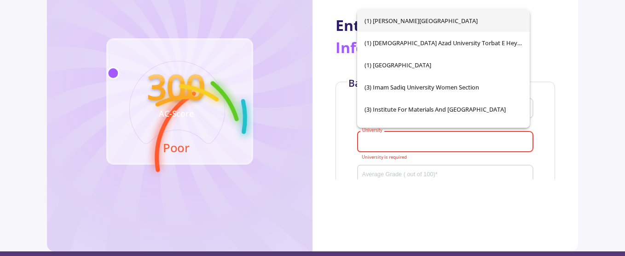
click at [417, 144] on input "University" at bounding box center [447, 142] width 170 height 8
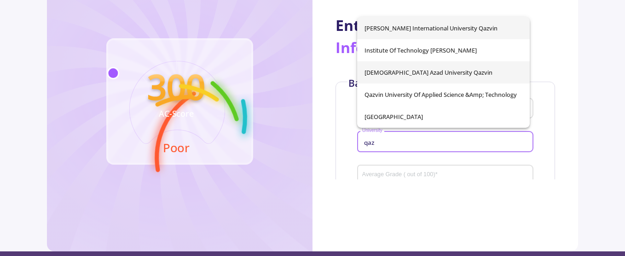
type input "qaz"
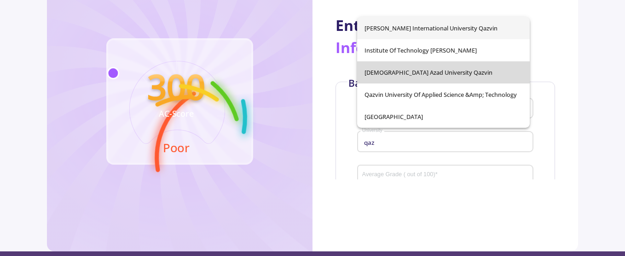
click at [458, 71] on div "Imam Khomeini International University Qazvin Institute of Technology Allameh Q…" at bounding box center [443, 72] width 173 height 111
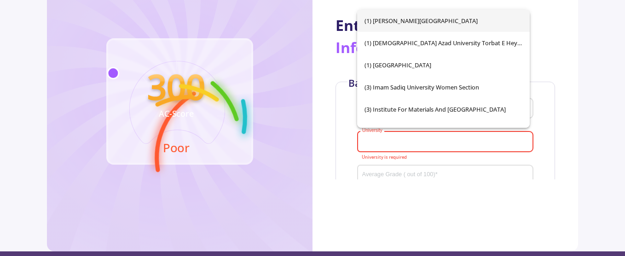
click at [401, 170] on div "Average Grade ( out of 100) *" at bounding box center [446, 173] width 168 height 24
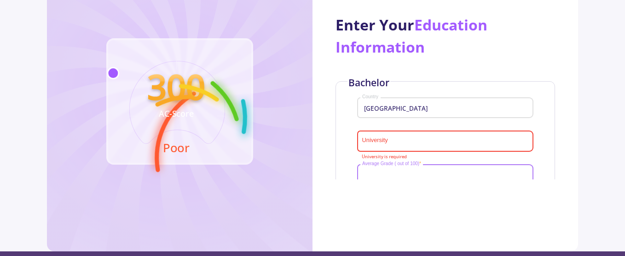
click at [400, 173] on input "Average Grade ( out of 100) *" at bounding box center [447, 175] width 170 height 8
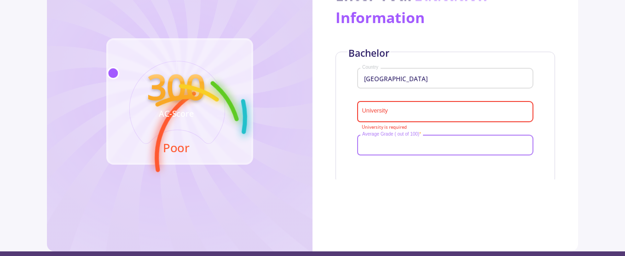
scroll to position [47, 0]
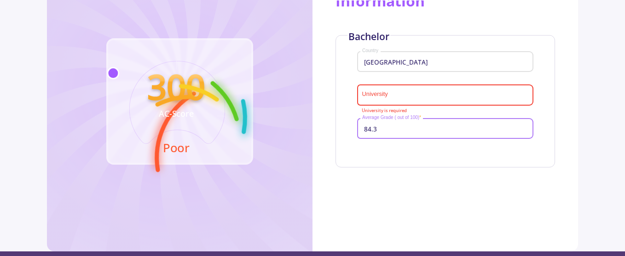
type input "84.3"
click at [405, 95] on input "University" at bounding box center [447, 95] width 170 height 8
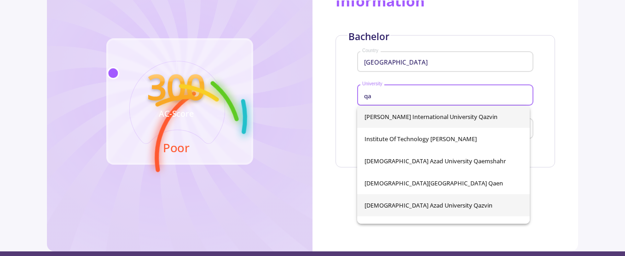
click at [447, 204] on span "[DEMOGRAPHIC_DATA] Azad University Qazvin" at bounding box center [444, 205] width 158 height 22
type input "[DEMOGRAPHIC_DATA] Azad University Qazvin"
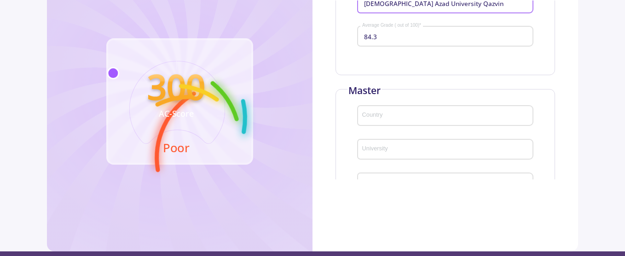
scroll to position [185, 0]
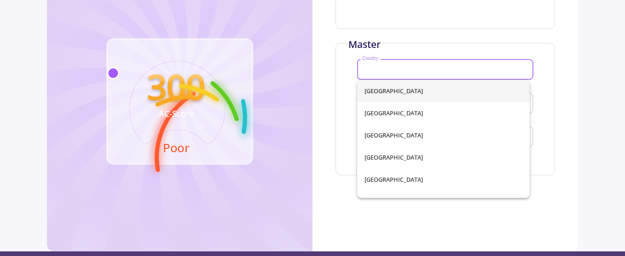
click at [399, 71] on input "Country" at bounding box center [447, 70] width 170 height 8
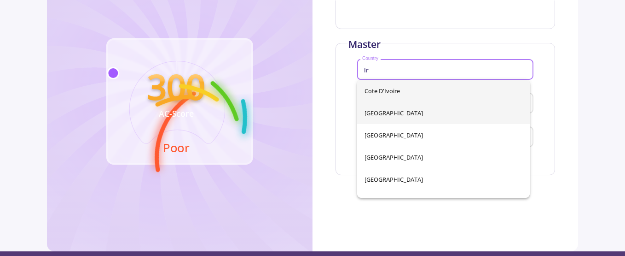
click at [386, 115] on span "[GEOGRAPHIC_DATA]" at bounding box center [444, 113] width 158 height 22
type input "[GEOGRAPHIC_DATA]"
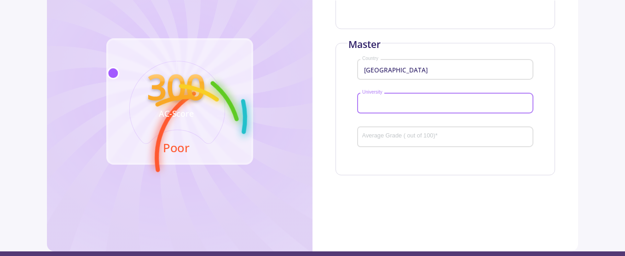
click at [398, 104] on input "University" at bounding box center [447, 103] width 170 height 8
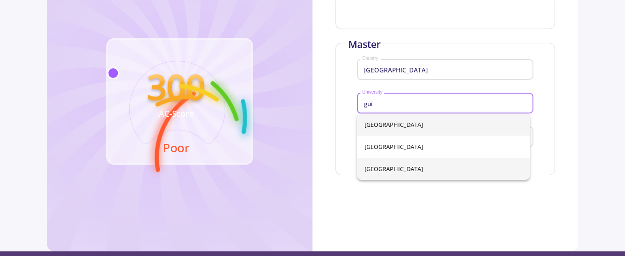
click at [396, 168] on span "[GEOGRAPHIC_DATA]" at bounding box center [444, 168] width 158 height 22
type input "[GEOGRAPHIC_DATA]"
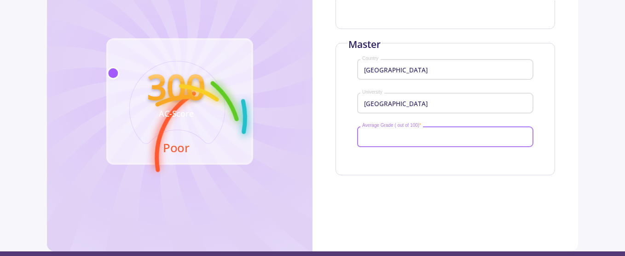
click at [404, 134] on input "Average Grade ( out of 100) *" at bounding box center [447, 137] width 170 height 8
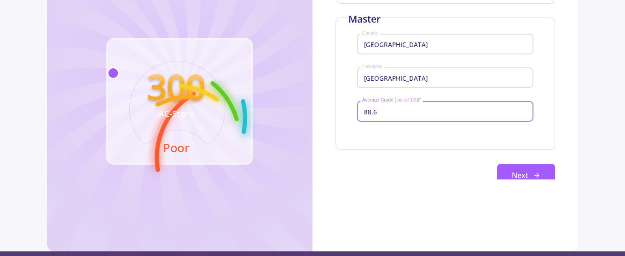
scroll to position [231, 0]
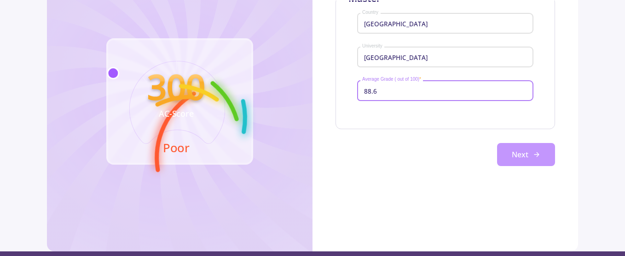
type input "88.6"
click at [520, 151] on button "Next" at bounding box center [526, 154] width 58 height 23
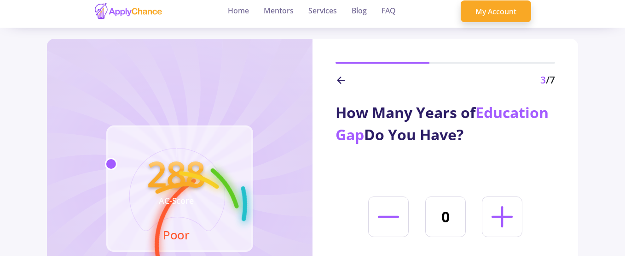
scroll to position [0, 0]
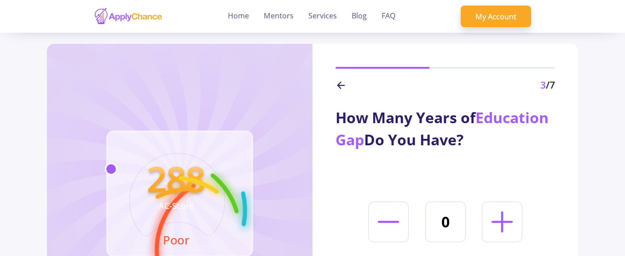
click at [342, 86] on icon at bounding box center [341, 85] width 11 height 11
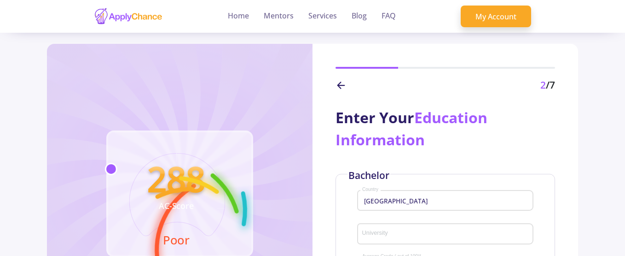
type input "[DEMOGRAPHIC_DATA] Azad University Qazvin"
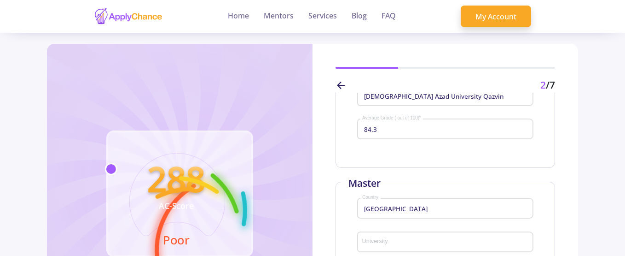
type input "[GEOGRAPHIC_DATA]"
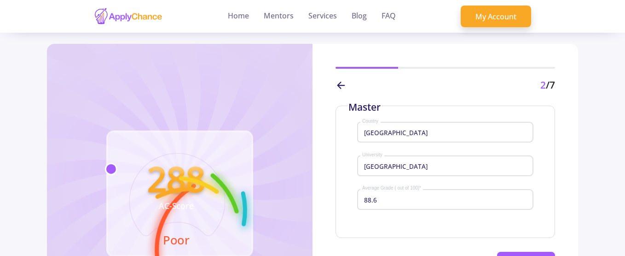
scroll to position [230, 0]
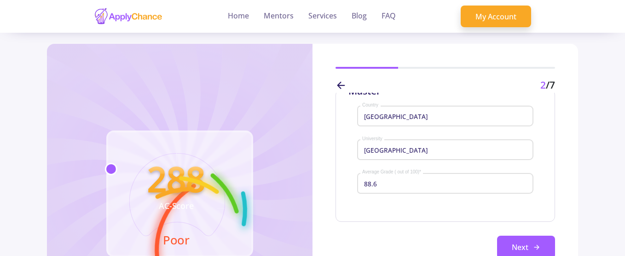
click at [437, 149] on input "[GEOGRAPHIC_DATA]" at bounding box center [447, 150] width 170 height 8
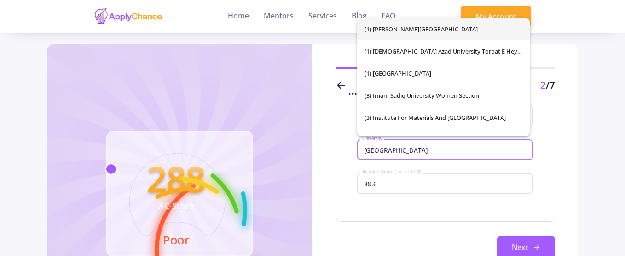
drag, startPoint x: 435, startPoint y: 149, endPoint x: 333, endPoint y: 141, distance: 102.1
click at [333, 141] on div "Enter Your Education Information Bachelor Iran Country Islamic Azad University …" at bounding box center [446, 182] width 266 height 179
click at [388, 147] on input "University" at bounding box center [447, 150] width 170 height 8
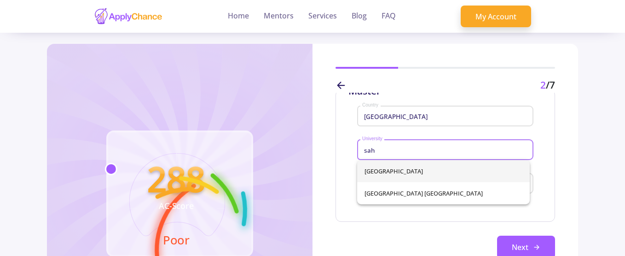
click at [413, 174] on span "[GEOGRAPHIC_DATA]" at bounding box center [444, 171] width 158 height 22
type input "[GEOGRAPHIC_DATA]"
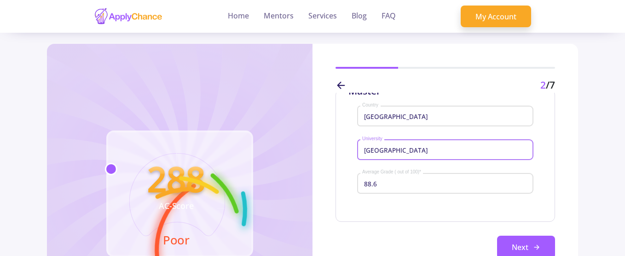
scroll to position [231, 0]
click at [516, 243] on button "Next" at bounding box center [526, 246] width 58 height 23
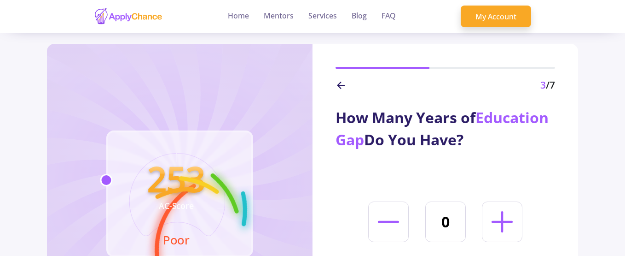
click at [341, 84] on icon at bounding box center [341, 85] width 11 height 11
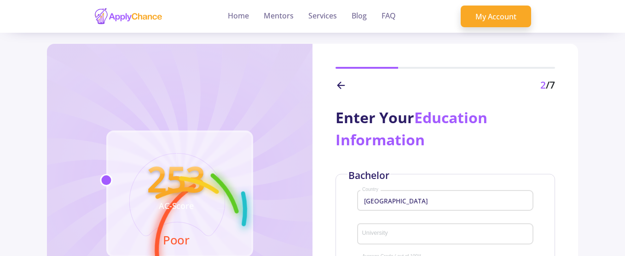
type input "[DEMOGRAPHIC_DATA] Azad University Qazvin"
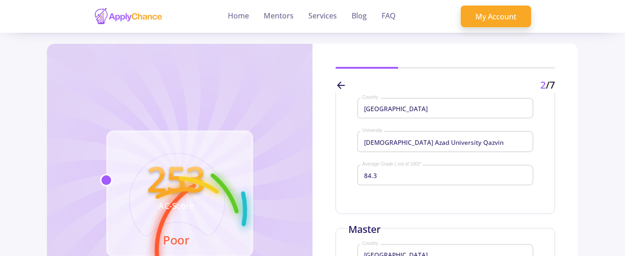
type input "[GEOGRAPHIC_DATA]"
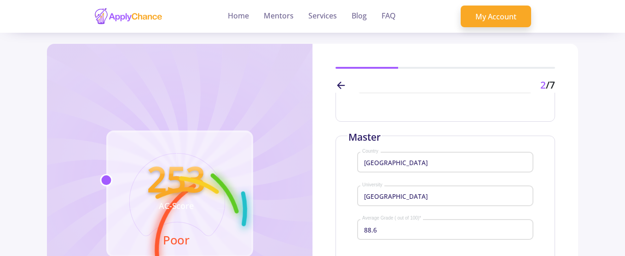
scroll to position [230, 0]
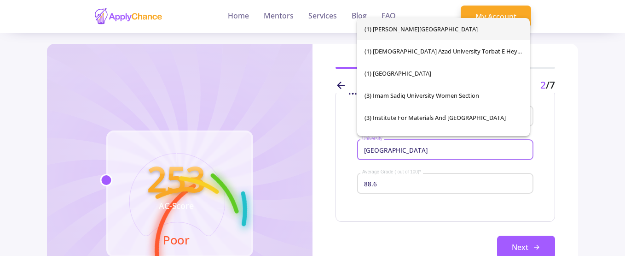
drag, startPoint x: 466, startPoint y: 152, endPoint x: 352, endPoint y: 144, distance: 114.5
click at [352, 144] on div "Master Iran Country Sahand University of Technology University 88.6 Average Gra…" at bounding box center [446, 155] width 220 height 132
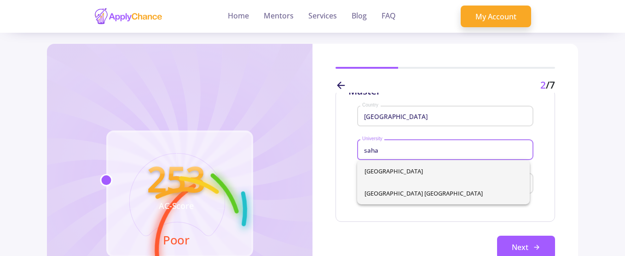
type input "saha"
click at [451, 192] on div "Sahand University of Technology Sahand University of Technology Tabriz" at bounding box center [443, 182] width 173 height 44
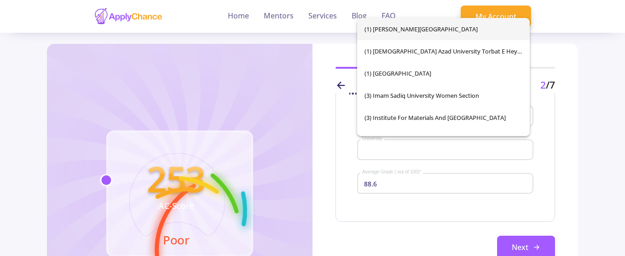
click at [476, 148] on input "University" at bounding box center [447, 150] width 170 height 8
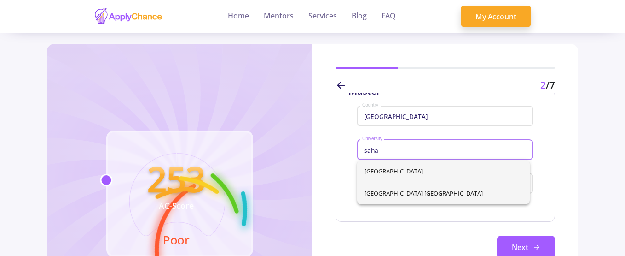
click at [423, 196] on span "[GEOGRAPHIC_DATA] [GEOGRAPHIC_DATA]" at bounding box center [444, 193] width 158 height 22
type input "[GEOGRAPHIC_DATA] [GEOGRAPHIC_DATA]"
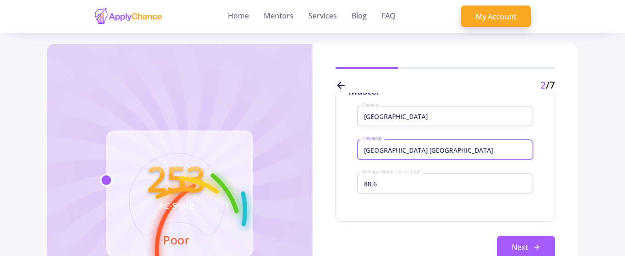
scroll to position [231, 0]
click at [522, 246] on button "Next" at bounding box center [526, 246] width 58 height 23
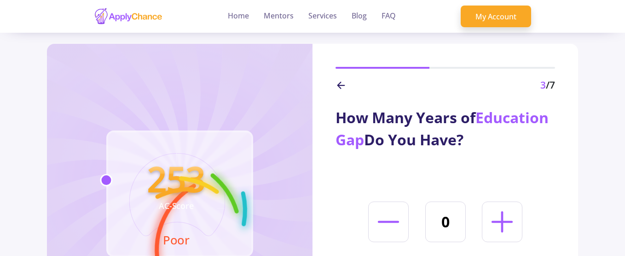
click at [341, 81] on icon at bounding box center [341, 85] width 11 height 11
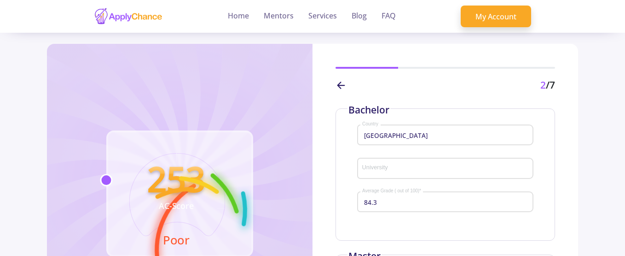
type input "[DEMOGRAPHIC_DATA] Azad University Qazvin"
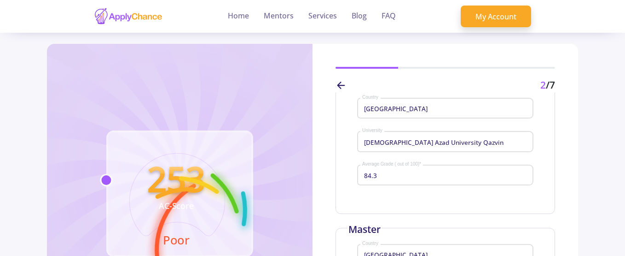
type input "[GEOGRAPHIC_DATA] [GEOGRAPHIC_DATA]"
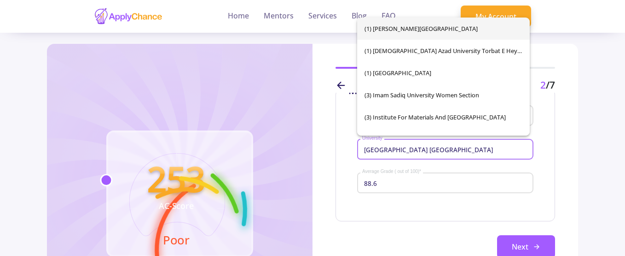
drag, startPoint x: 488, startPoint y: 151, endPoint x: 306, endPoint y: 147, distance: 181.9
click at [306, 147] on div "253 AC-Score Poor 2 /7 Enter Your Education Information Bachelor Iran Country I…" at bounding box center [312, 193] width 531 height 299
click at [364, 150] on input "University" at bounding box center [447, 149] width 170 height 8
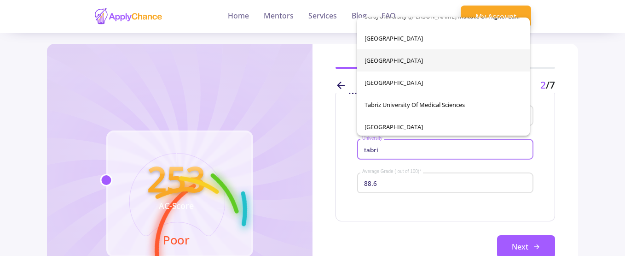
scroll to position [103, 0]
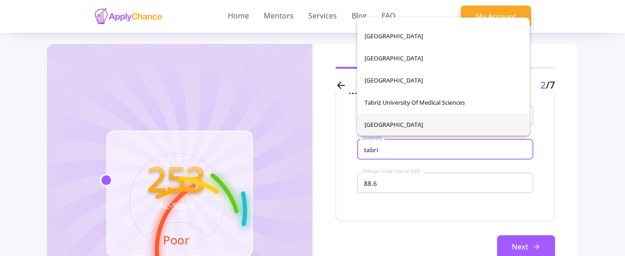
type input "tabri"
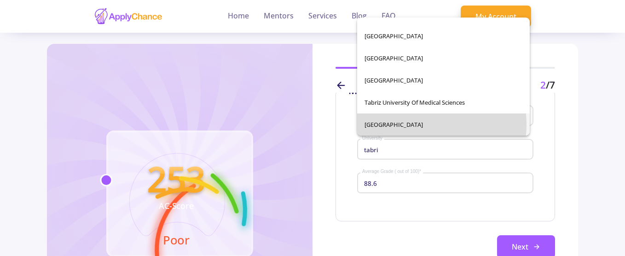
click at [416, 124] on div "Islamic Azad University Tabriz Islamic Azad University, Tabriz Roshdiyeh Higher…" at bounding box center [443, 76] width 173 height 118
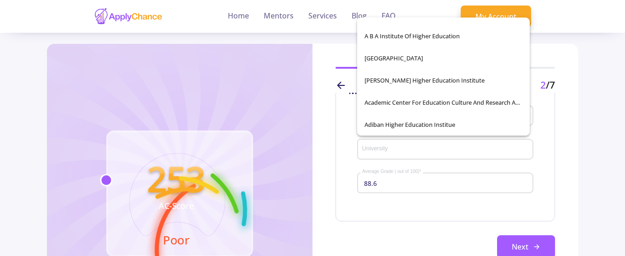
scroll to position [14159, 0]
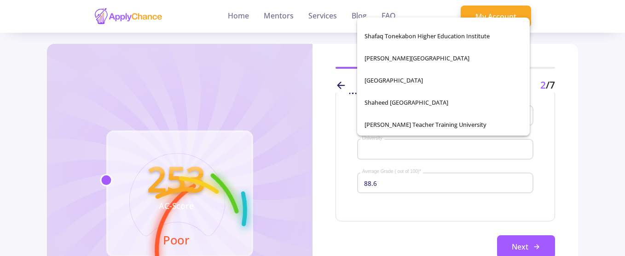
click at [413, 146] on input "University" at bounding box center [447, 149] width 170 height 8
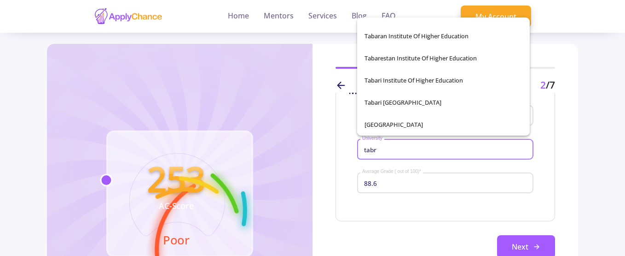
scroll to position [103, 0]
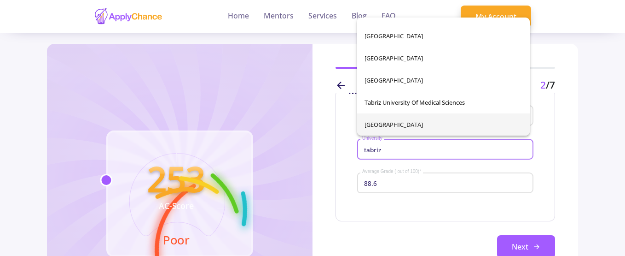
type input "tabriz"
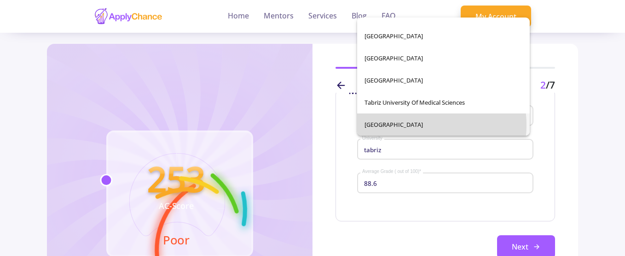
click at [412, 125] on div "Islamic Azad University Tabriz Islamic Azad University, Tabriz Roshdiyeh Higher…" at bounding box center [443, 76] width 173 height 118
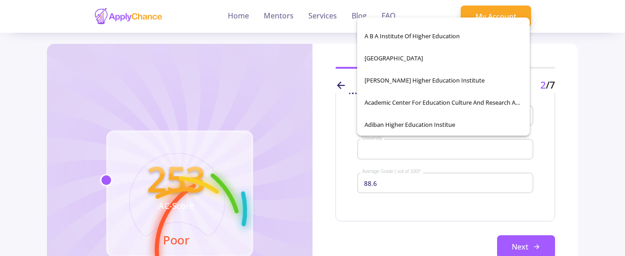
scroll to position [14159, 0]
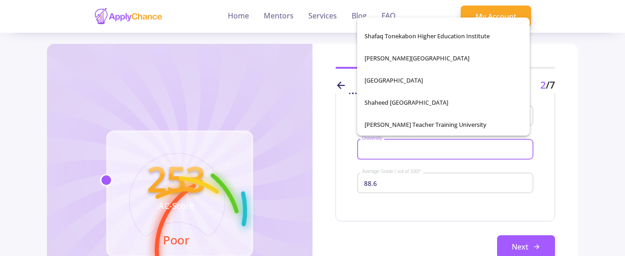
click at [395, 151] on input "University" at bounding box center [447, 149] width 170 height 8
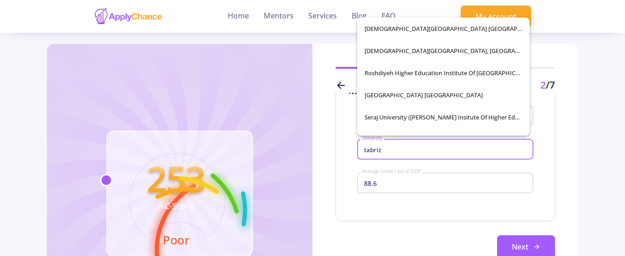
scroll to position [103, 0]
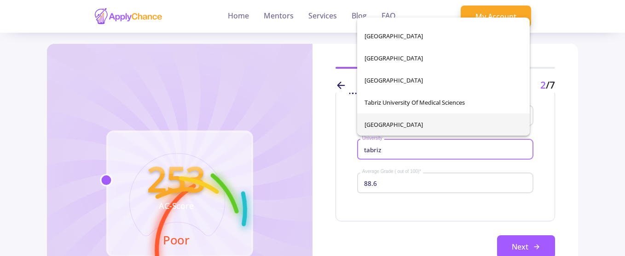
type input "tabriz"
click at [395, 121] on div "Islamic Azad University Tabriz Islamic Azad University, Tabriz Roshdiyeh Higher…" at bounding box center [443, 76] width 173 height 118
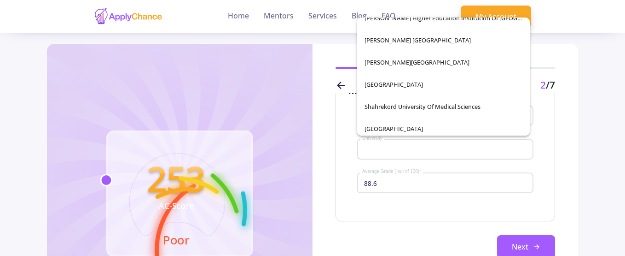
scroll to position [14435, 0]
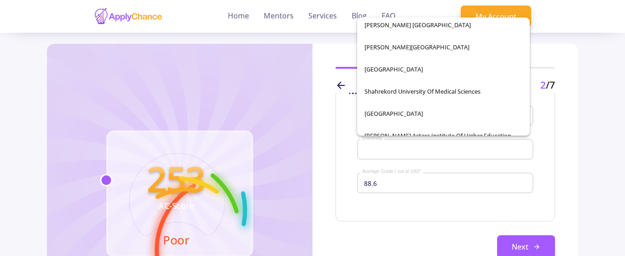
click at [396, 155] on div "University" at bounding box center [446, 147] width 168 height 24
click at [396, 152] on input "University" at bounding box center [447, 149] width 170 height 8
click at [436, 186] on input "88.6" at bounding box center [447, 183] width 170 height 8
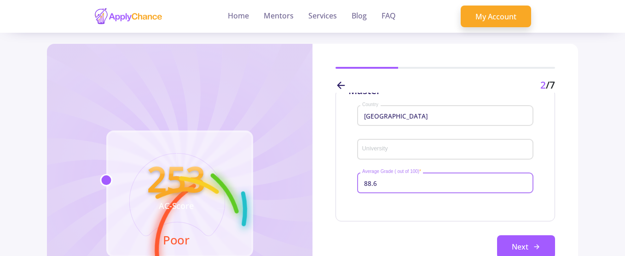
click at [408, 149] on input "University" at bounding box center [447, 149] width 170 height 8
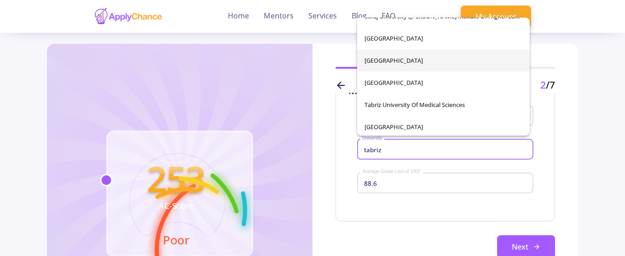
scroll to position [103, 0]
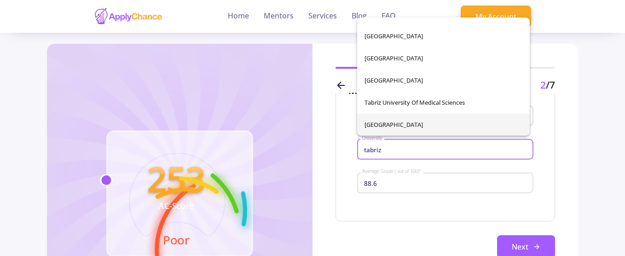
type input "tabriz"
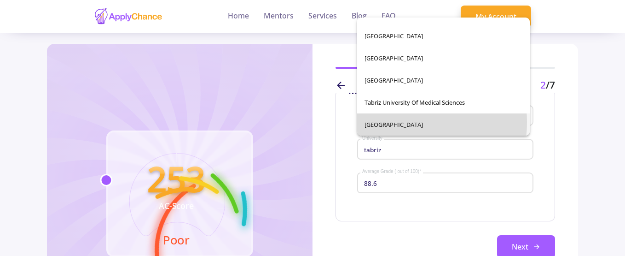
click at [395, 122] on div "Islamic Azad University Tabriz Islamic Azad University, Tabriz Roshdiyeh Higher…" at bounding box center [443, 76] width 173 height 118
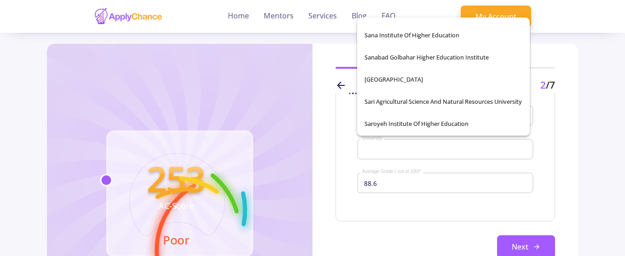
scroll to position [13837, 0]
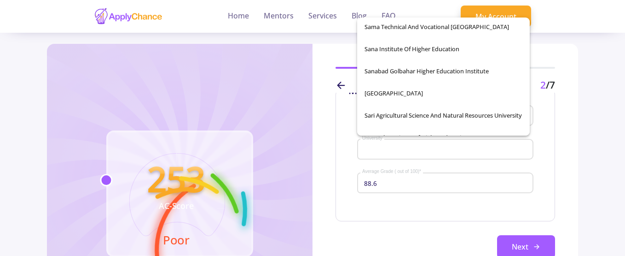
click at [419, 156] on div "University" at bounding box center [446, 147] width 168 height 24
click at [418, 149] on input "University" at bounding box center [447, 149] width 170 height 8
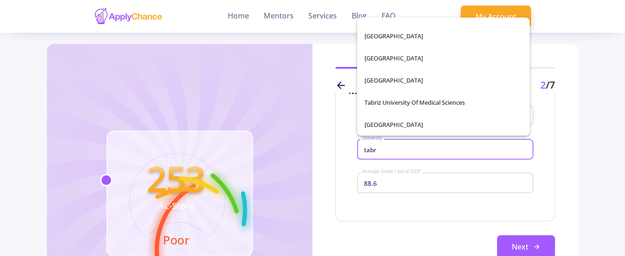
scroll to position [103, 0]
type input "tabriz"
click at [414, 124] on div "Islamic Azad University Tabriz Islamic Azad University, Tabriz Roshdiyeh Higher…" at bounding box center [443, 76] width 173 height 118
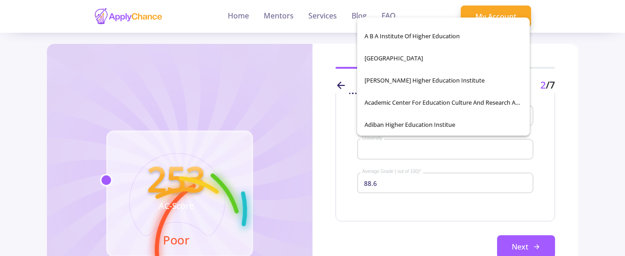
scroll to position [14159, 0]
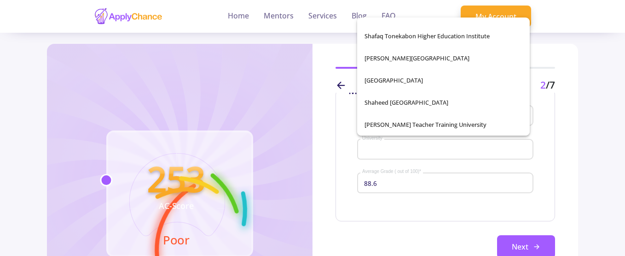
drag, startPoint x: 432, startPoint y: 176, endPoint x: 438, endPoint y: 172, distance: 7.9
click at [432, 175] on div "88.6 Average Grade ( out of 100) *" at bounding box center [446, 181] width 168 height 24
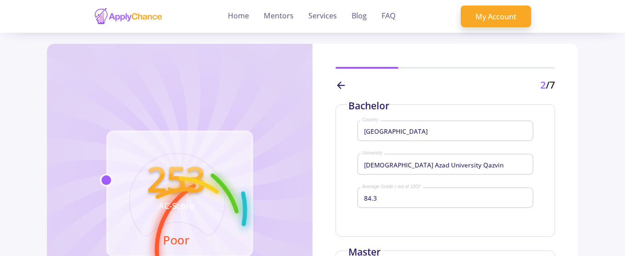
scroll to position [47, 0]
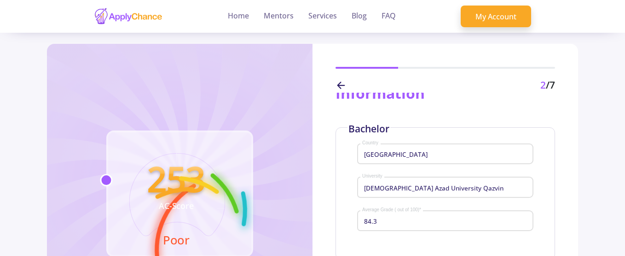
click at [456, 149] on div "Iran Country" at bounding box center [446, 152] width 168 height 24
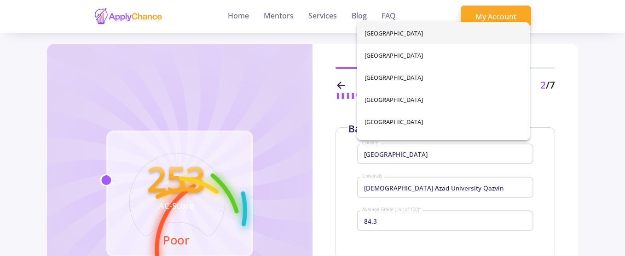
click at [541, 163] on div "Bachelor Iran Country Islamic Azad University Qazvin University 84.3 Average Gr…" at bounding box center [446, 193] width 220 height 132
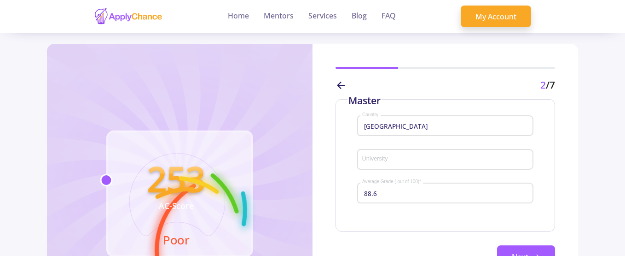
scroll to position [231, 0]
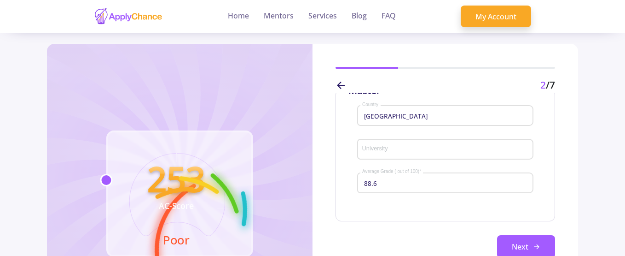
click at [438, 149] on input "University" at bounding box center [447, 149] width 170 height 8
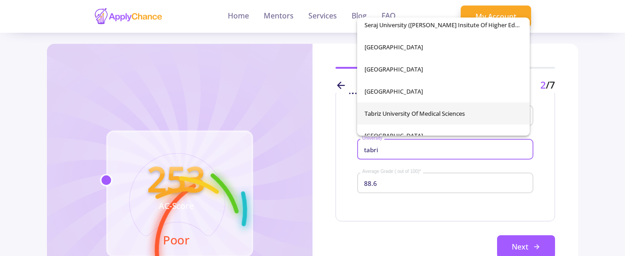
scroll to position [103, 0]
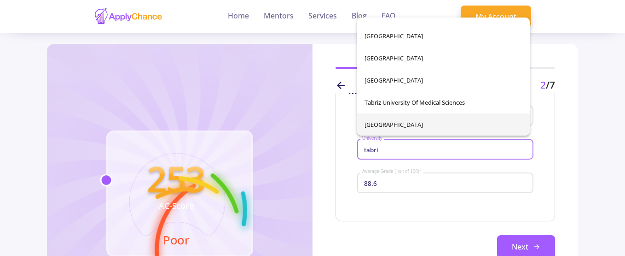
type input "tabri"
click at [425, 121] on div "Islamic Azad University Tabriz Islamic Azad University, Tabriz Roshdiyeh Higher…" at bounding box center [443, 76] width 173 height 118
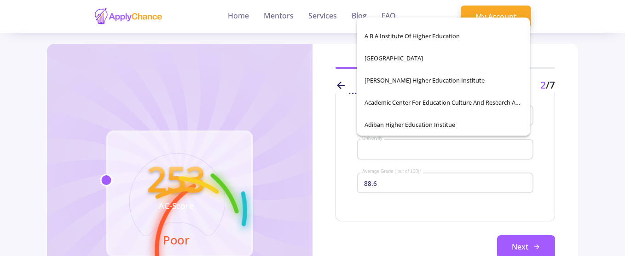
scroll to position [14159, 0]
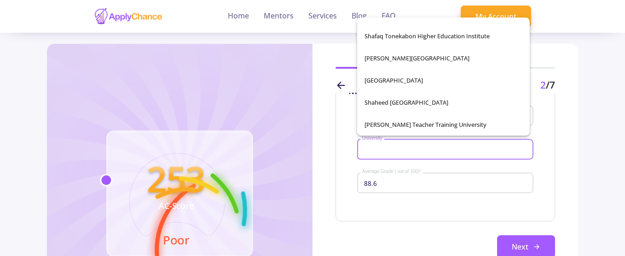
click at [453, 151] on input "University" at bounding box center [447, 149] width 170 height 8
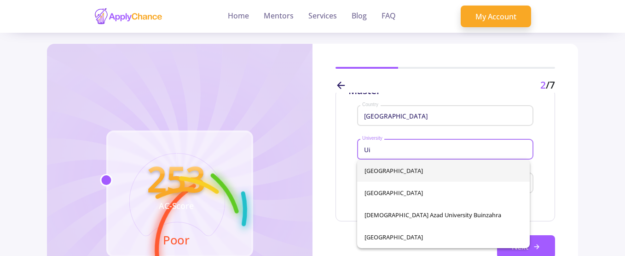
scroll to position [0, 0]
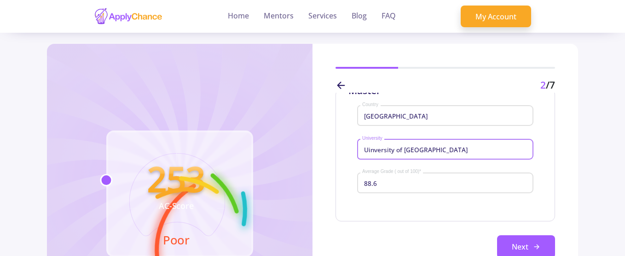
type input "Uinversity of Tabriz"
click at [539, 166] on div "Master Iran Country Uinversity of Tabriz University 88.6 Average Grade ( out of…" at bounding box center [446, 155] width 220 height 132
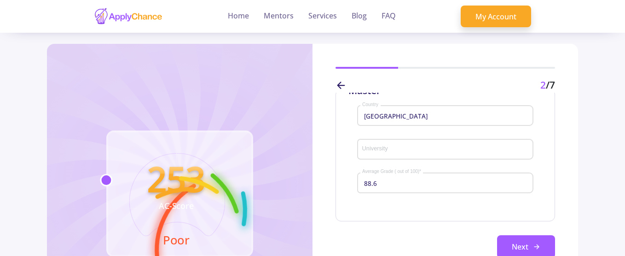
click at [434, 146] on input "University" at bounding box center [447, 149] width 170 height 8
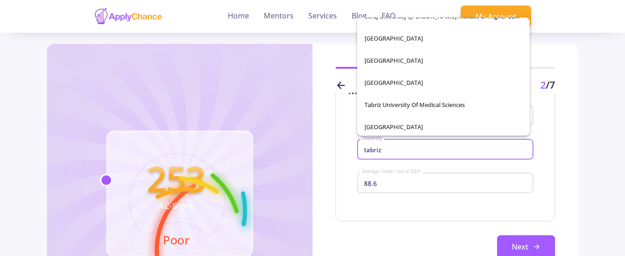
scroll to position [103, 0]
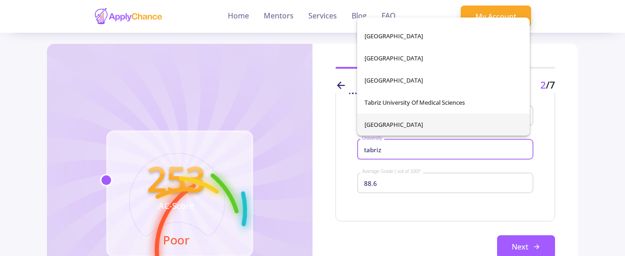
type input "tabriz"
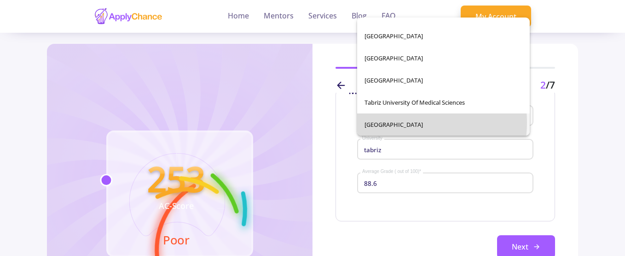
click at [397, 122] on div "Islamic Azad University Tabriz Islamic Azad University, Tabriz Roshdiyeh Higher…" at bounding box center [443, 76] width 173 height 118
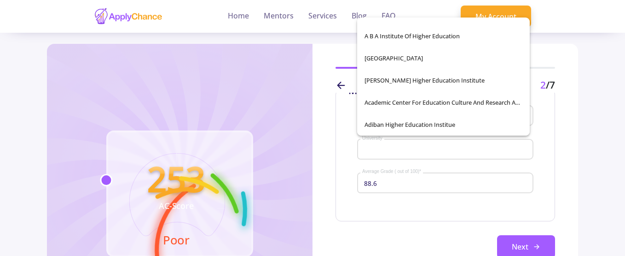
scroll to position [14159, 0]
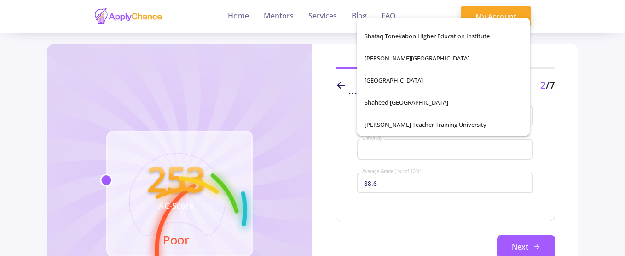
click at [540, 163] on div "Master Iran Country University 88.6 Average Grade ( out of 100) *" at bounding box center [446, 155] width 220 height 132
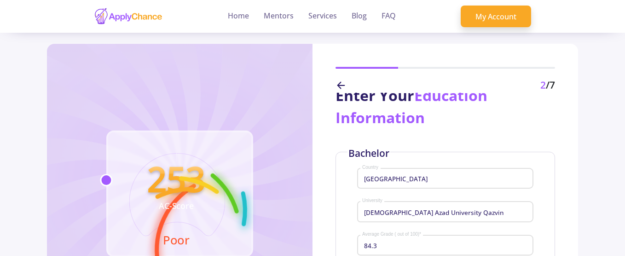
scroll to position [0, 0]
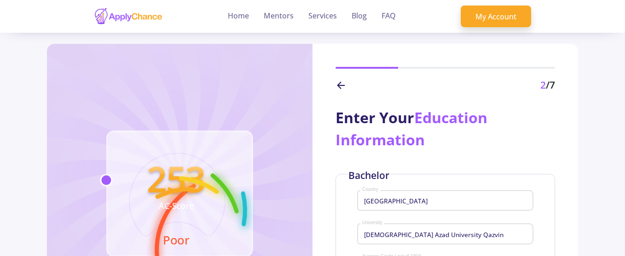
click at [511, 142] on div "Enter Your Education Information" at bounding box center [446, 128] width 220 height 44
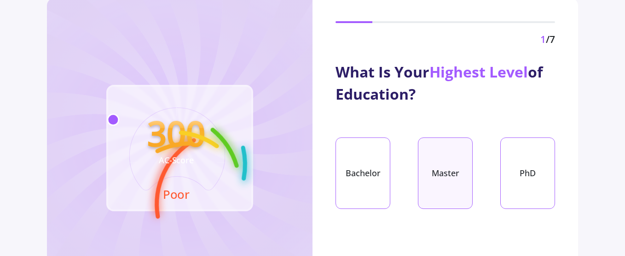
scroll to position [46, 0]
click at [447, 155] on div "Master" at bounding box center [445, 172] width 55 height 71
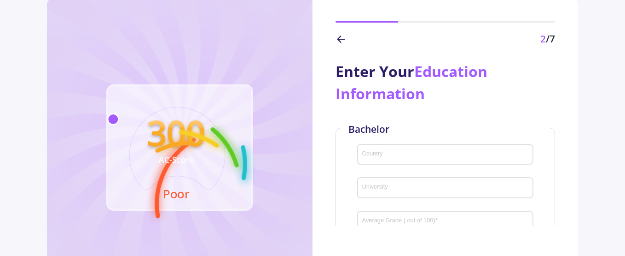
click at [404, 150] on div "Country" at bounding box center [446, 152] width 168 height 24
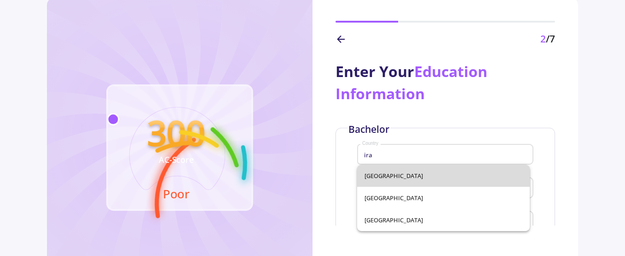
click at [373, 177] on span "[GEOGRAPHIC_DATA]" at bounding box center [444, 175] width 158 height 22
type input "[GEOGRAPHIC_DATA]"
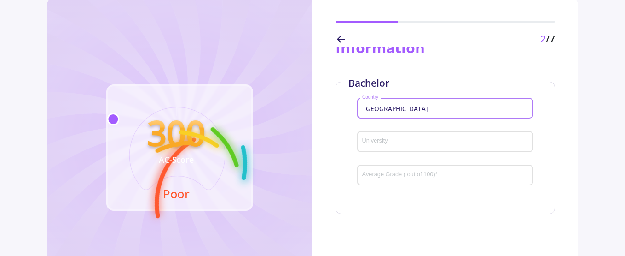
click at [400, 140] on input "University" at bounding box center [447, 142] width 170 height 8
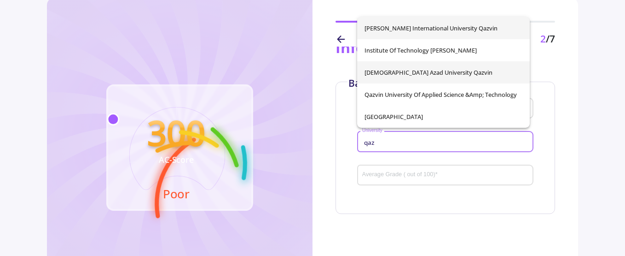
type input "qaz"
click at [409, 75] on div "[PERSON_NAME][GEOGRAPHIC_DATA] [GEOGRAPHIC_DATA][PERSON_NAME] Qazvin [GEOGRAPHI…" at bounding box center [443, 72] width 173 height 111
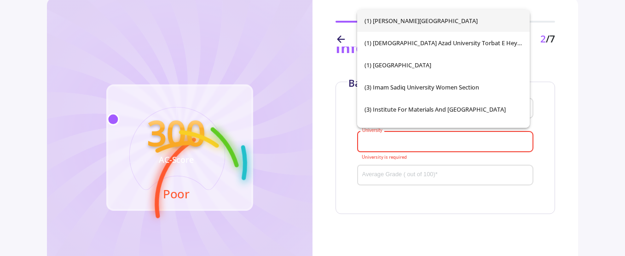
click at [393, 139] on input "University" at bounding box center [447, 142] width 170 height 8
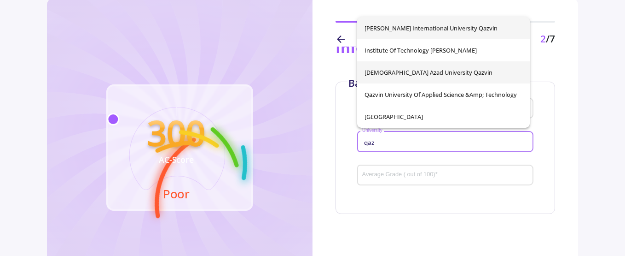
type input "qaz"
click at [415, 72] on div "[PERSON_NAME][GEOGRAPHIC_DATA] [GEOGRAPHIC_DATA][PERSON_NAME] Qazvin [GEOGRAPHI…" at bounding box center [443, 72] width 173 height 111
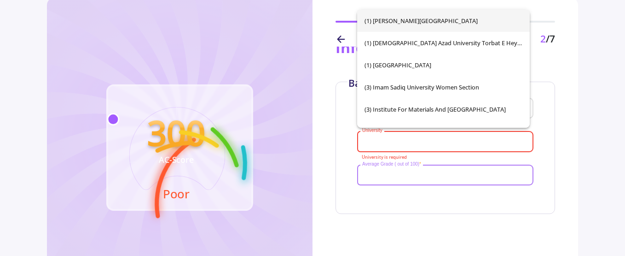
click at [411, 172] on input "Average Grade ( out of 100) *" at bounding box center [447, 175] width 170 height 8
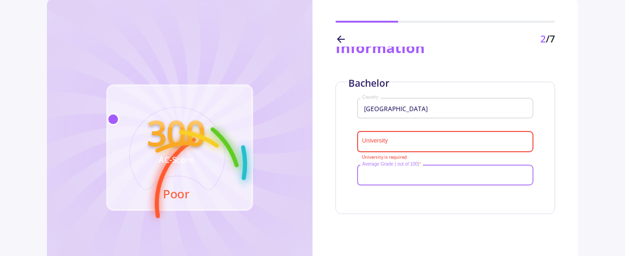
click at [403, 145] on input "University" at bounding box center [447, 142] width 170 height 8
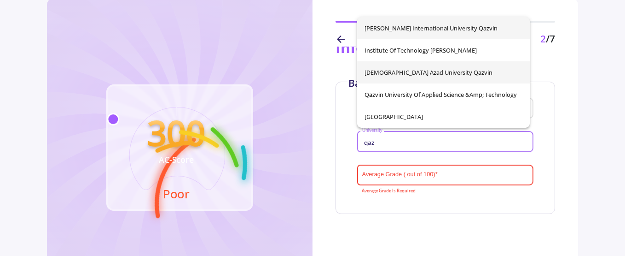
type input "qaz"
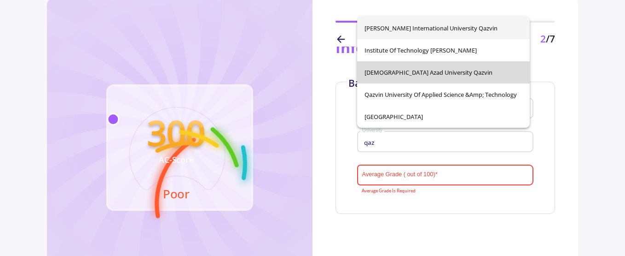
click at [422, 69] on div "[PERSON_NAME][GEOGRAPHIC_DATA] [GEOGRAPHIC_DATA][PERSON_NAME] Qazvin [GEOGRAPHI…" at bounding box center [443, 72] width 173 height 111
